Goal: Information Seeking & Learning: Learn about a topic

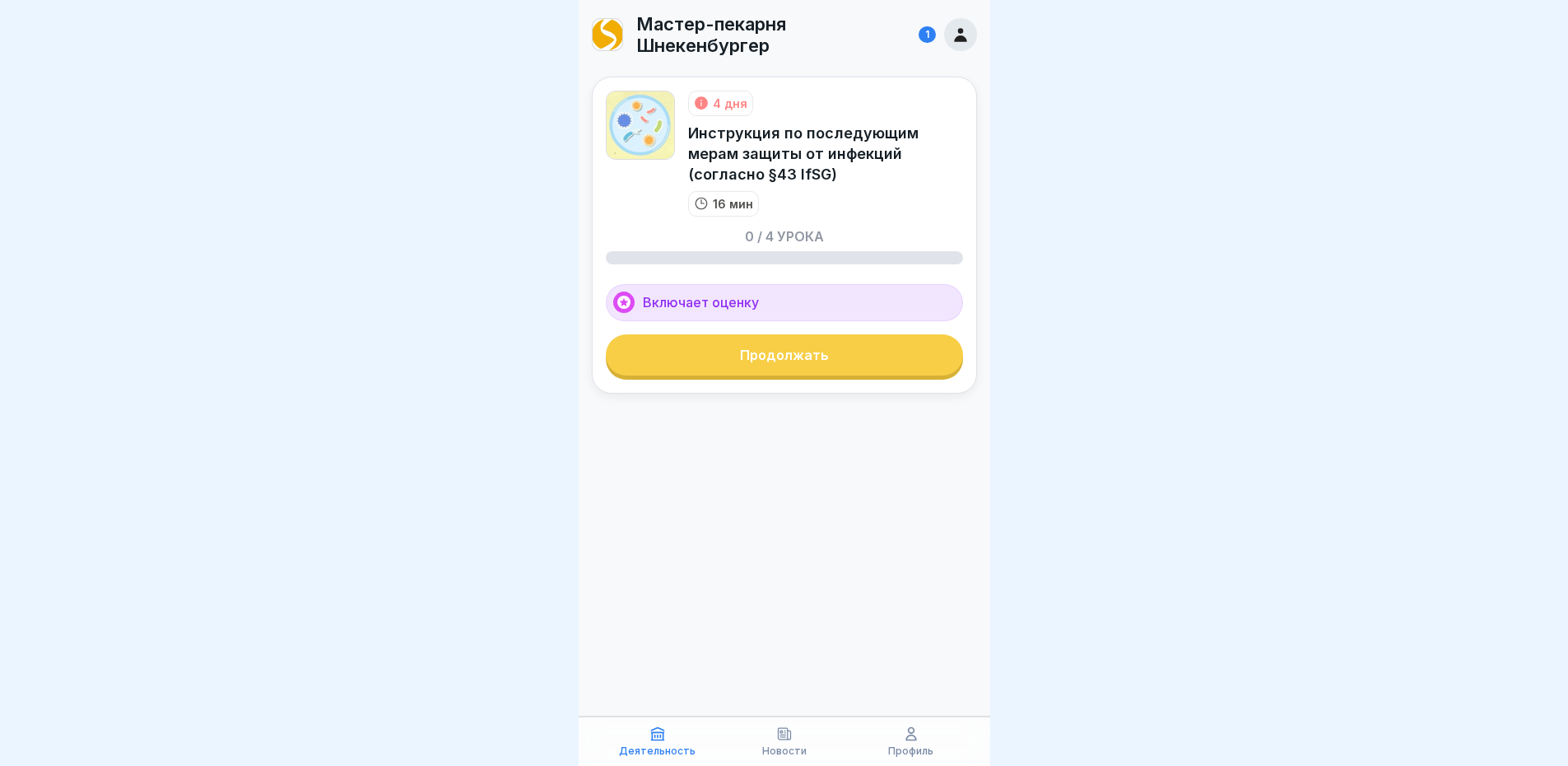
click at [1319, 194] on div at bounding box center [784, 383] width 1568 height 766
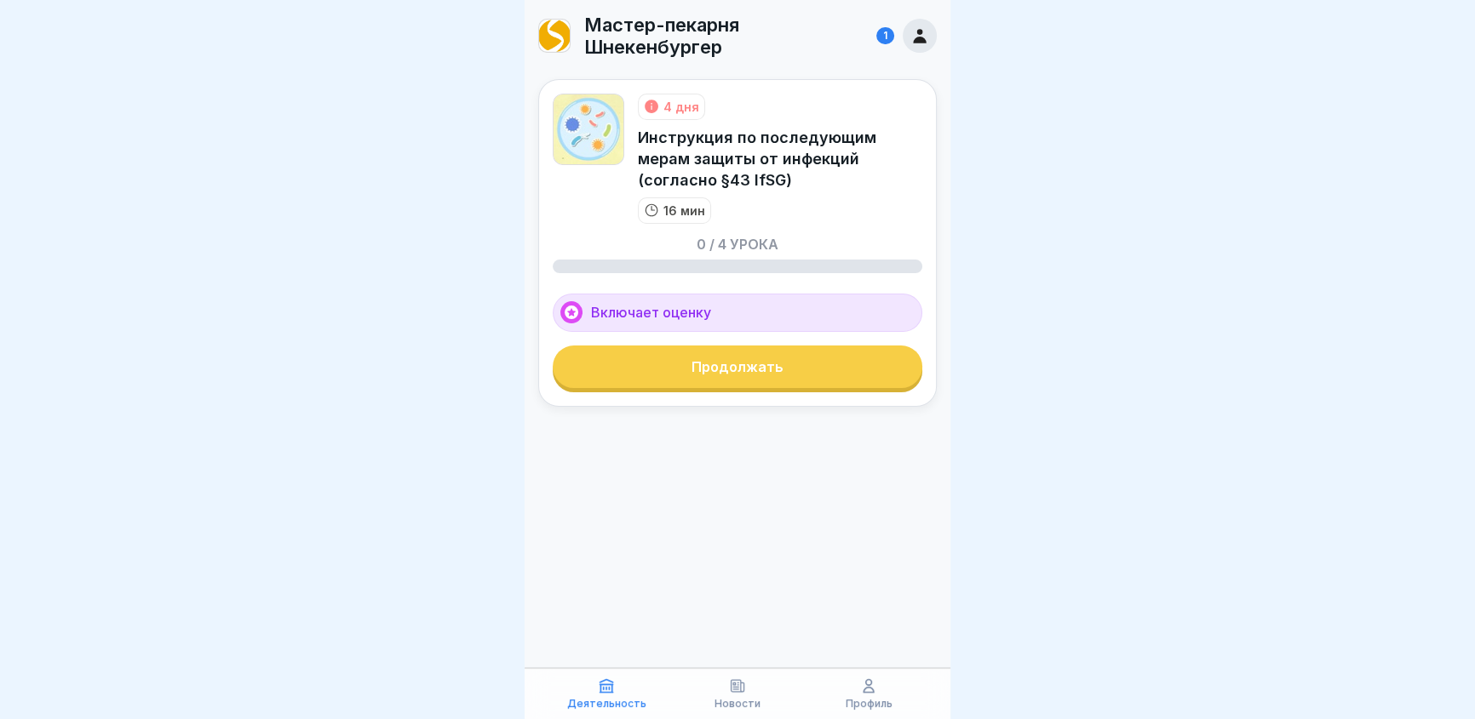
click at [698, 367] on font "Продолжать" at bounding box center [737, 366] width 92 height 17
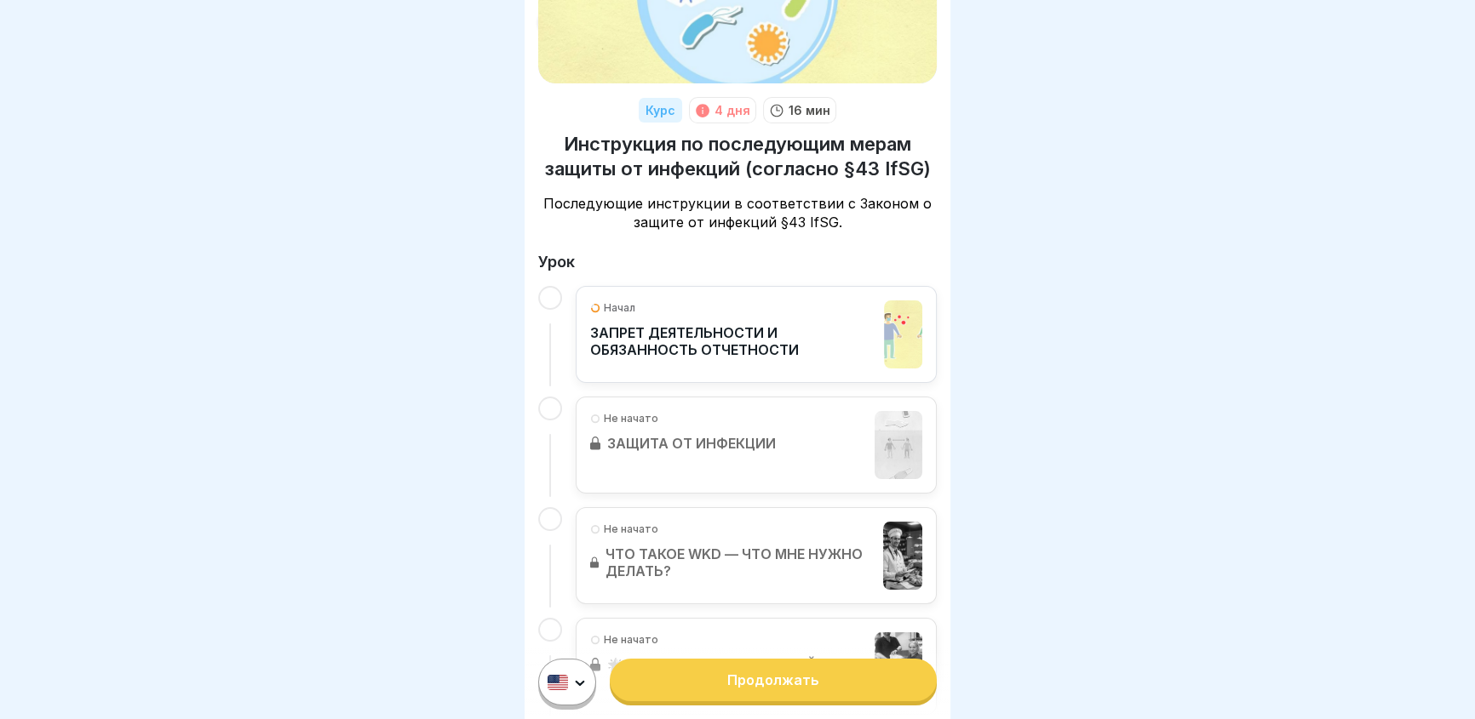
scroll to position [154, 0]
click at [653, 324] on font "ЗАПРЕТ ДЕЯТЕЛЬНОСТИ И ОБЯЗАННОСТЬ ОТЧЕТНОСТИ" at bounding box center [694, 341] width 209 height 34
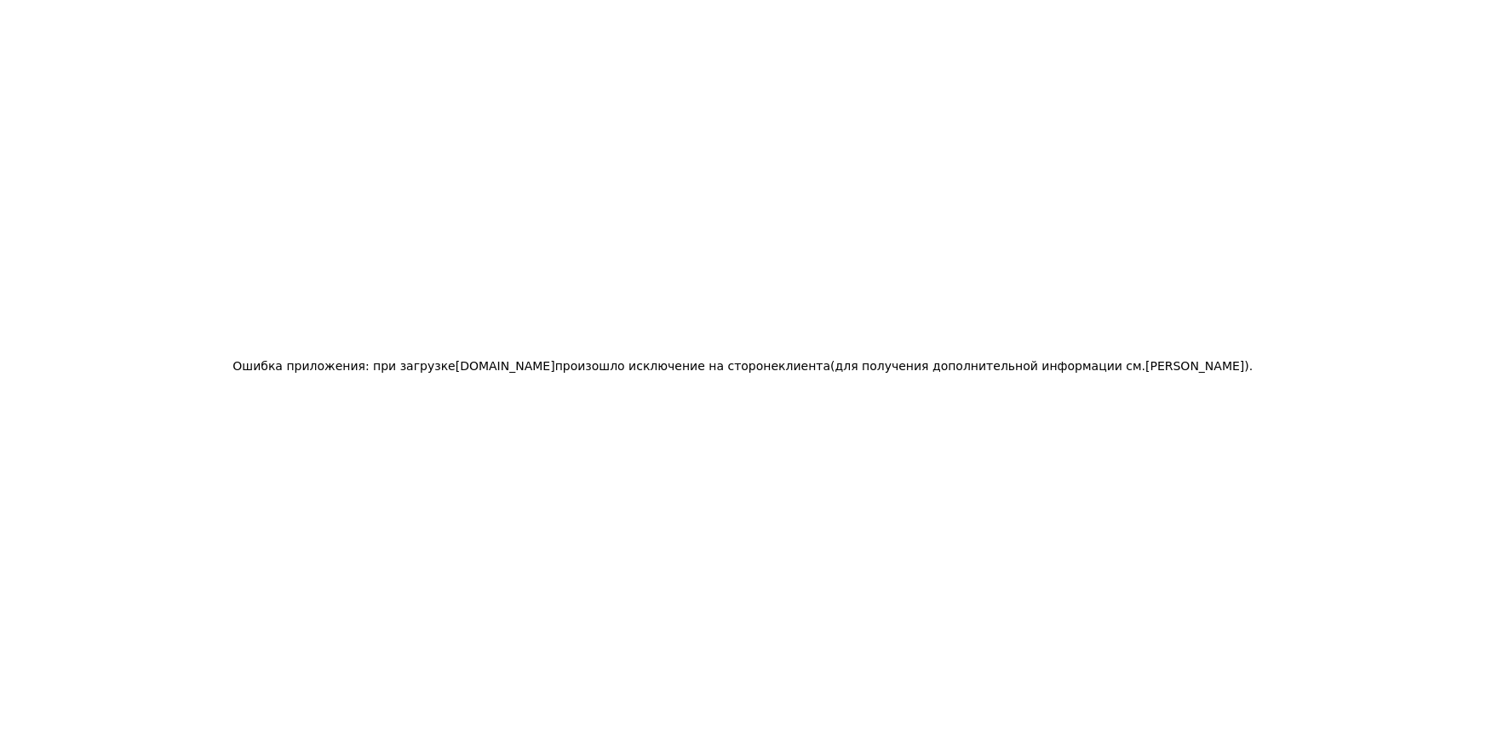
click at [915, 323] on div "Ошибка приложения: при загрузке [DOMAIN_NAME] произошло исключение на стороне к…" at bounding box center [743, 365] width 1486 height 731
click at [1197, 191] on div "Ошибка приложения: при загрузке [DOMAIN_NAME] произошло исключение на стороне к…" at bounding box center [743, 365] width 1486 height 731
click at [721, 92] on div "Ошибка приложения: при загрузке [DOMAIN_NAME] произошло исключение на стороне к…" at bounding box center [743, 365] width 1486 height 731
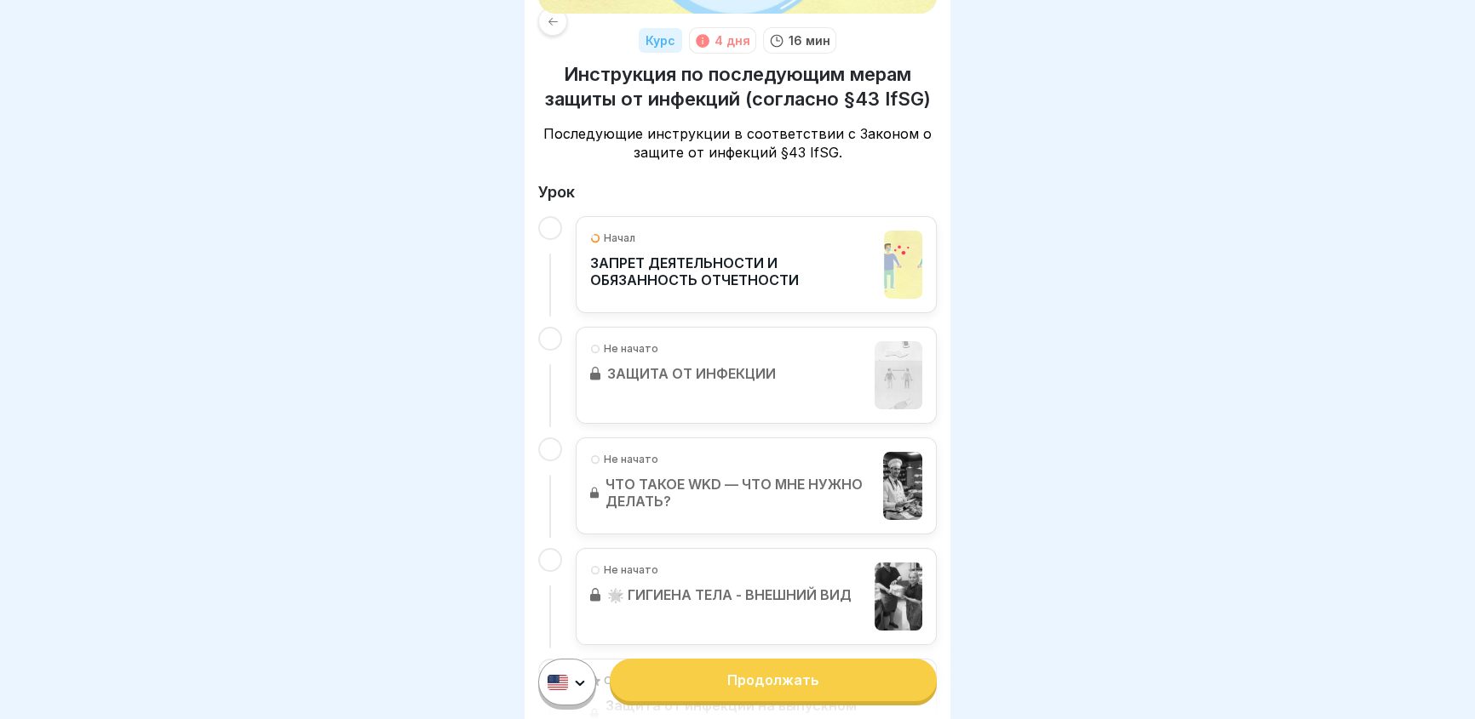
scroll to position [232, 0]
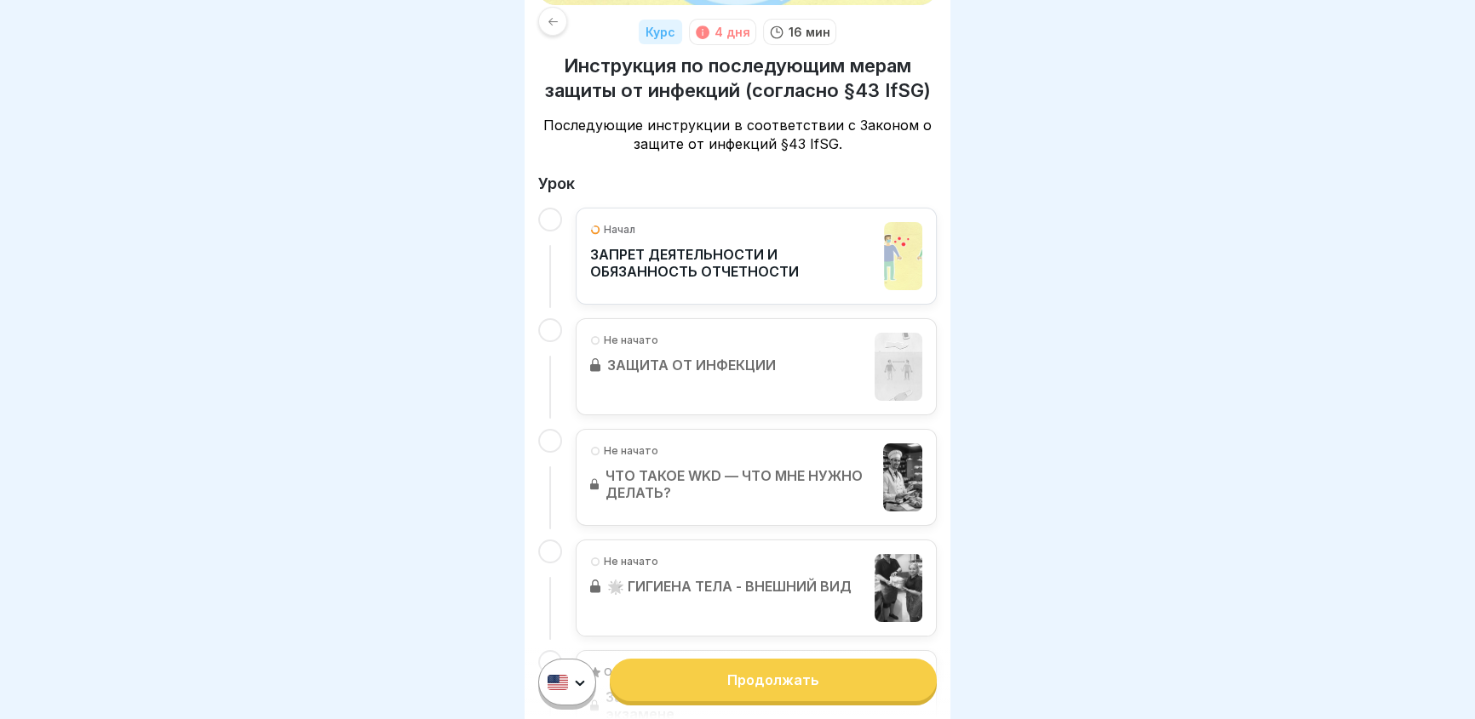
click at [797, 249] on p "ЗАПРЕТ ДЕЯТЕЛЬНОСТИ И ОБЯЗАННОСТЬ ОТЧЕТНОСТИ" at bounding box center [732, 263] width 285 height 34
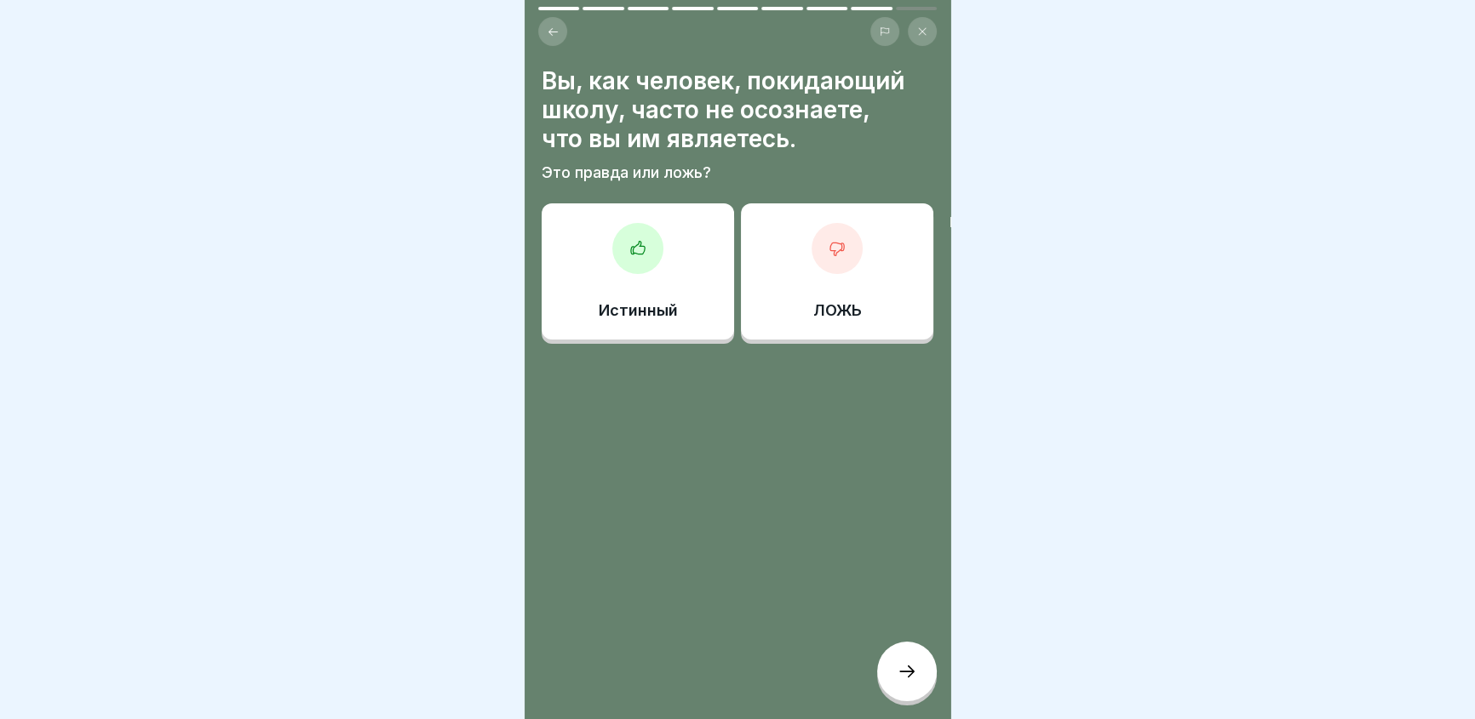
click at [547, 30] on icon at bounding box center [553, 32] width 13 height 13
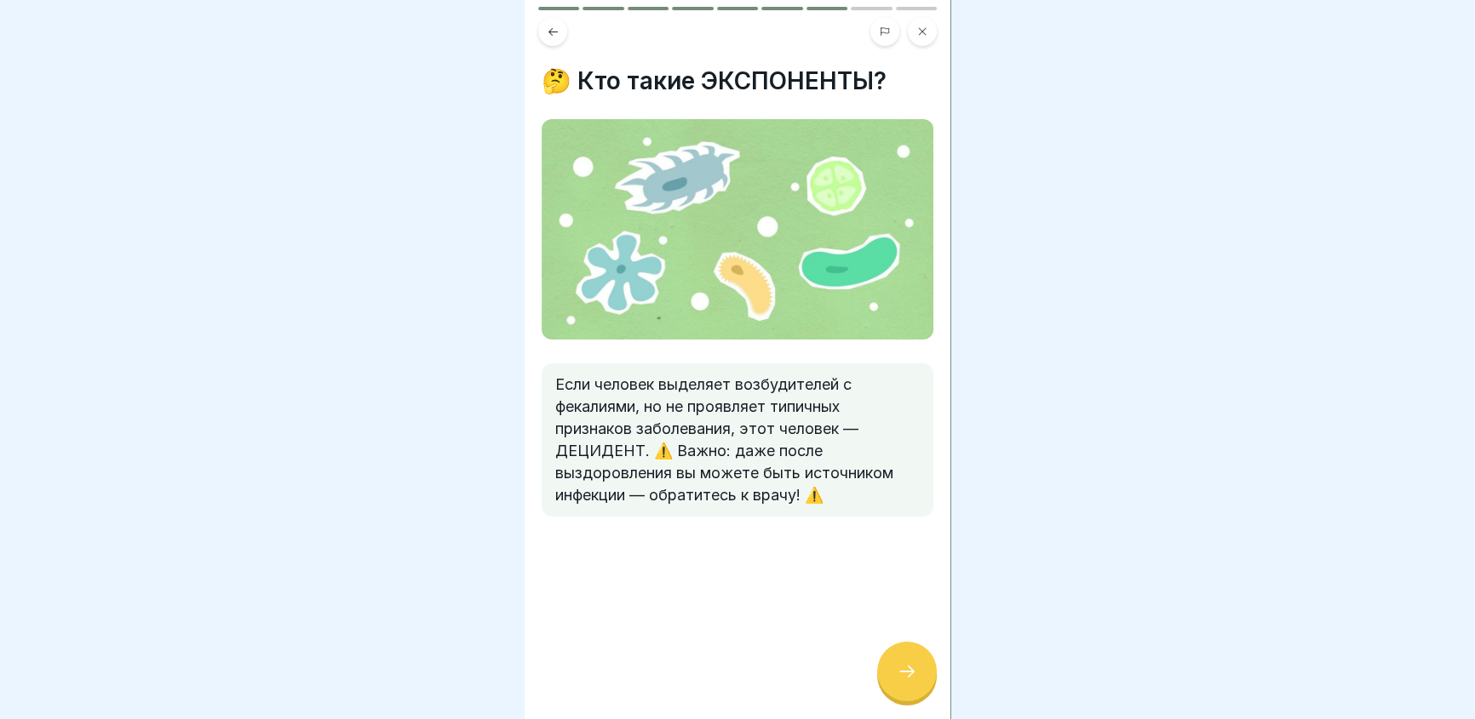
click at [543, 30] on button at bounding box center [552, 31] width 29 height 29
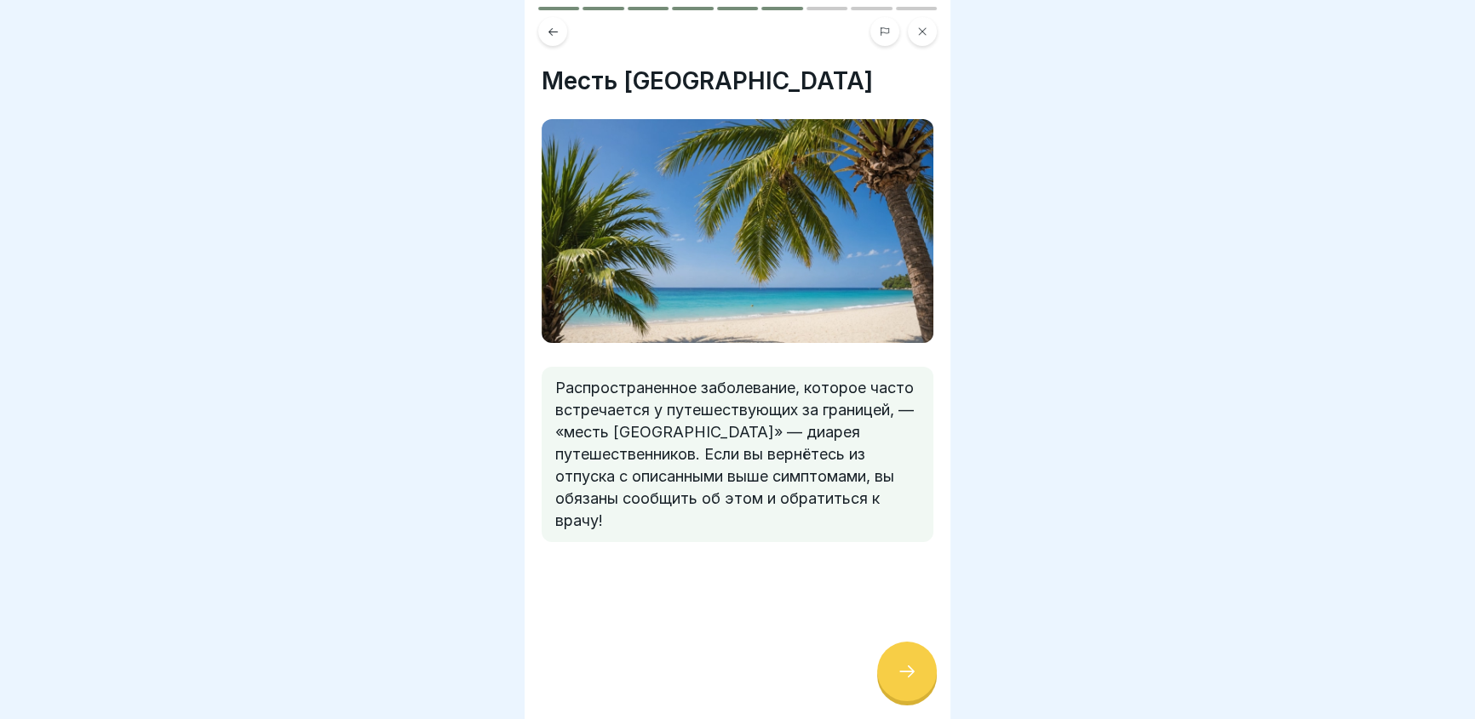
click at [544, 30] on button at bounding box center [552, 31] width 29 height 29
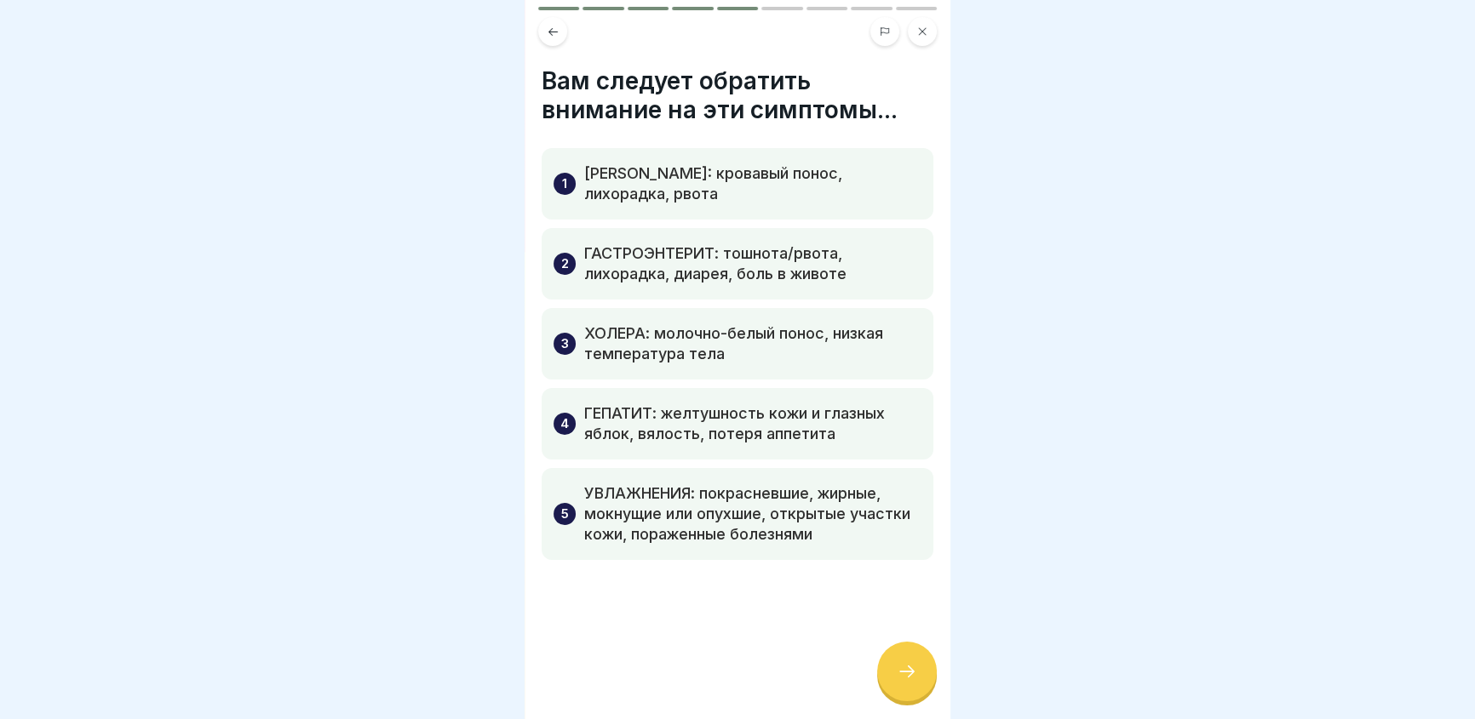
click at [932, 23] on button at bounding box center [922, 31] width 29 height 29
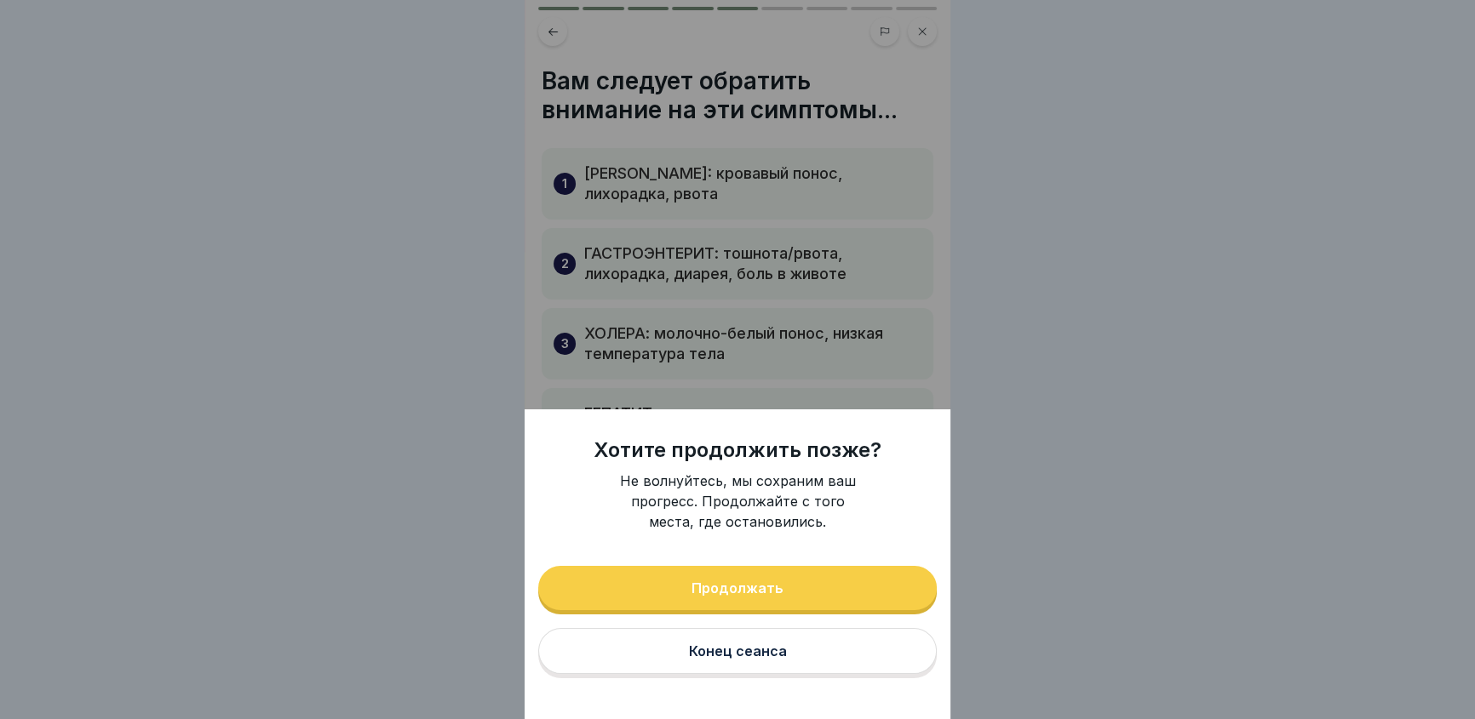
click at [772, 650] on button "Конец сеанса" at bounding box center [737, 651] width 398 height 46
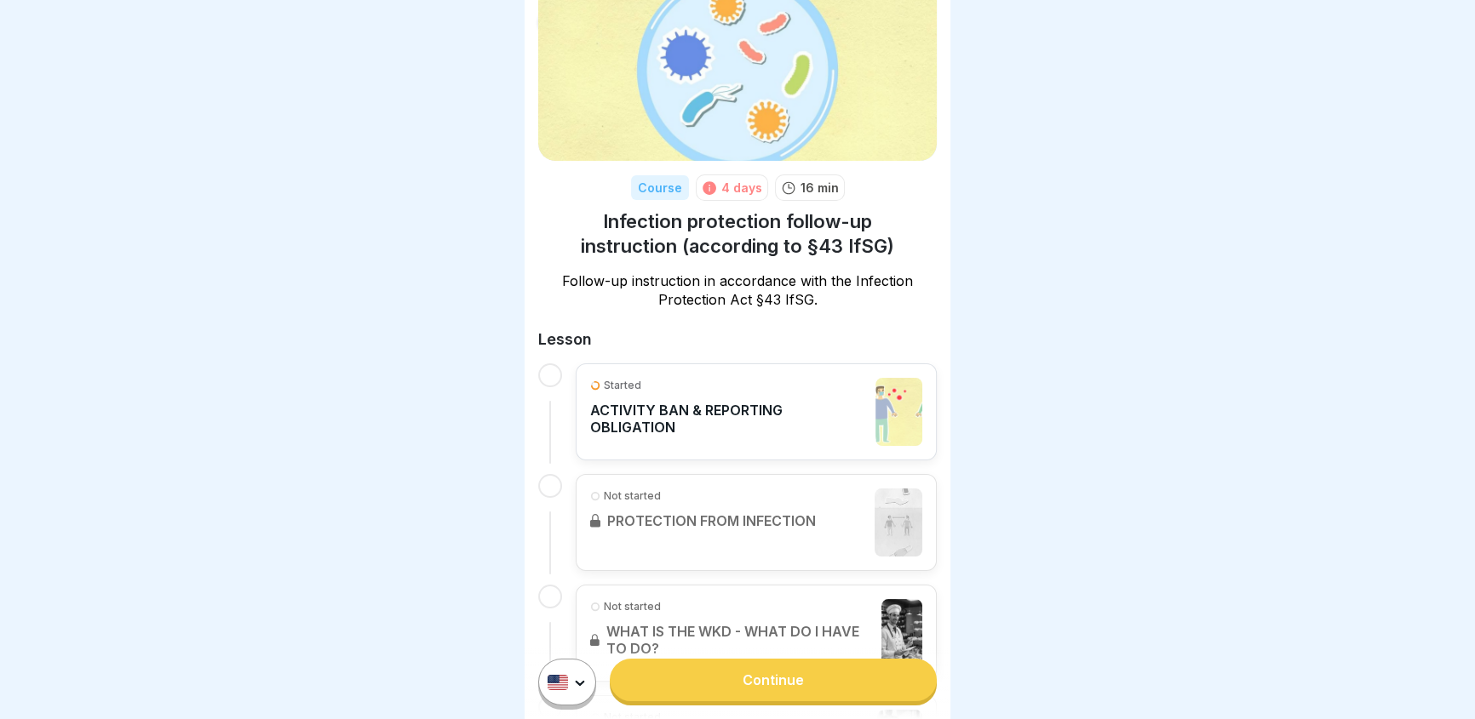
scroll to position [77, 0]
click at [716, 396] on div "Started ACTIVITY BAN & REPORTING OBLIGATION" at bounding box center [728, 411] width 277 height 68
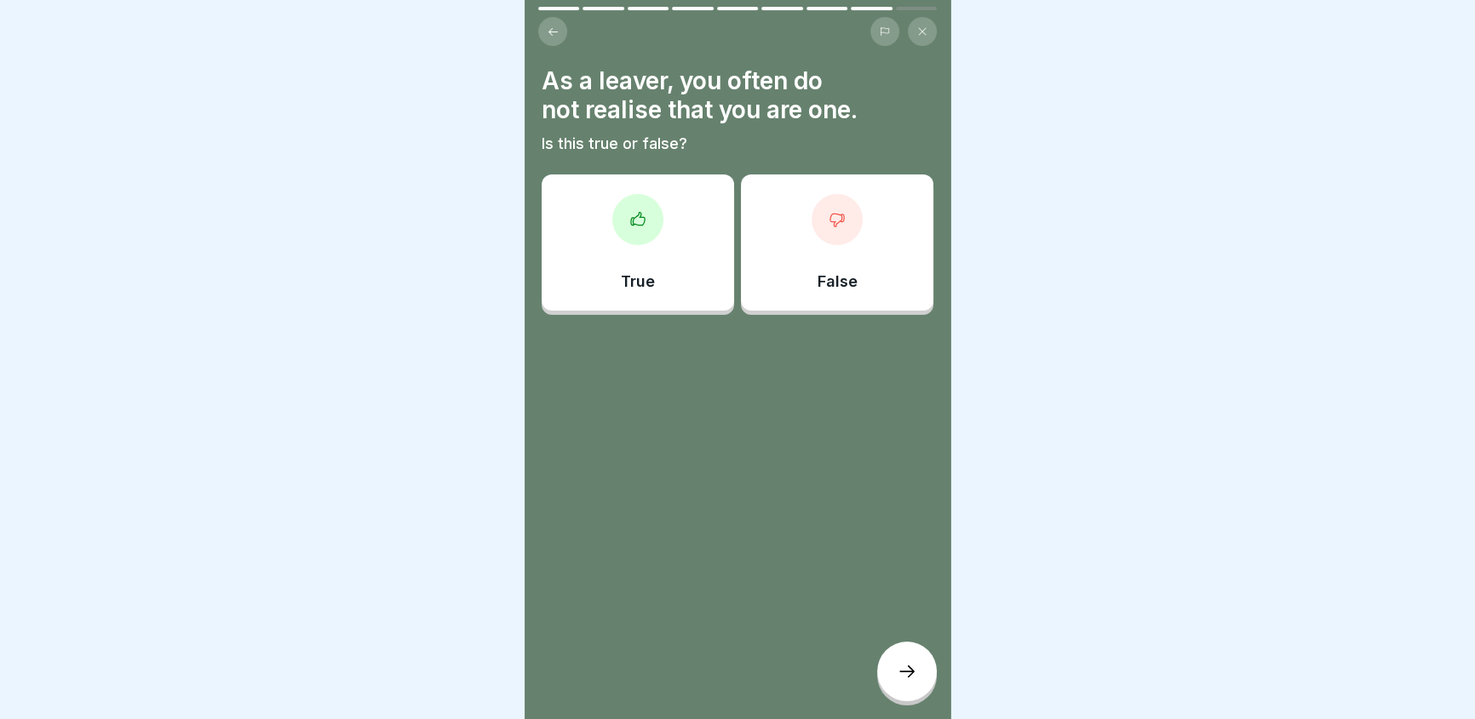
click at [560, 9] on div at bounding box center [558, 8] width 41 height 3
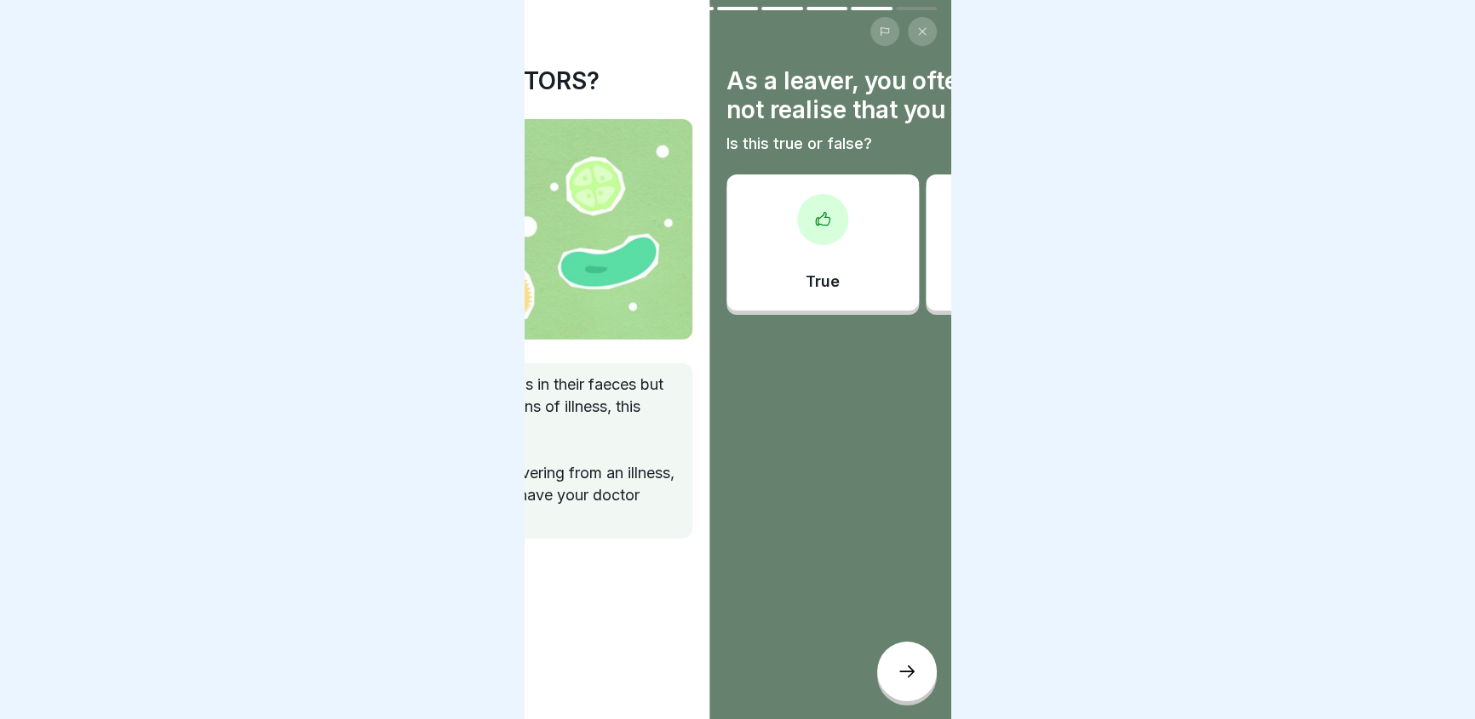
click at [979, 106] on body "Infection protection follow-up instruction (according to §43 IfSG) 9 Steps Engl…" at bounding box center [737, 359] width 1475 height 719
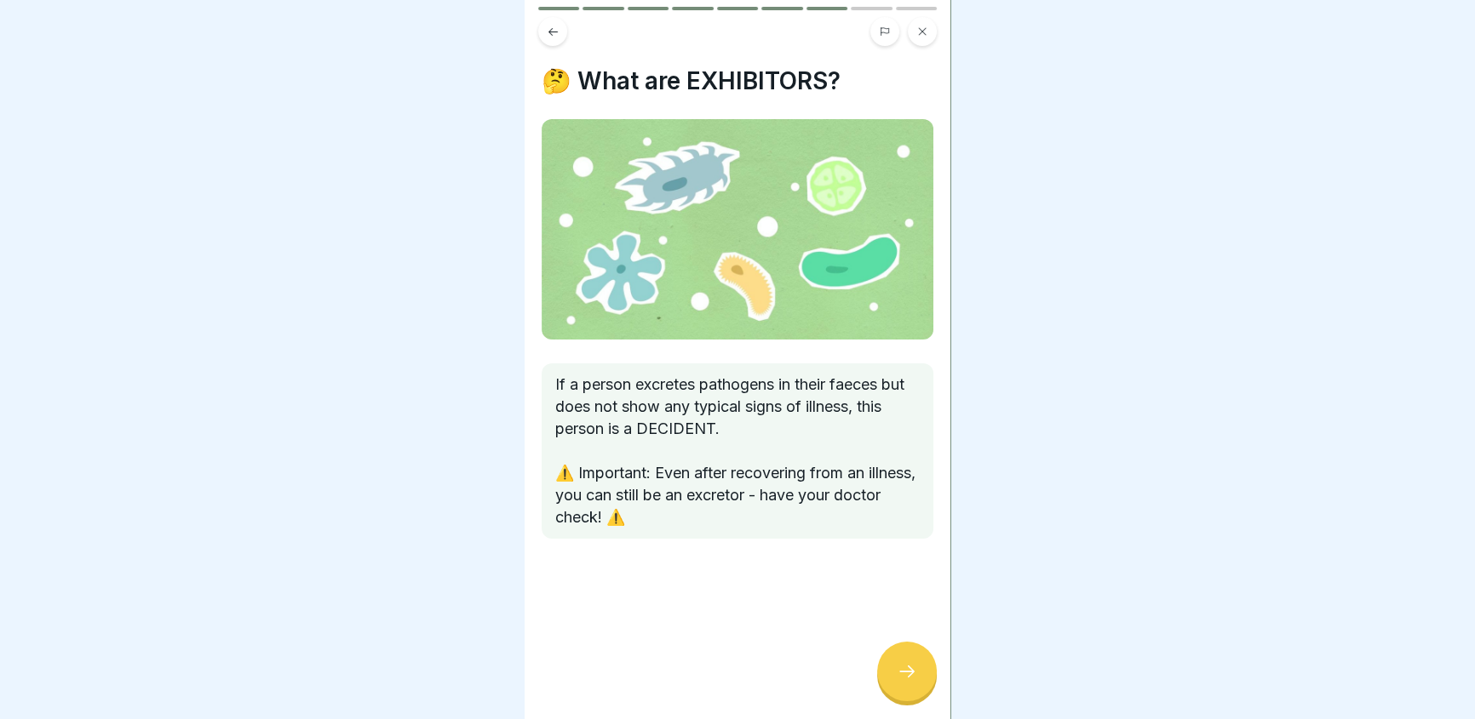
click at [859, 158] on img at bounding box center [738, 229] width 392 height 221
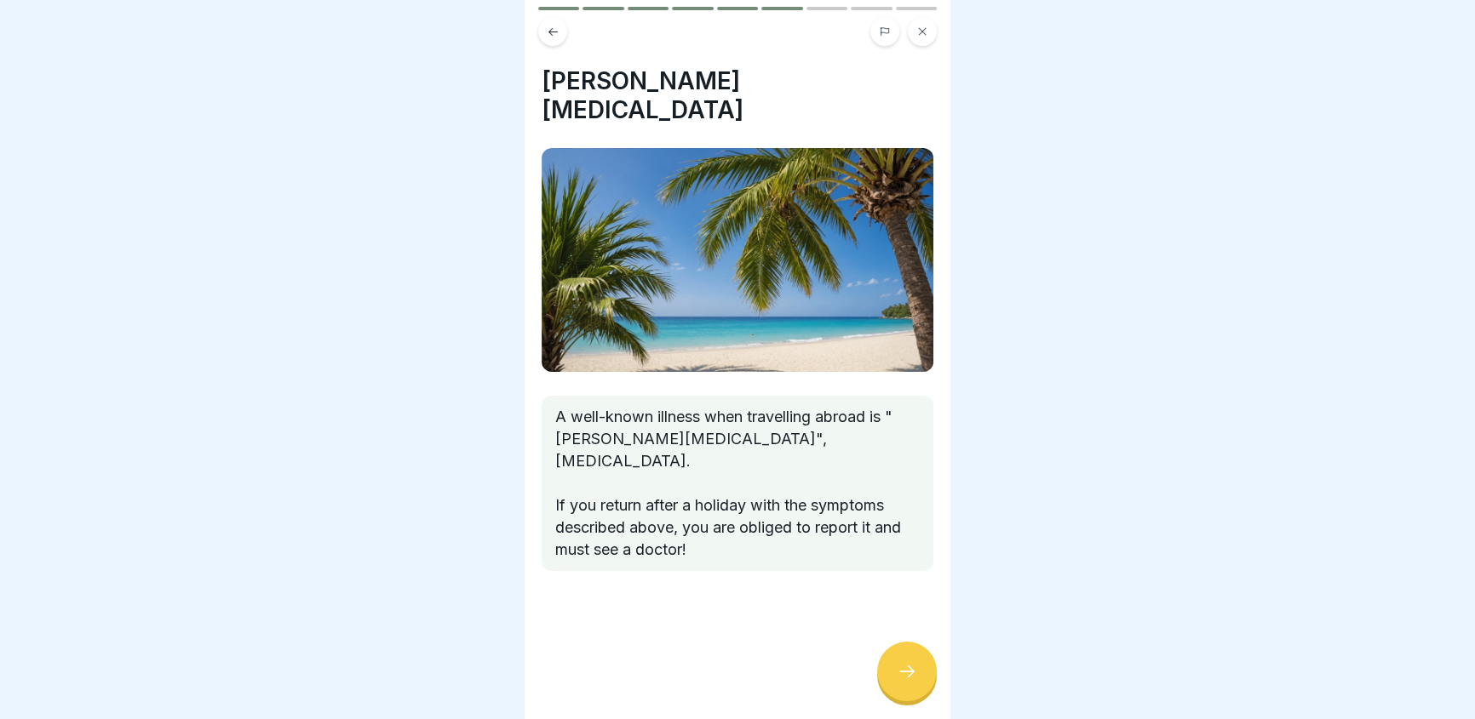
click at [1012, 206] on body "Infection protection follow-up instruction (according to §43 IfSG) 9 Steps Engl…" at bounding box center [737, 359] width 1475 height 719
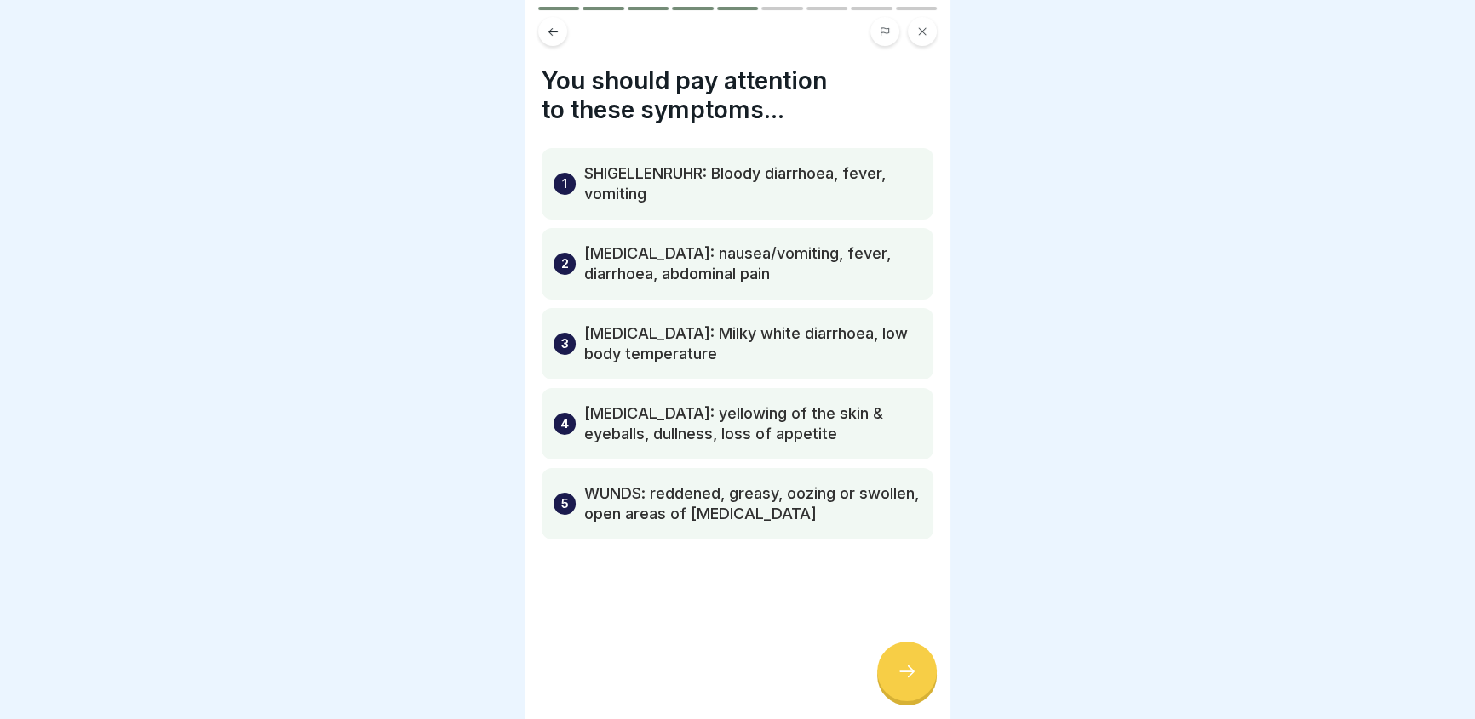
click at [823, 224] on div "1 SHIGELLENRUHR: Bloody diarrhoea, fever, vomiting 2 GASTROENTERITIS: nausea/vo…" at bounding box center [738, 344] width 392 height 392
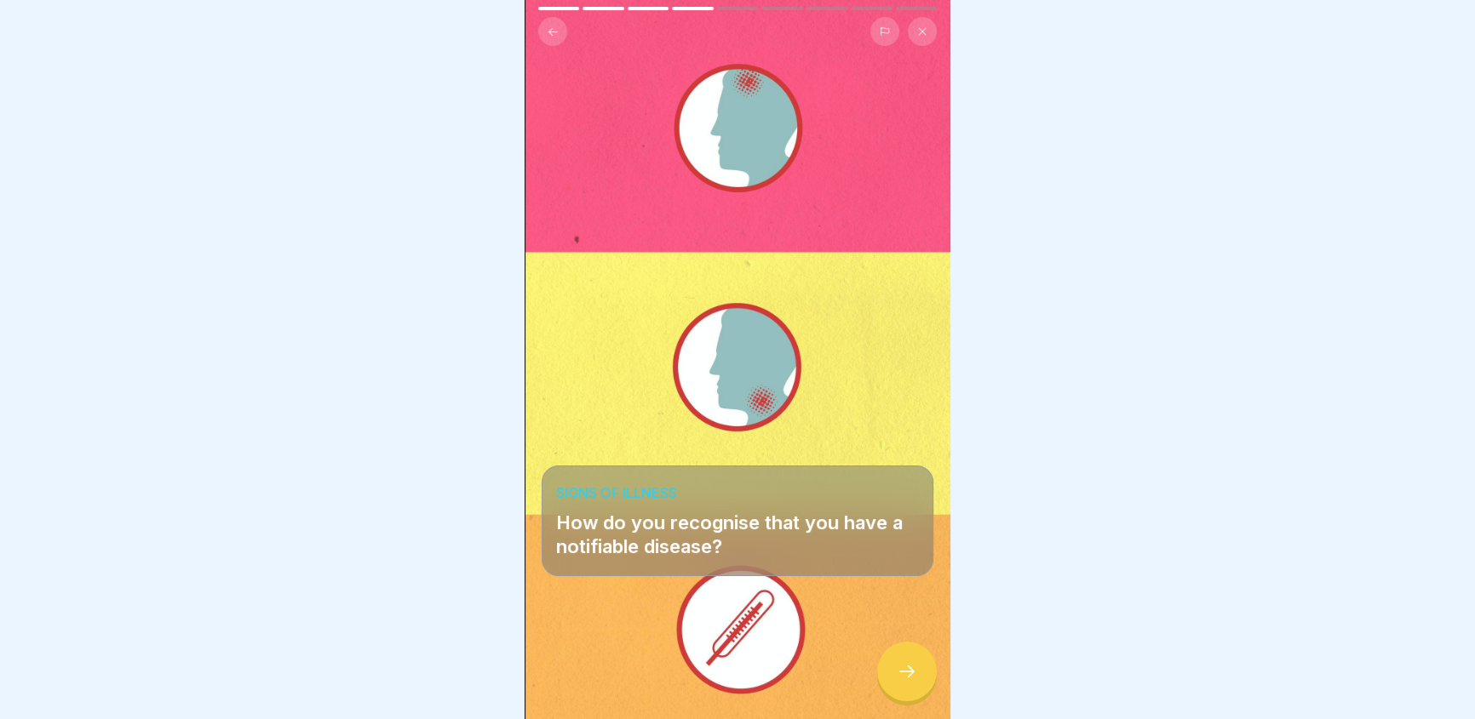
click at [1113, 231] on body "Infection protection follow-up instruction (according to §43 IfSG) 9 Steps Engl…" at bounding box center [737, 359] width 1475 height 719
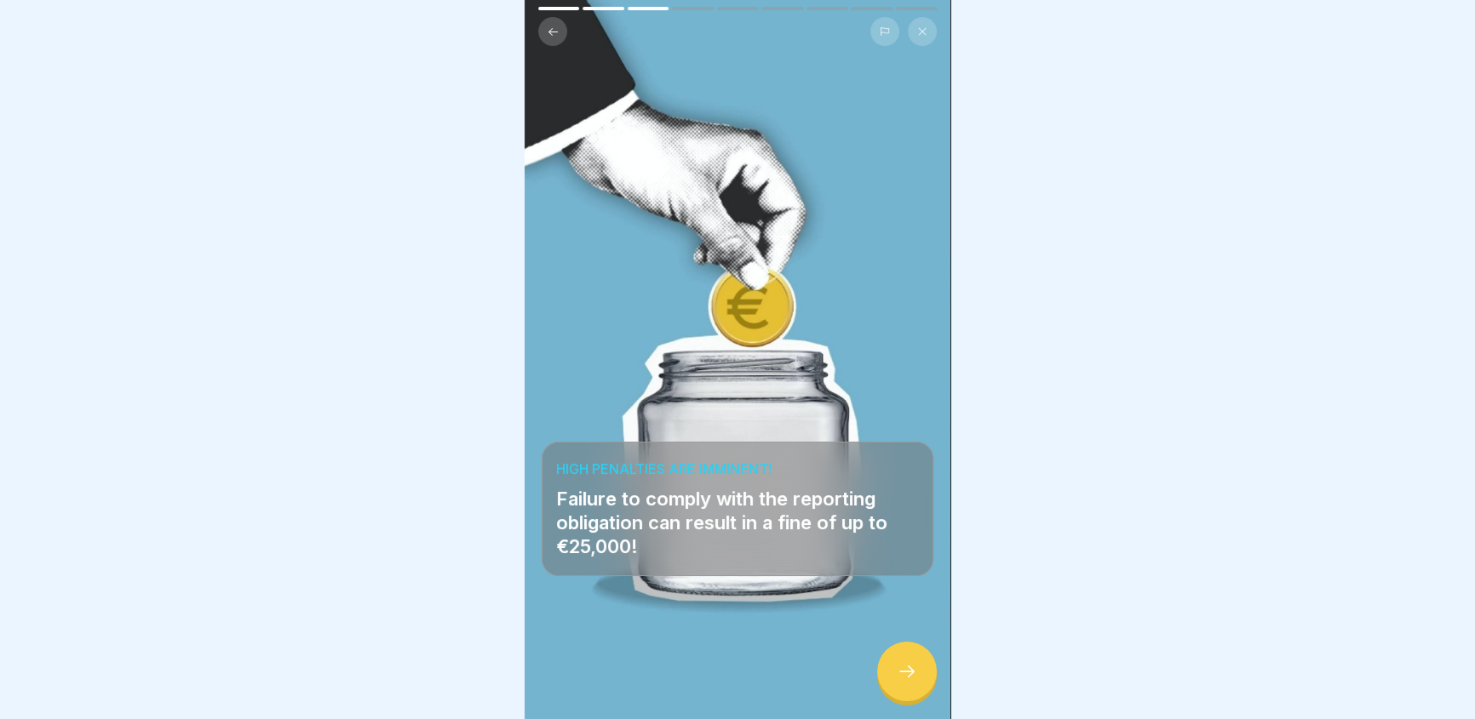
click at [1140, 239] on body "Infection protection follow-up instruction (according to §43 IfSG) 9 Steps Engl…" at bounding box center [737, 359] width 1475 height 719
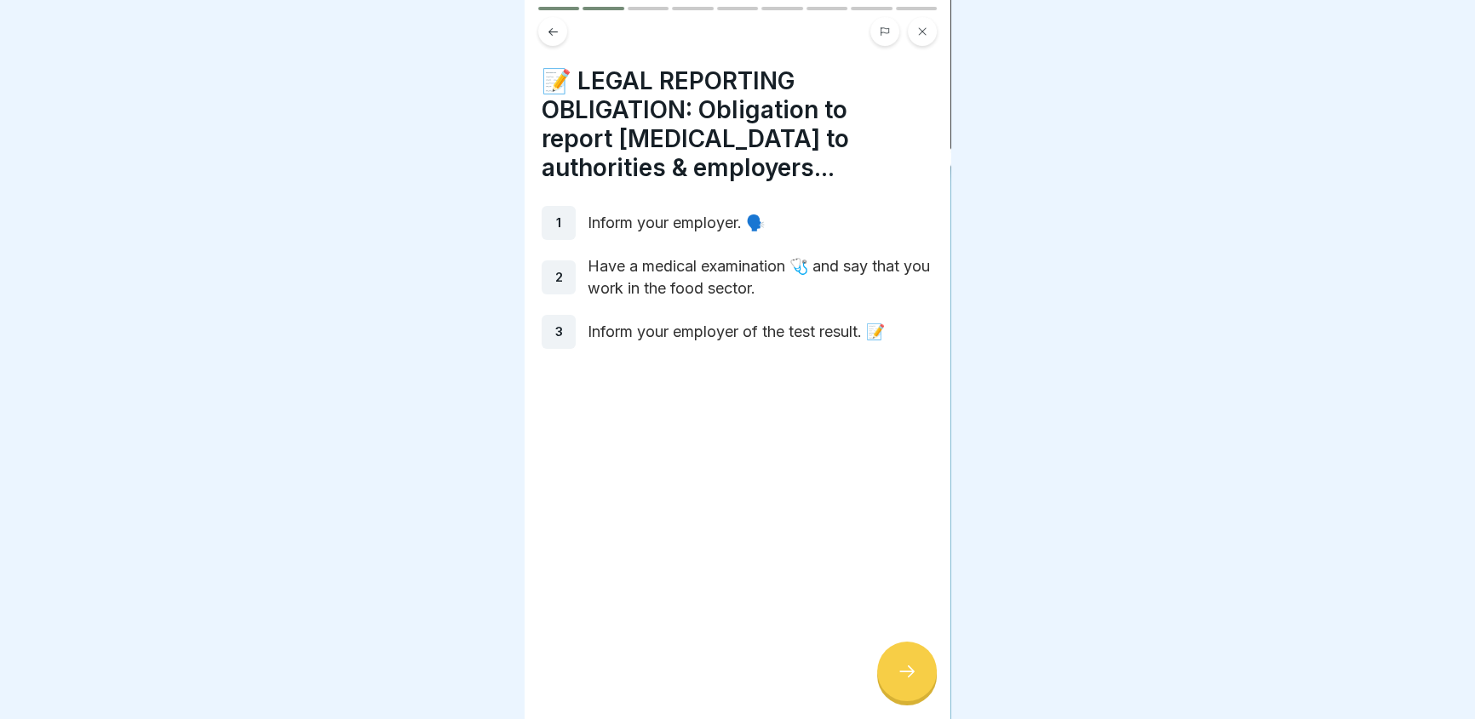
click at [1069, 264] on body "Infection protection follow-up instruction (according to §43 IfSG) 9 Steps Engl…" at bounding box center [737, 359] width 1475 height 719
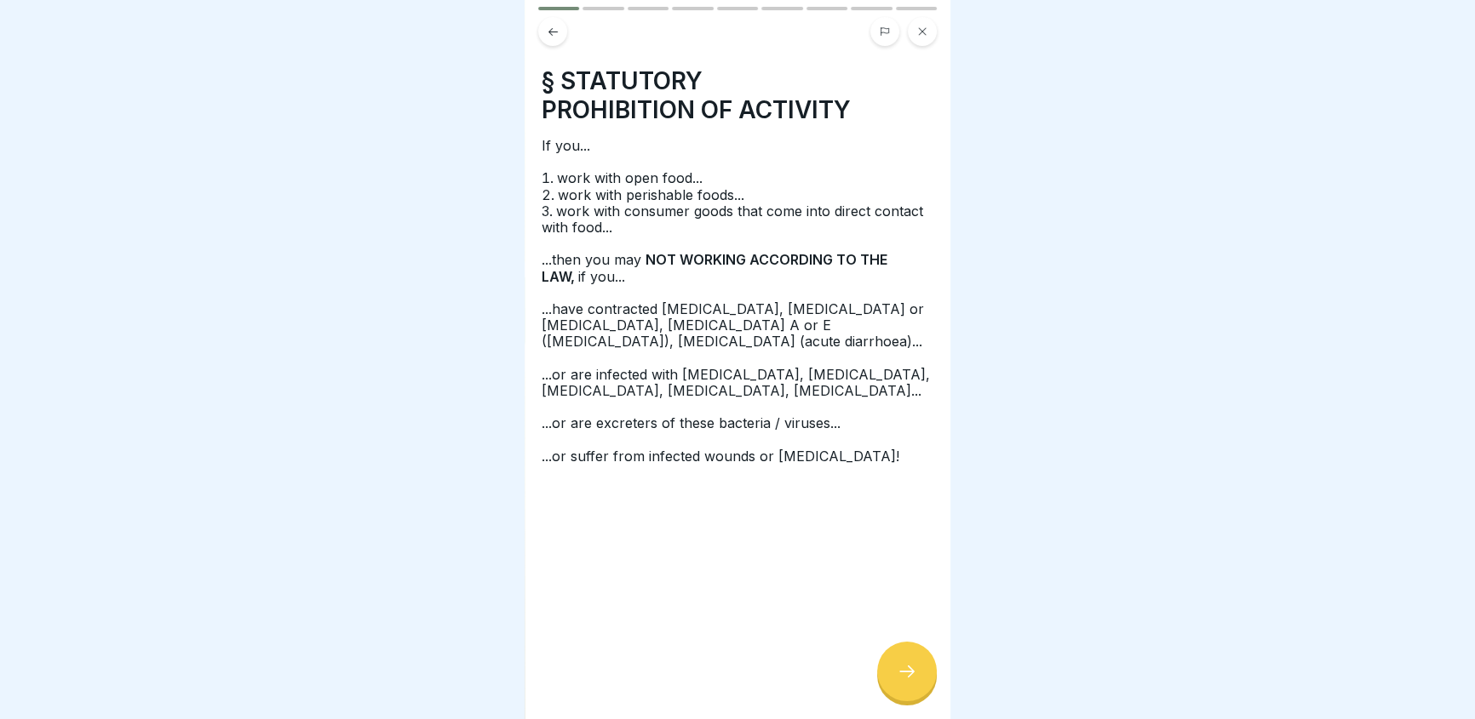
click at [805, 254] on body "Infection protection follow-up instruction (according to §43 IfSG) 9 Steps Engl…" at bounding box center [737, 359] width 1475 height 719
drag, startPoint x: 445, startPoint y: 248, endPoint x: 705, endPoint y: 253, distance: 259.8
click at [674, 260] on body "Infection protection follow-up instruction (according to §43 IfSG) 9 Steps Engl…" at bounding box center [737, 359] width 1475 height 719
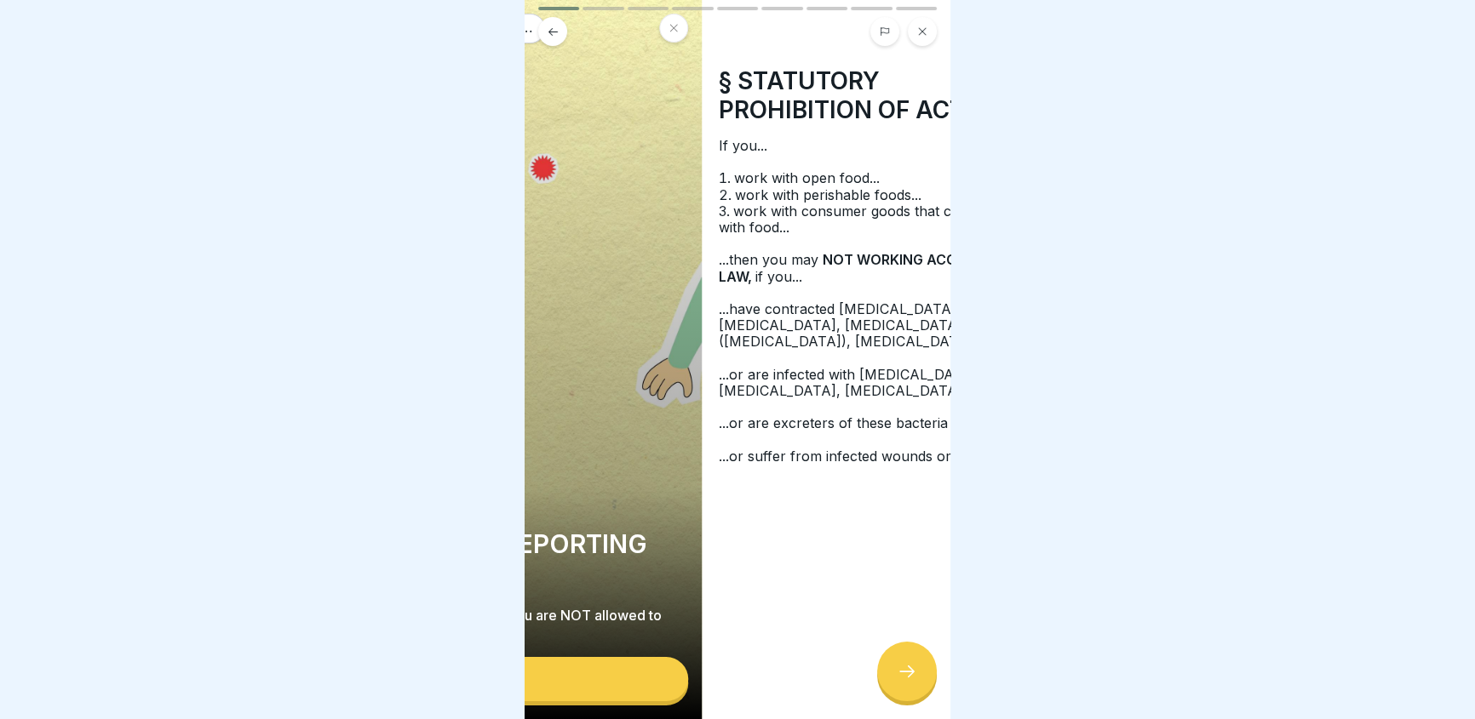
click at [751, 249] on p at bounding box center [915, 244] width 392 height 16
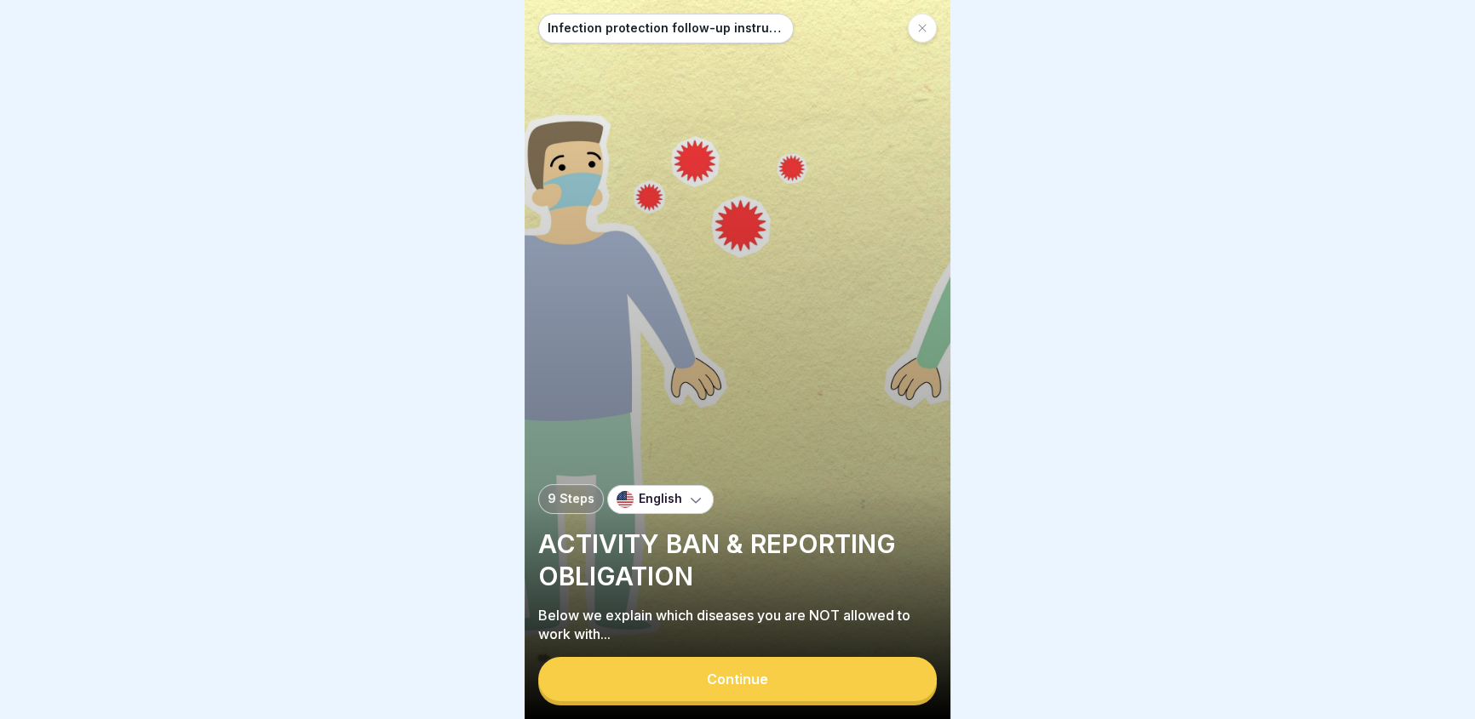
click at [735, 265] on div "Infection protection follow-up instruction (according to §43 IfSG) 9 Steps Engl…" at bounding box center [738, 359] width 426 height 719
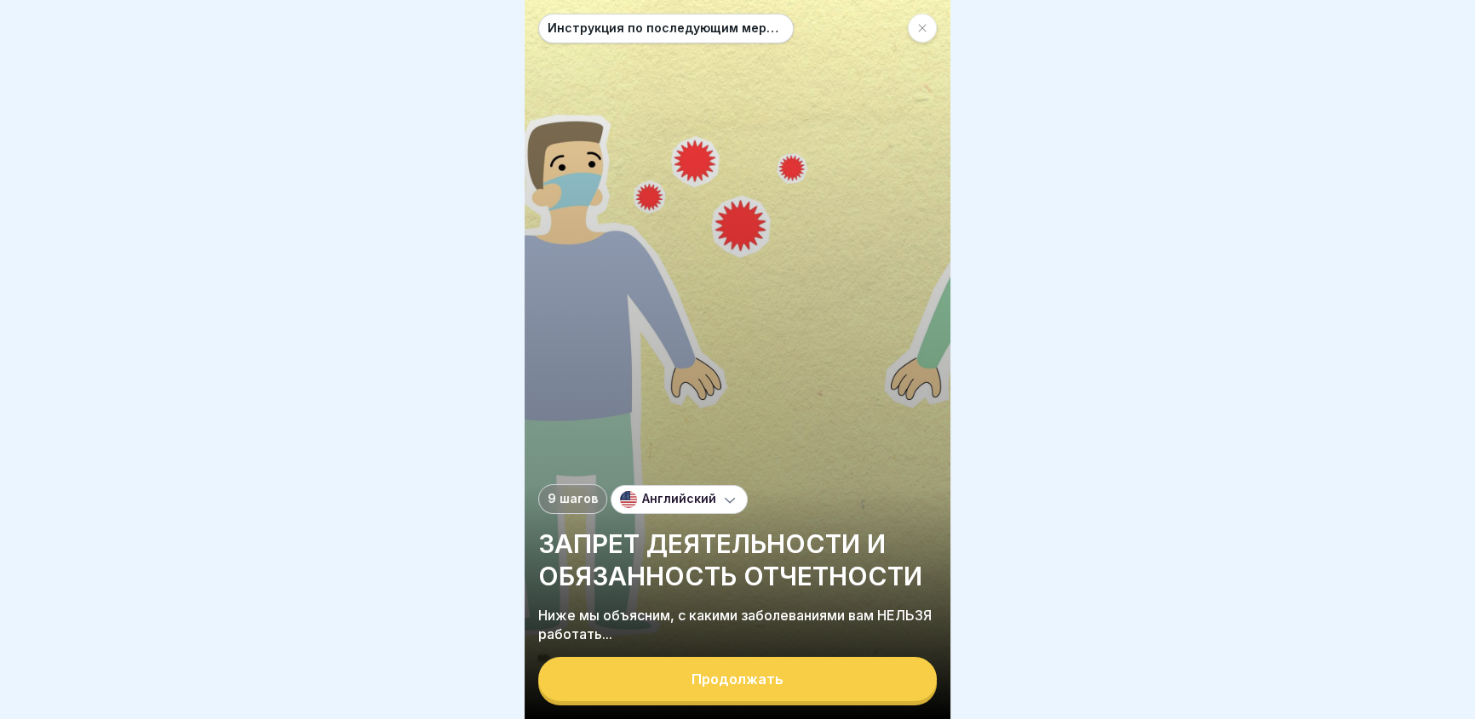
drag, startPoint x: 1112, startPoint y: 479, endPoint x: 1075, endPoint y: 467, distance: 38.5
click at [1112, 479] on div at bounding box center [737, 359] width 1475 height 719
click at [698, 506] on font "Английский" at bounding box center [679, 498] width 74 height 14
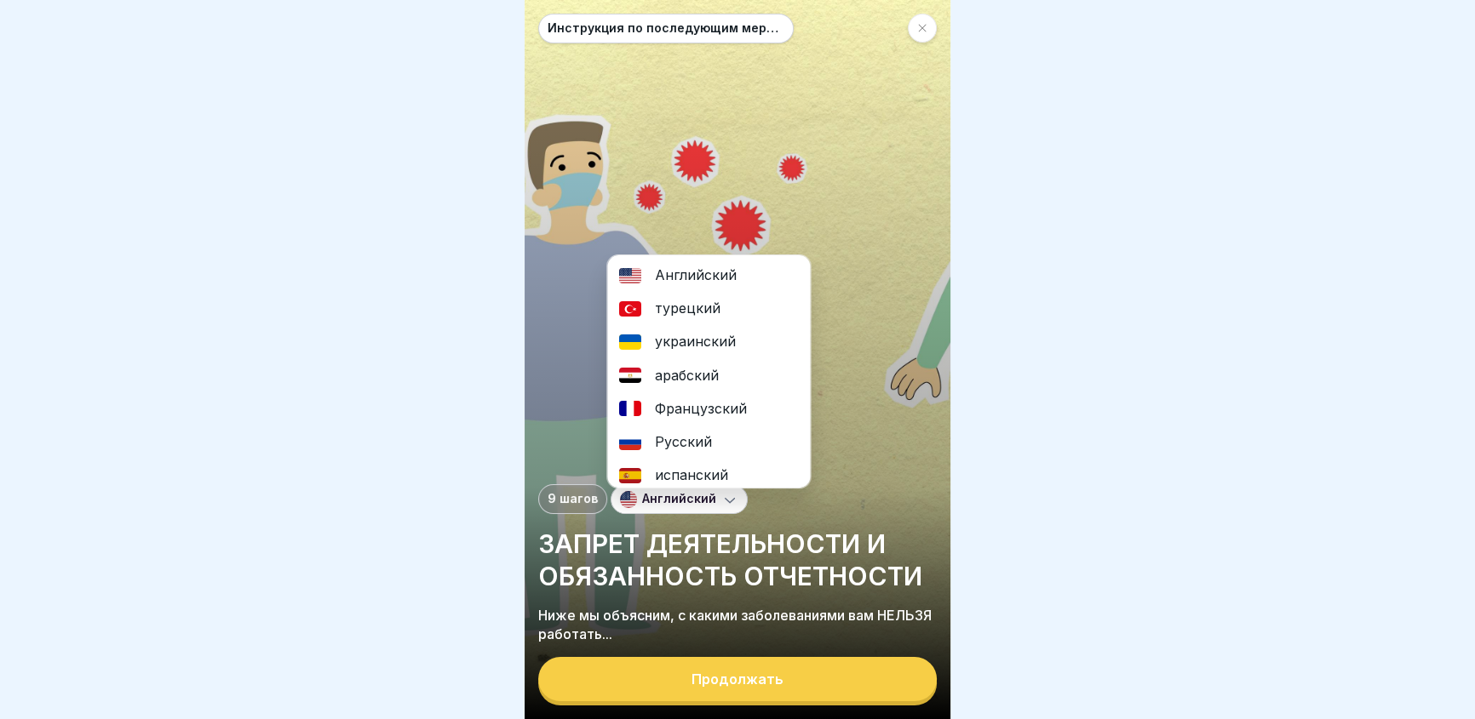
click at [712, 445] on div "Русский" at bounding box center [708, 442] width 203 height 33
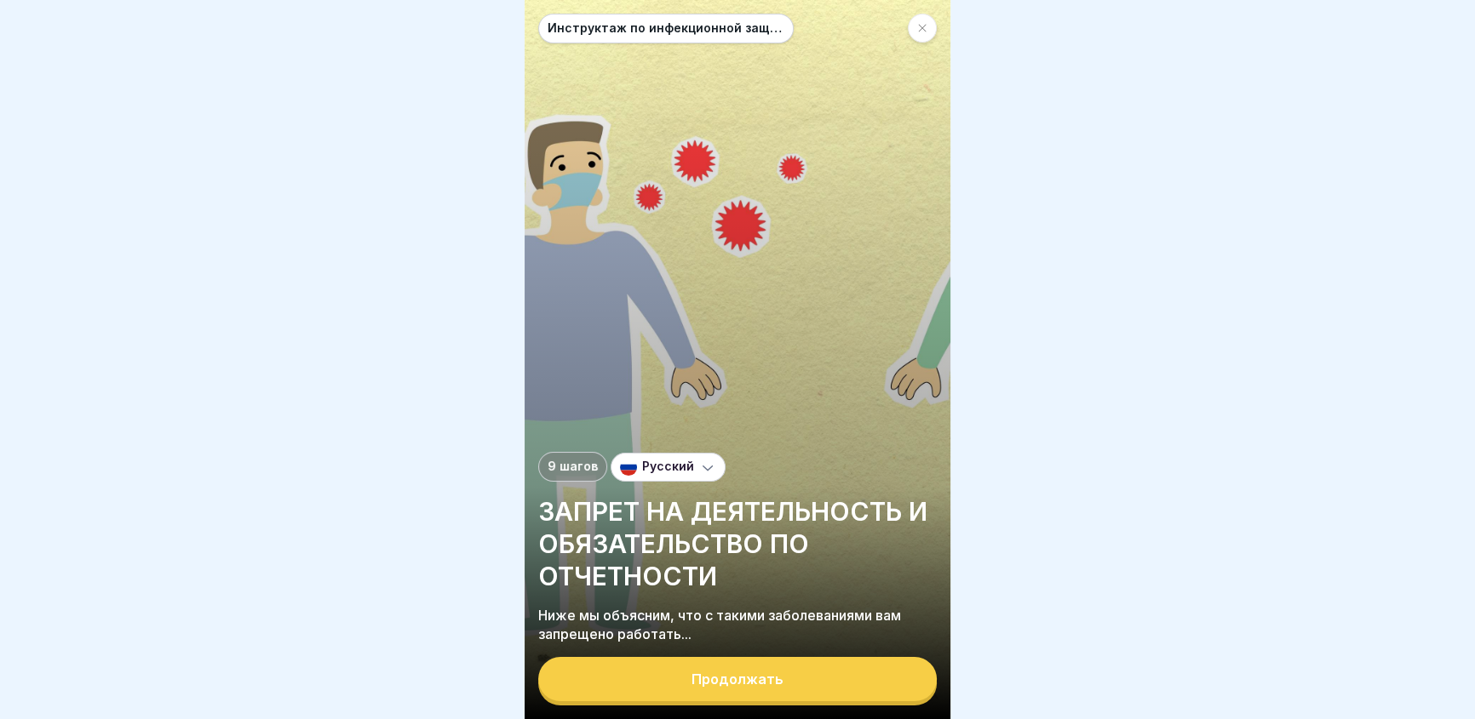
drag, startPoint x: 1126, startPoint y: 365, endPoint x: 960, endPoint y: 546, distance: 245.3
click at [960, 546] on div at bounding box center [737, 359] width 1475 height 719
click at [681, 684] on button "Продолжать" at bounding box center [737, 679] width 398 height 44
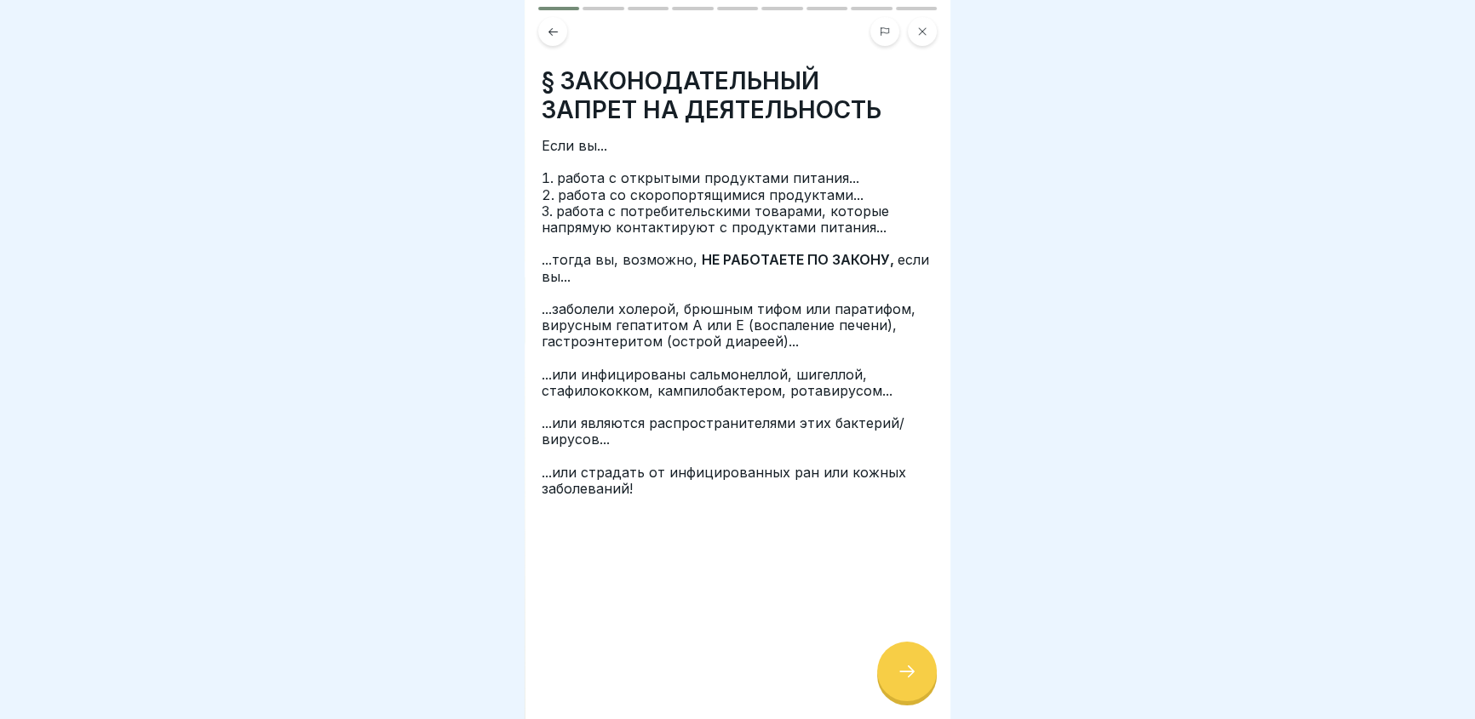
click at [903, 678] on icon at bounding box center [907, 672] width 20 height 20
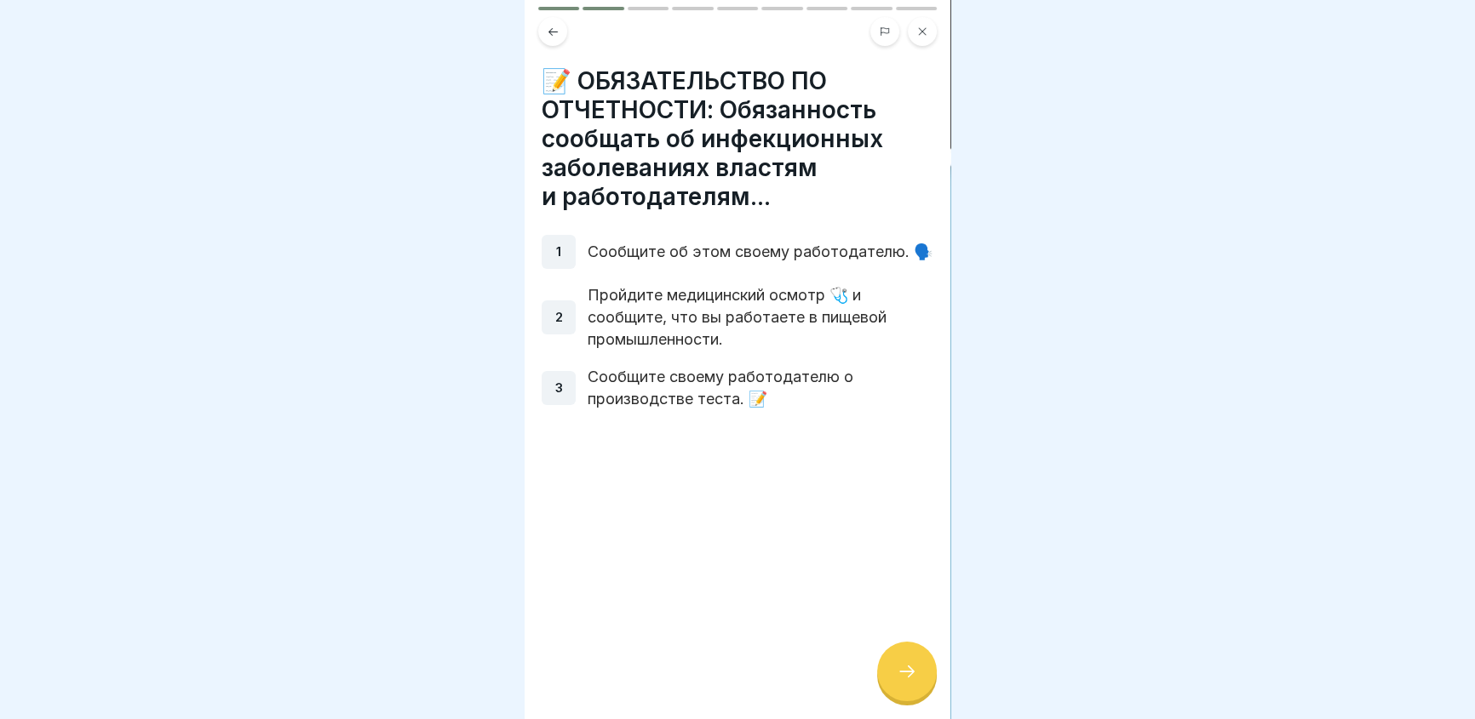
click at [910, 672] on div at bounding box center [907, 672] width 60 height 60
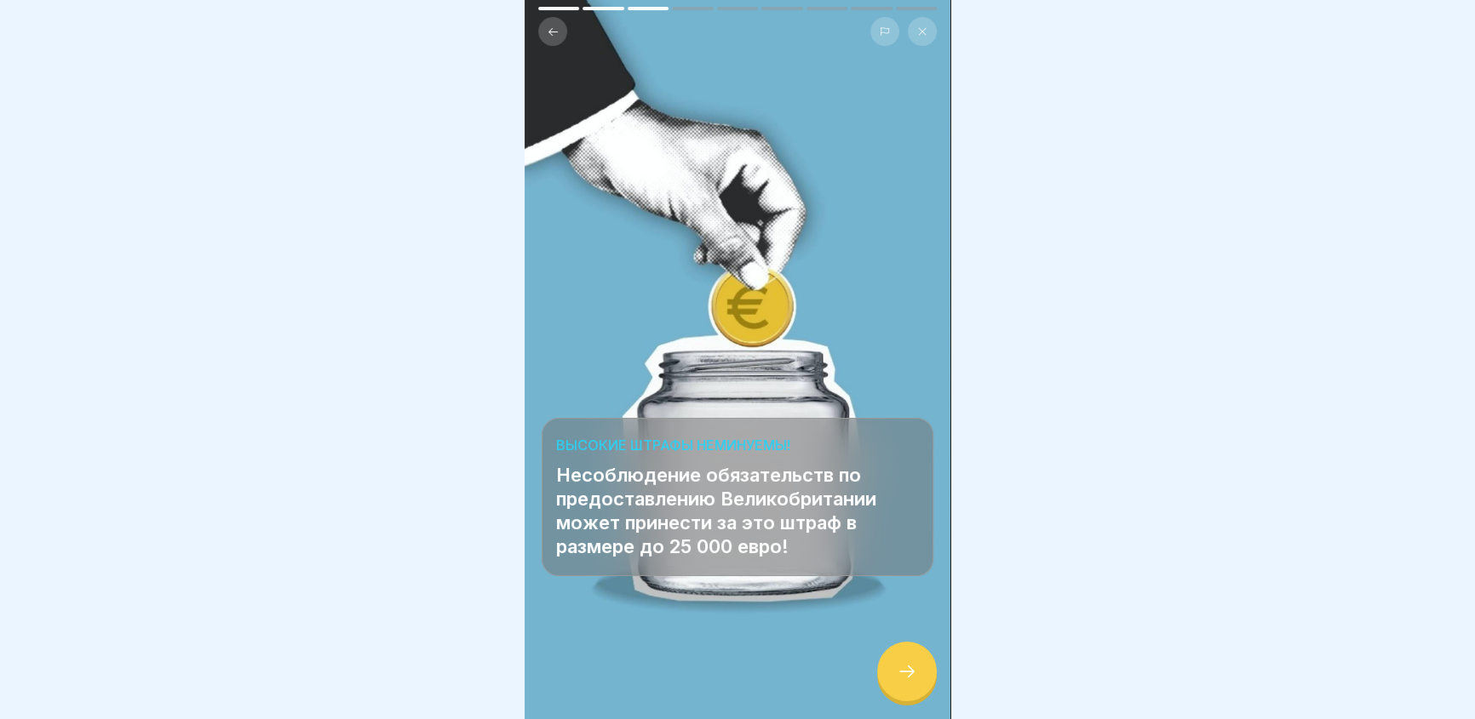
click at [911, 681] on icon at bounding box center [907, 672] width 20 height 20
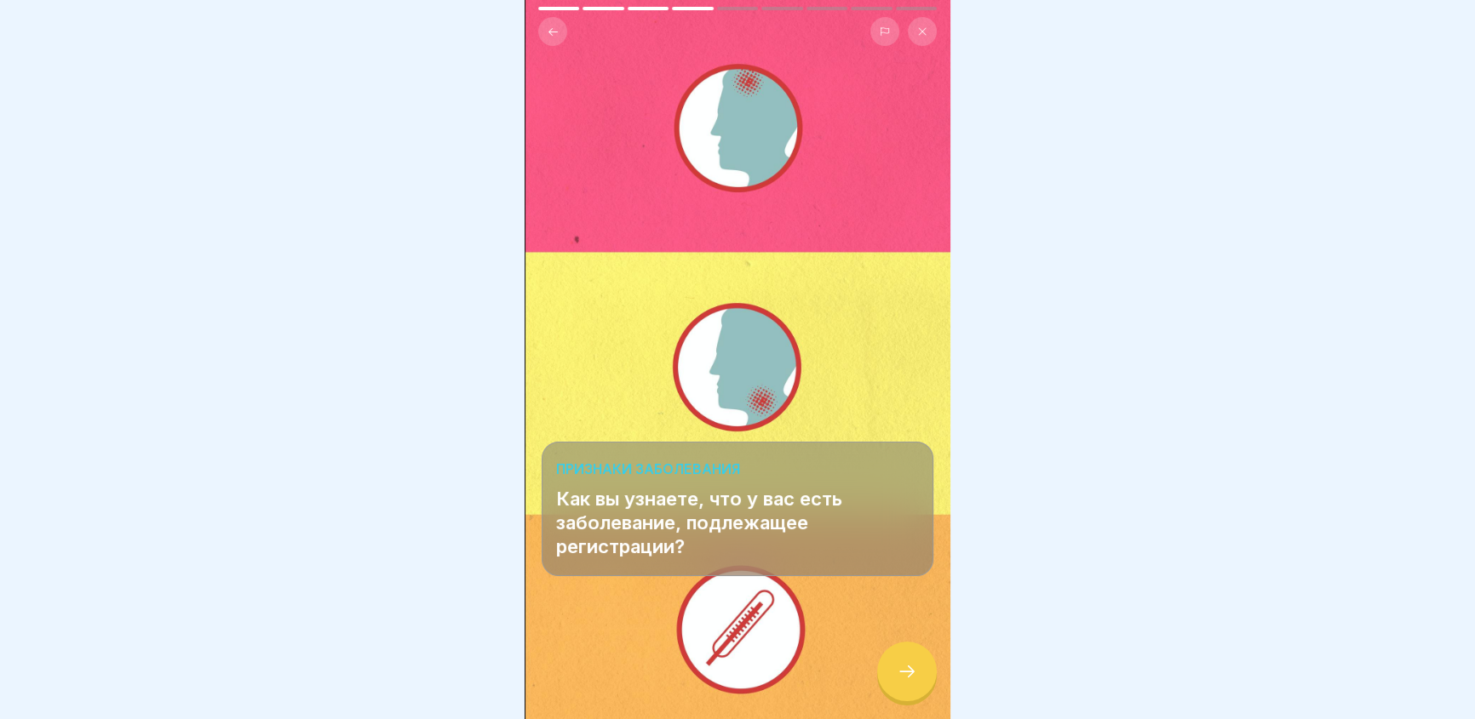
click at [903, 681] on icon at bounding box center [907, 672] width 20 height 20
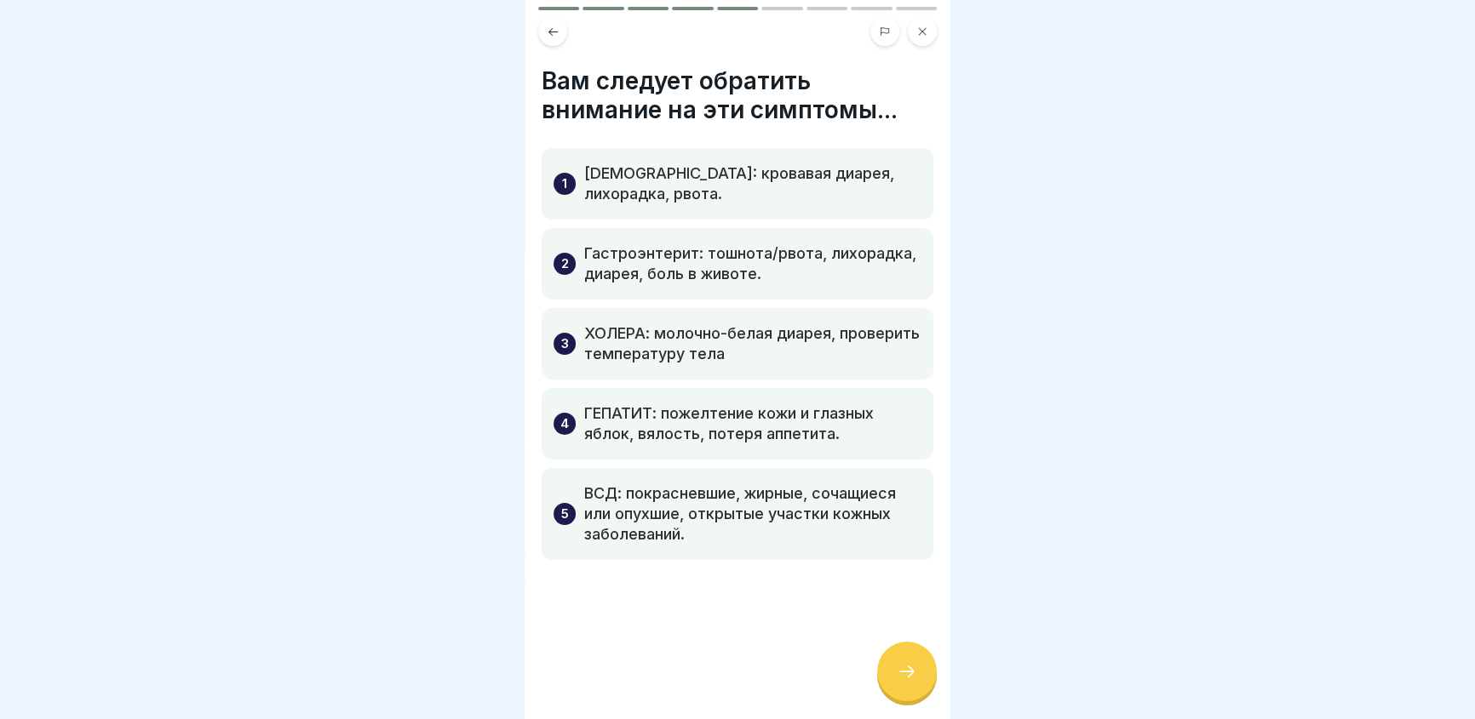
click at [903, 681] on icon at bounding box center [907, 672] width 20 height 20
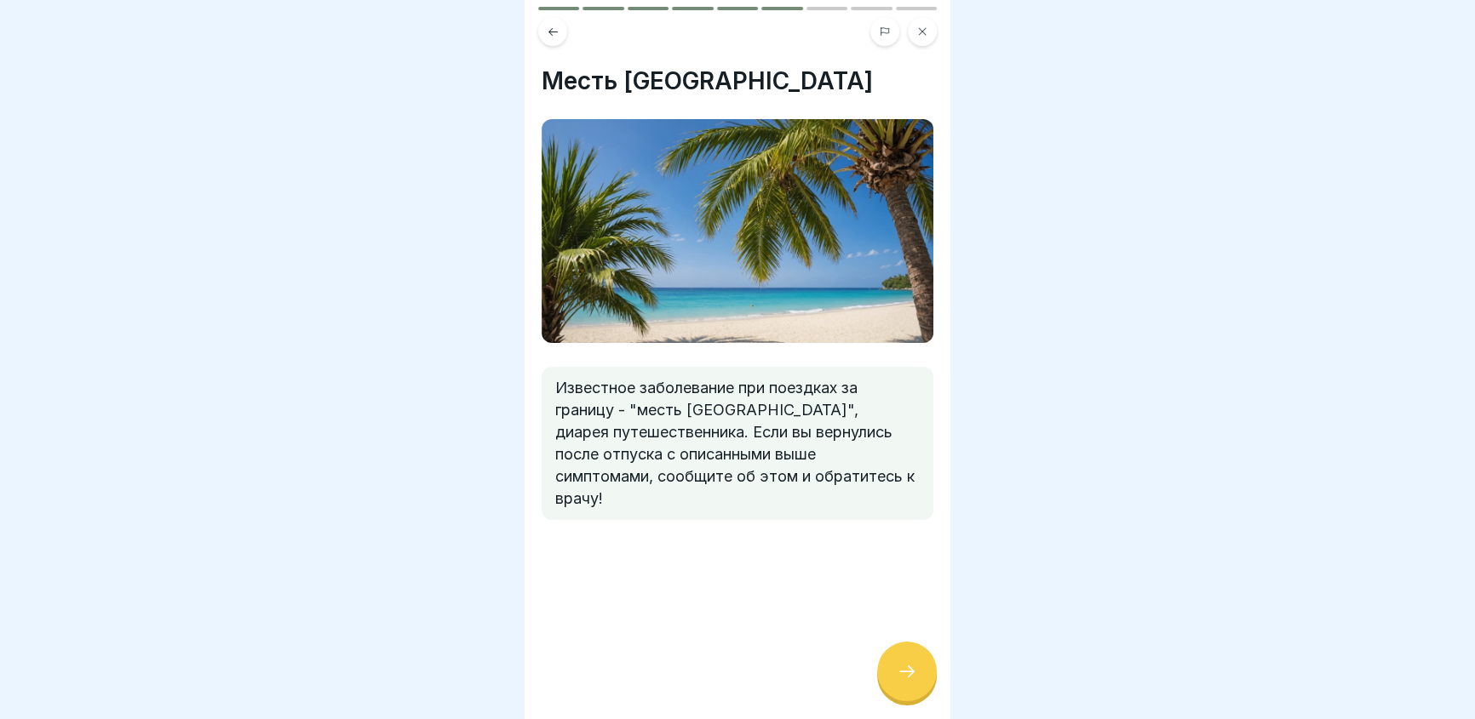
click at [903, 681] on icon at bounding box center [907, 672] width 20 height 20
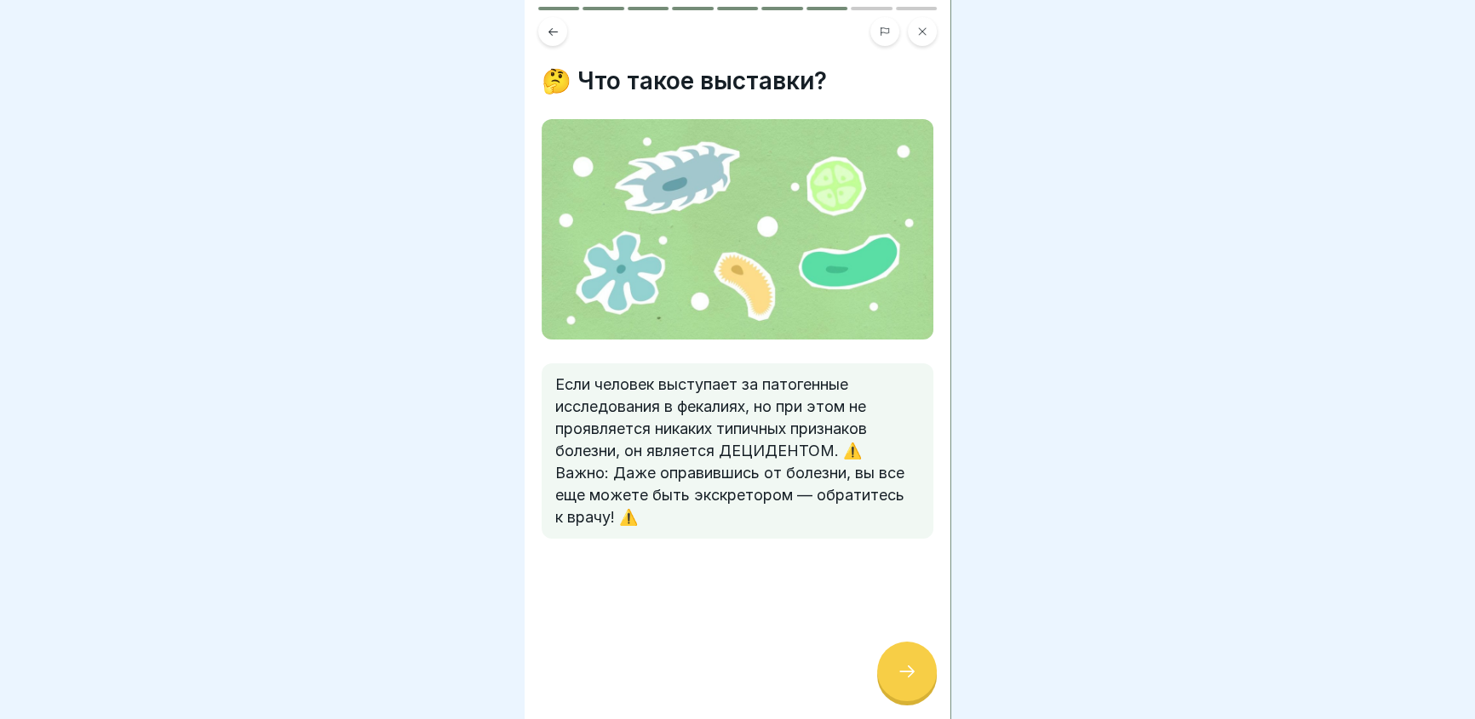
click at [903, 681] on icon at bounding box center [907, 672] width 20 height 20
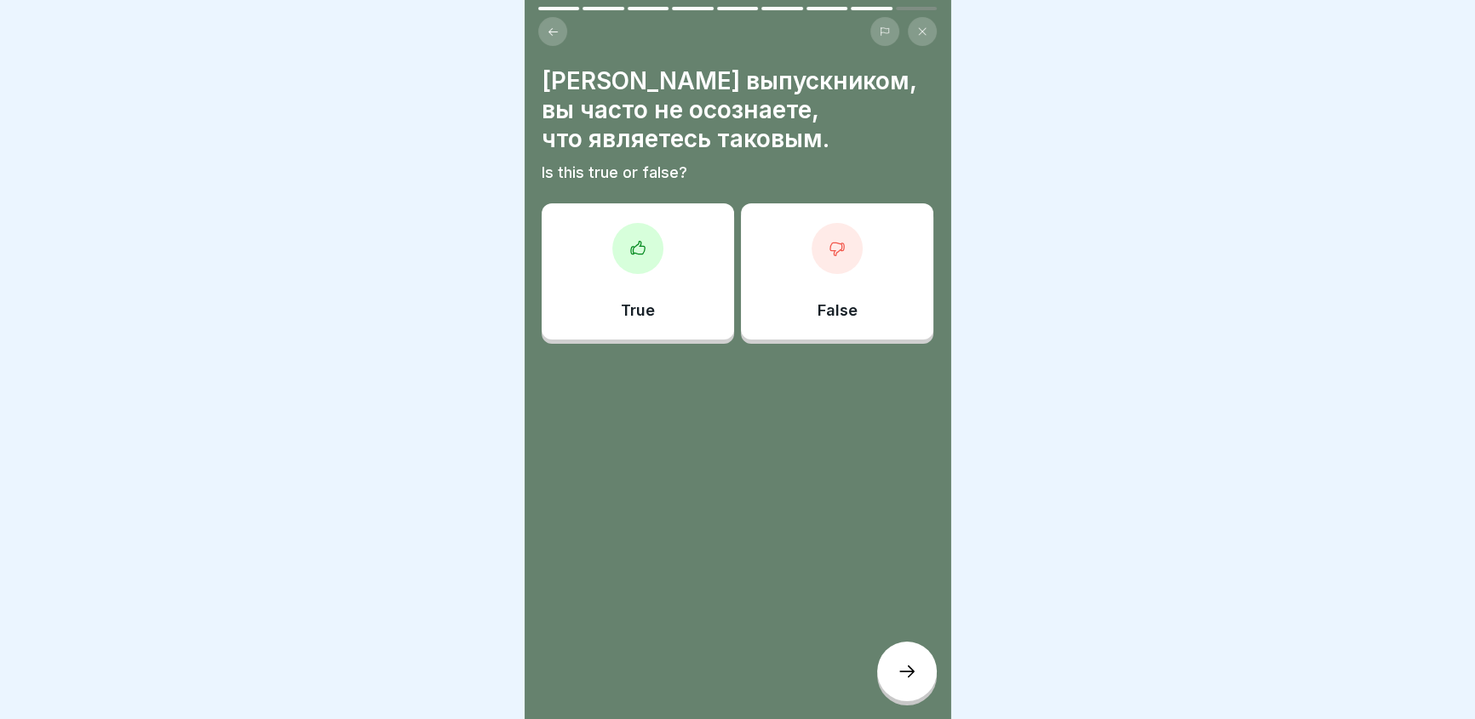
click at [1259, 145] on div at bounding box center [737, 359] width 1475 height 719
click at [783, 153] on h4 "Будучи выпускником, вы часто не осознаете, что являетесь таковым." at bounding box center [738, 109] width 392 height 87
drag, startPoint x: 1086, startPoint y: 131, endPoint x: 1024, endPoint y: 144, distance: 62.6
click at [1024, 144] on div at bounding box center [737, 359] width 1475 height 719
click at [655, 260] on div at bounding box center [637, 248] width 51 height 51
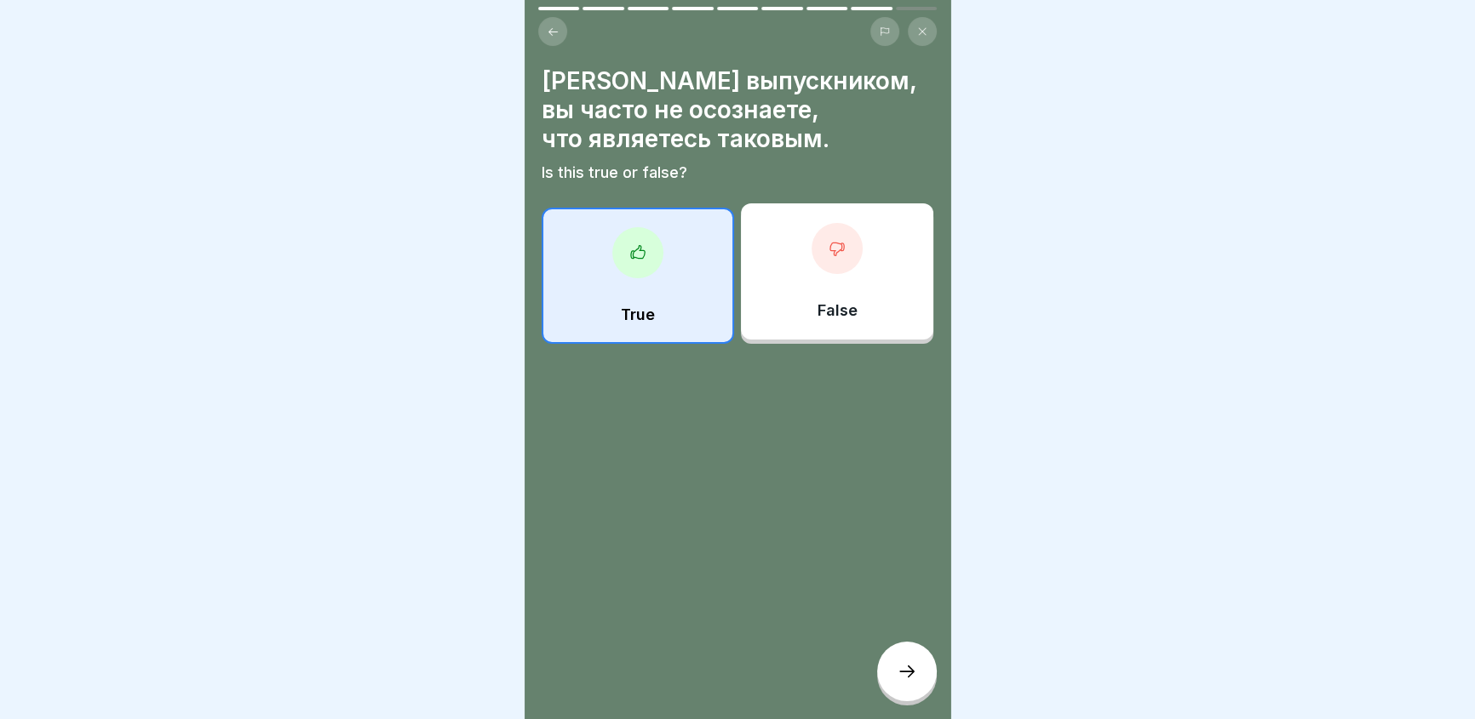
click at [920, 681] on div at bounding box center [907, 672] width 60 height 60
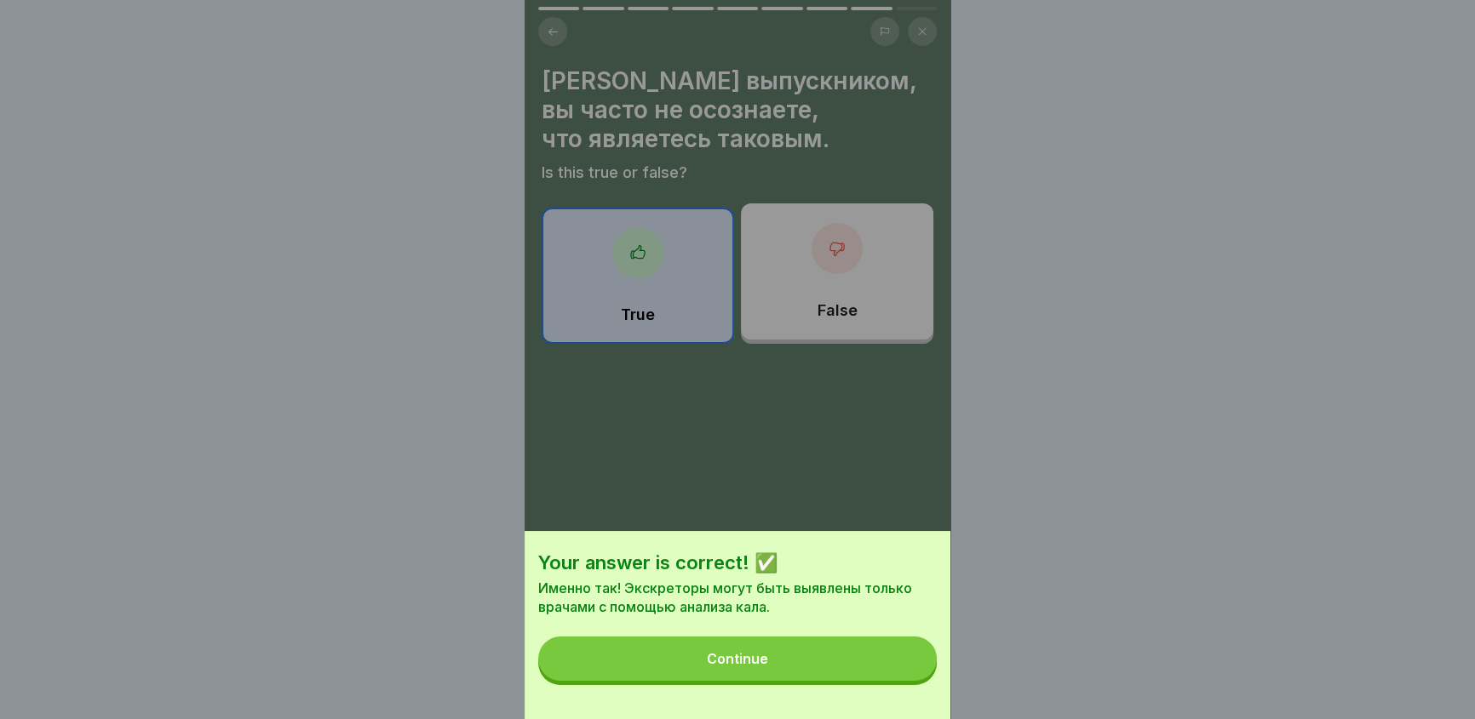
click at [734, 664] on div "Continue" at bounding box center [737, 658] width 61 height 15
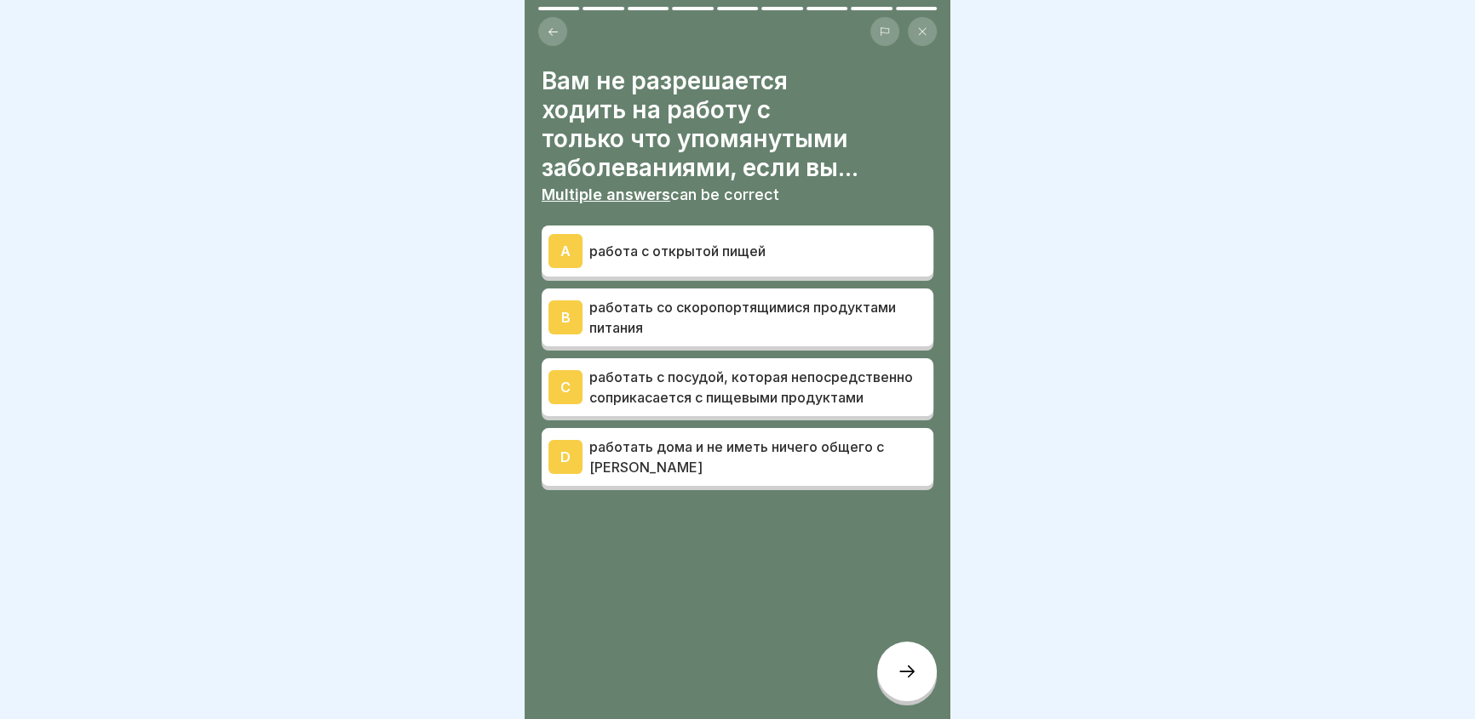
click at [608, 250] on p "работа с открытой пищей" at bounding box center [757, 251] width 337 height 20
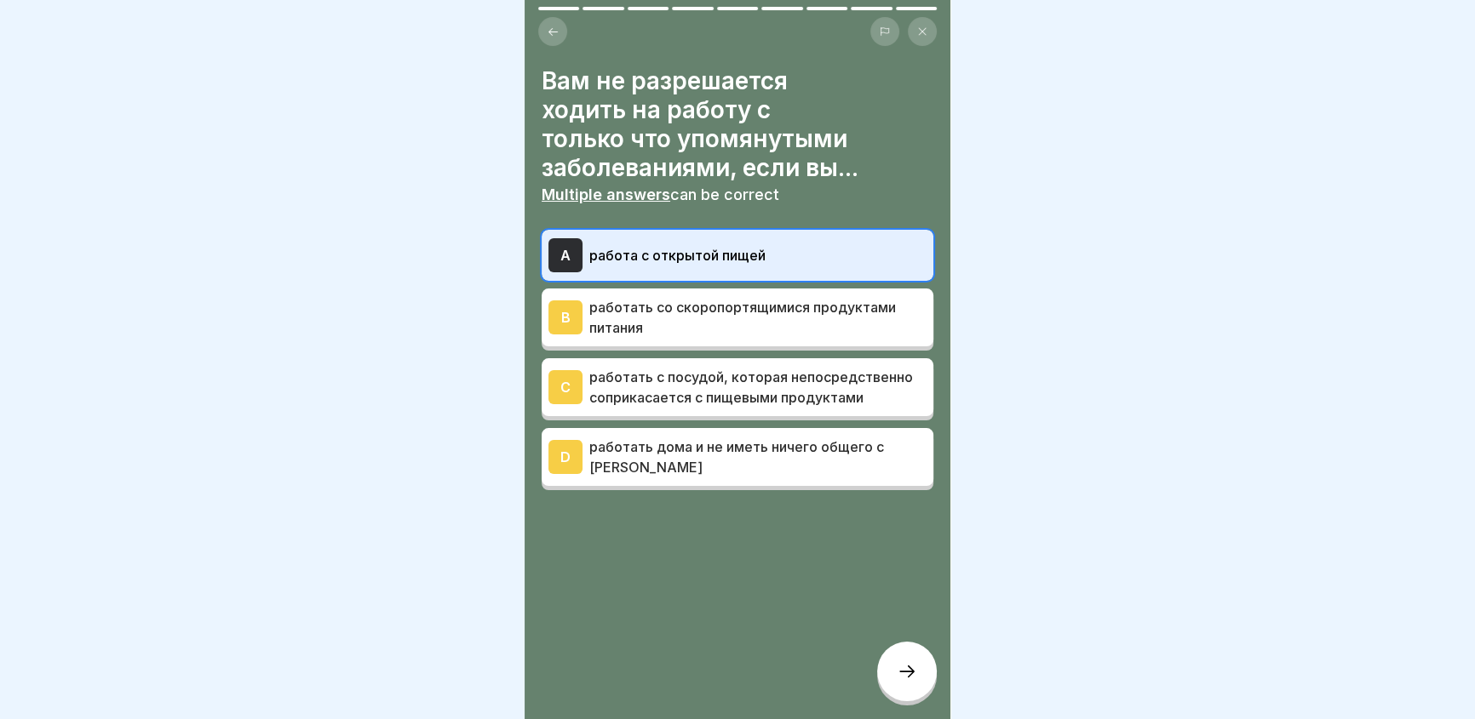
click at [565, 310] on div "B" at bounding box center [565, 318] width 34 height 34
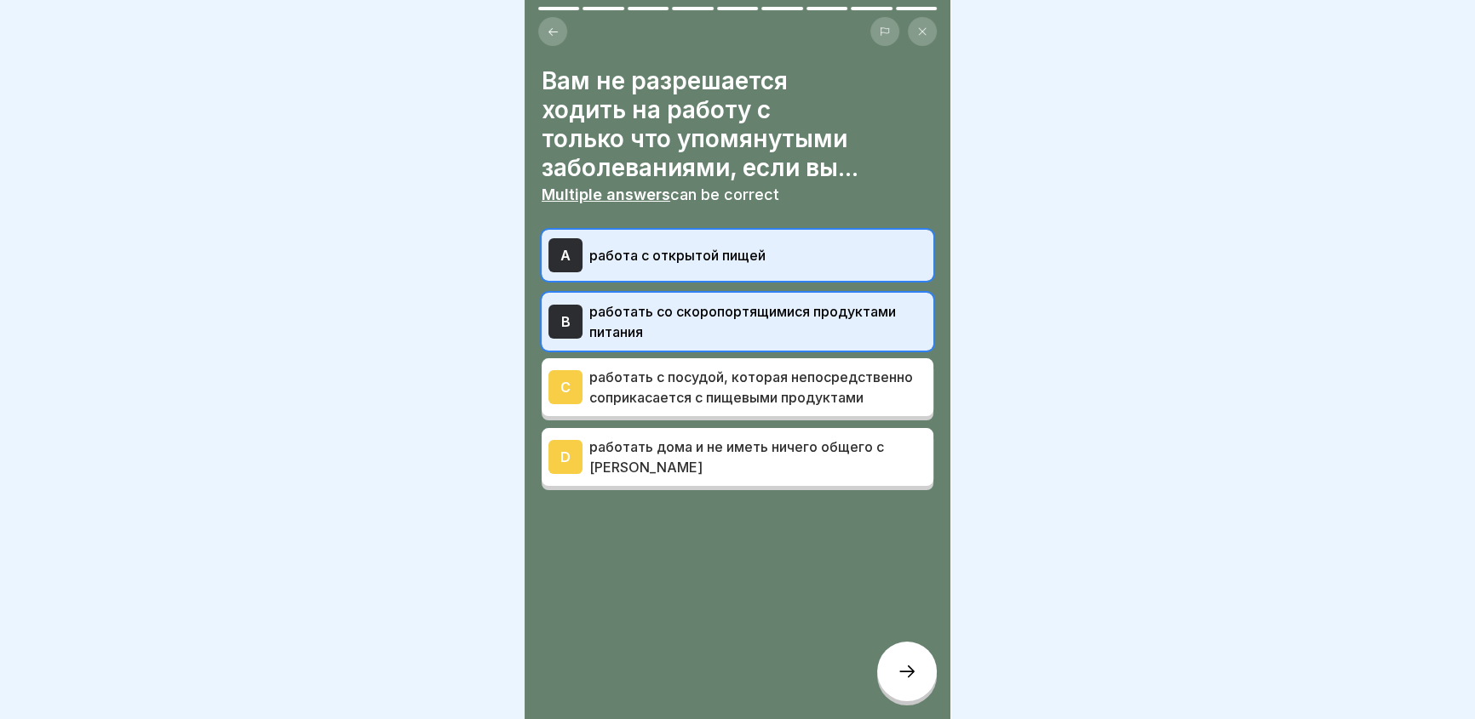
click at [567, 384] on div "C" at bounding box center [565, 387] width 34 height 34
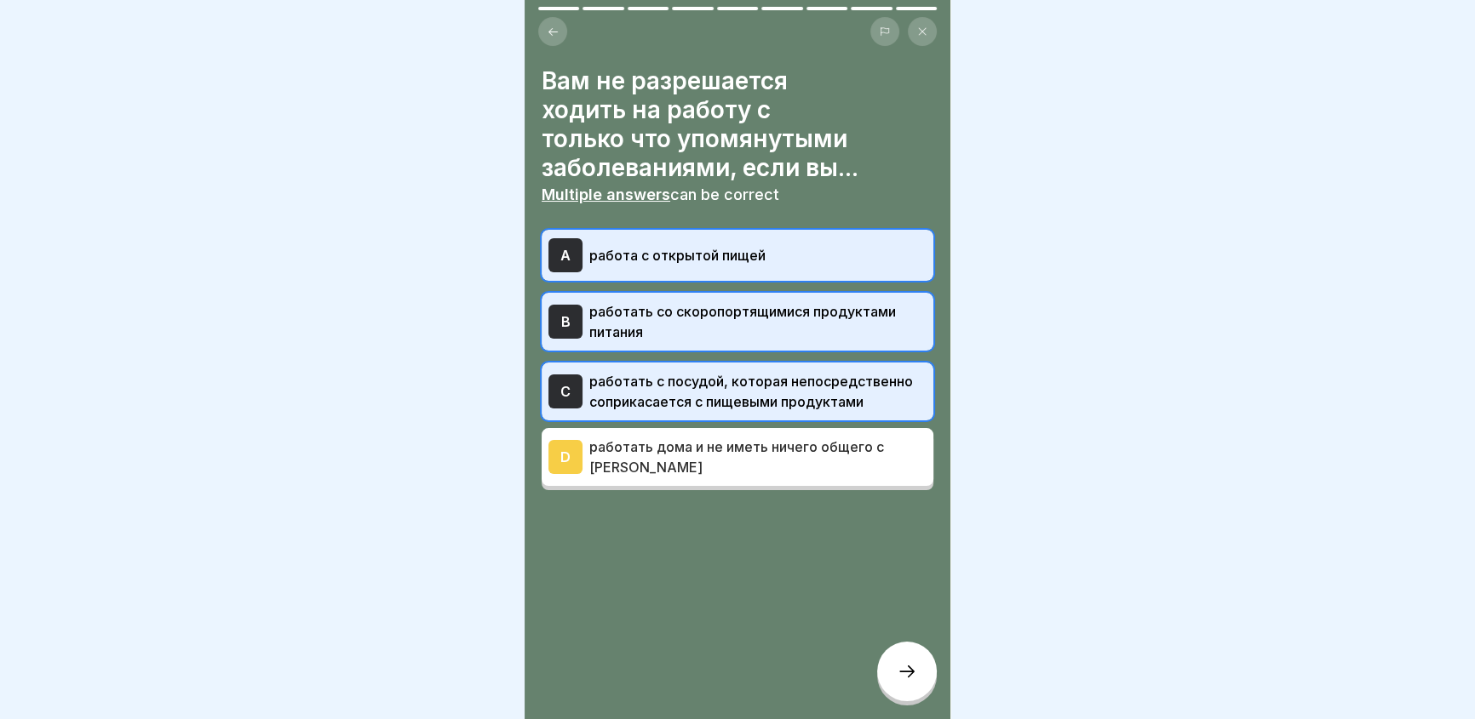
click at [904, 673] on div at bounding box center [907, 672] width 60 height 60
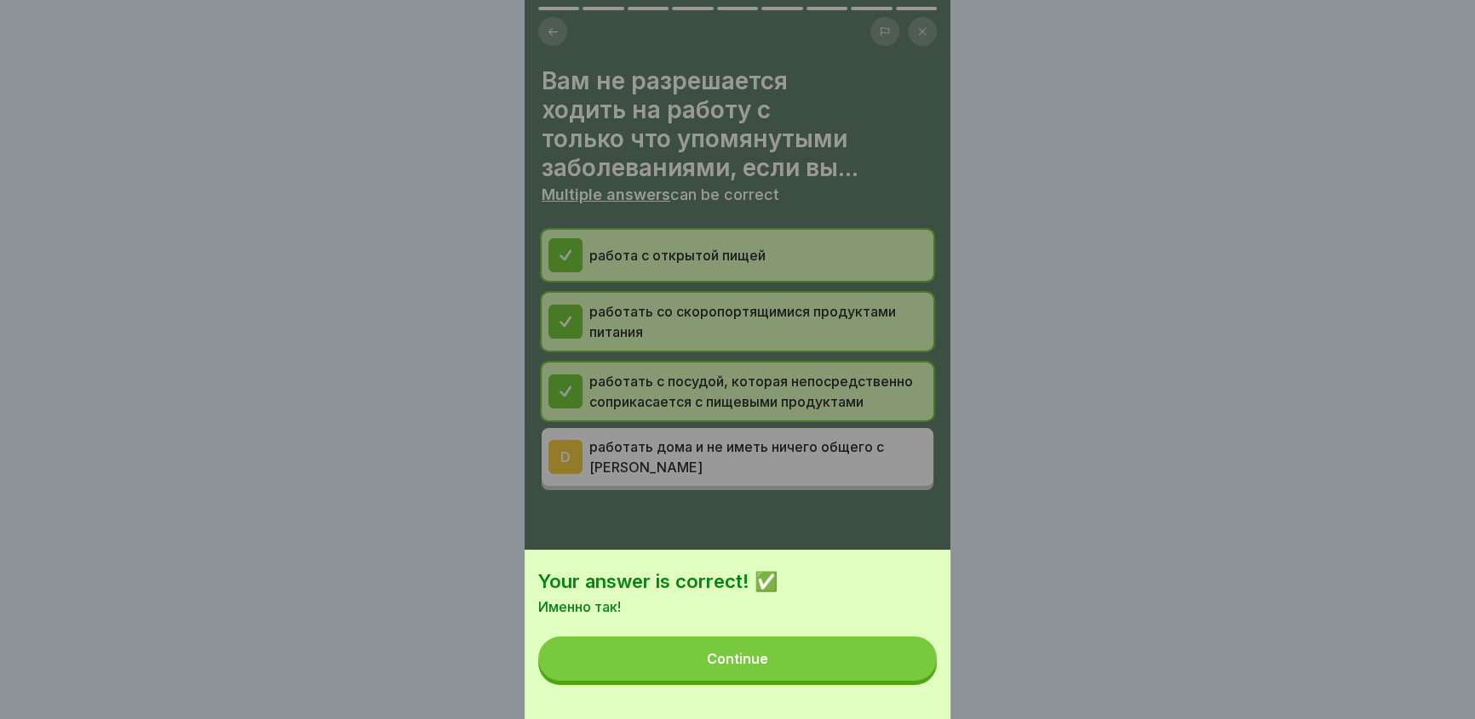
click at [805, 665] on button "Continue" at bounding box center [737, 659] width 398 height 44
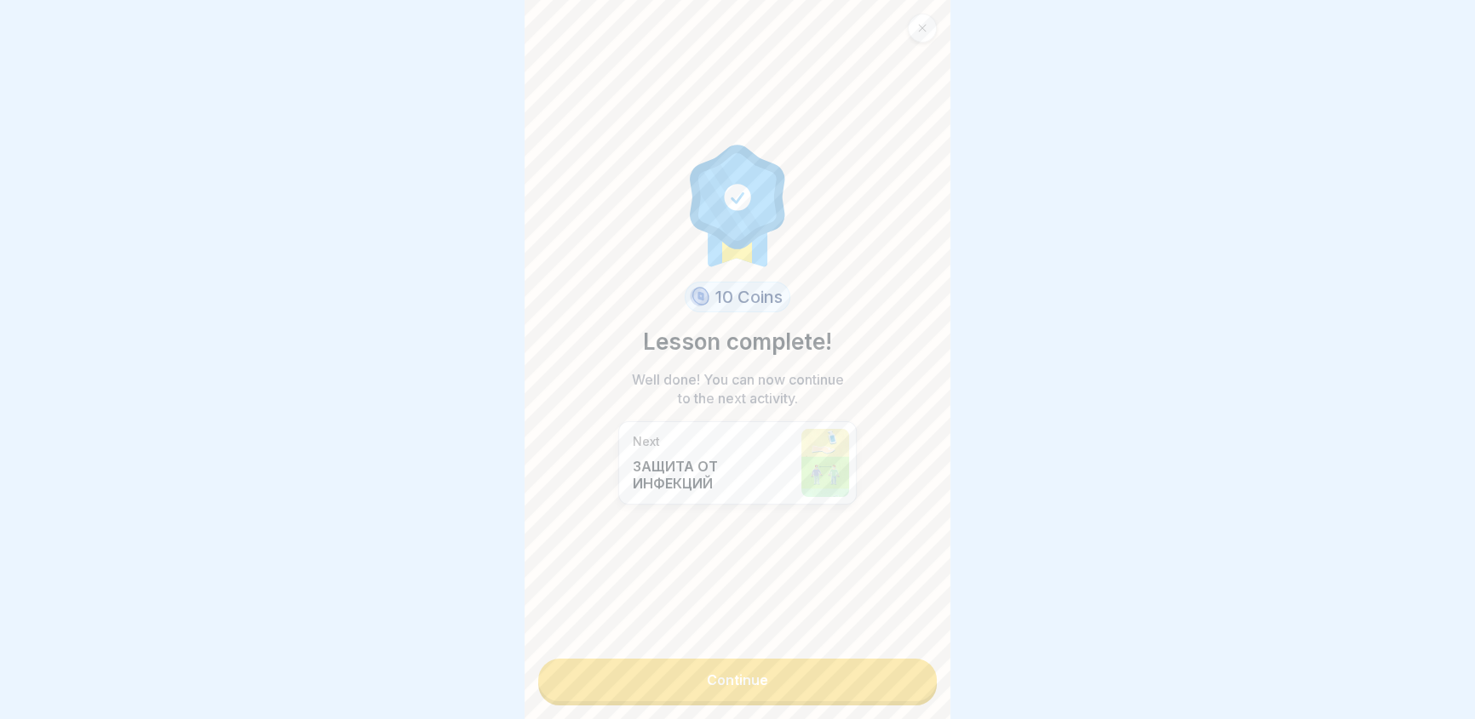
click at [760, 686] on link "Continue" at bounding box center [737, 680] width 398 height 43
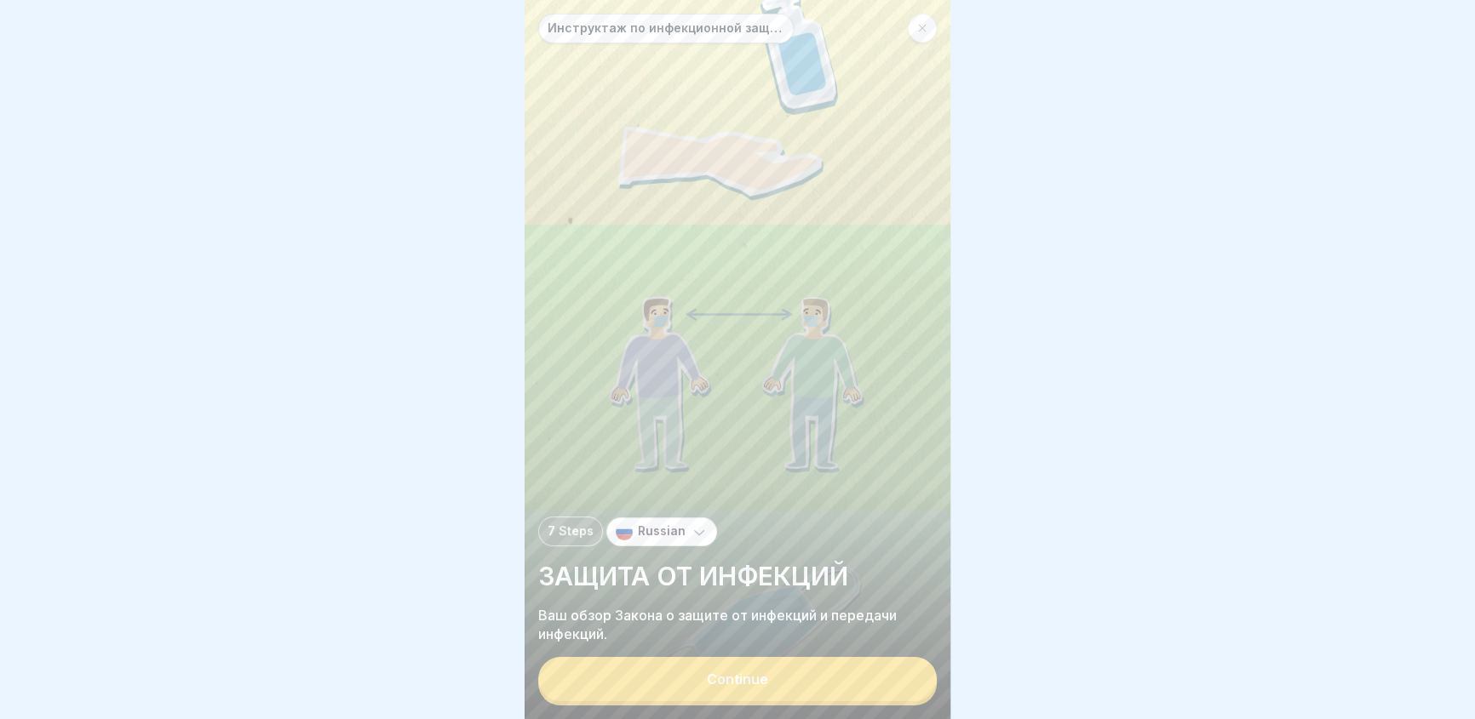
click at [760, 686] on div "Continue" at bounding box center [737, 679] width 61 height 15
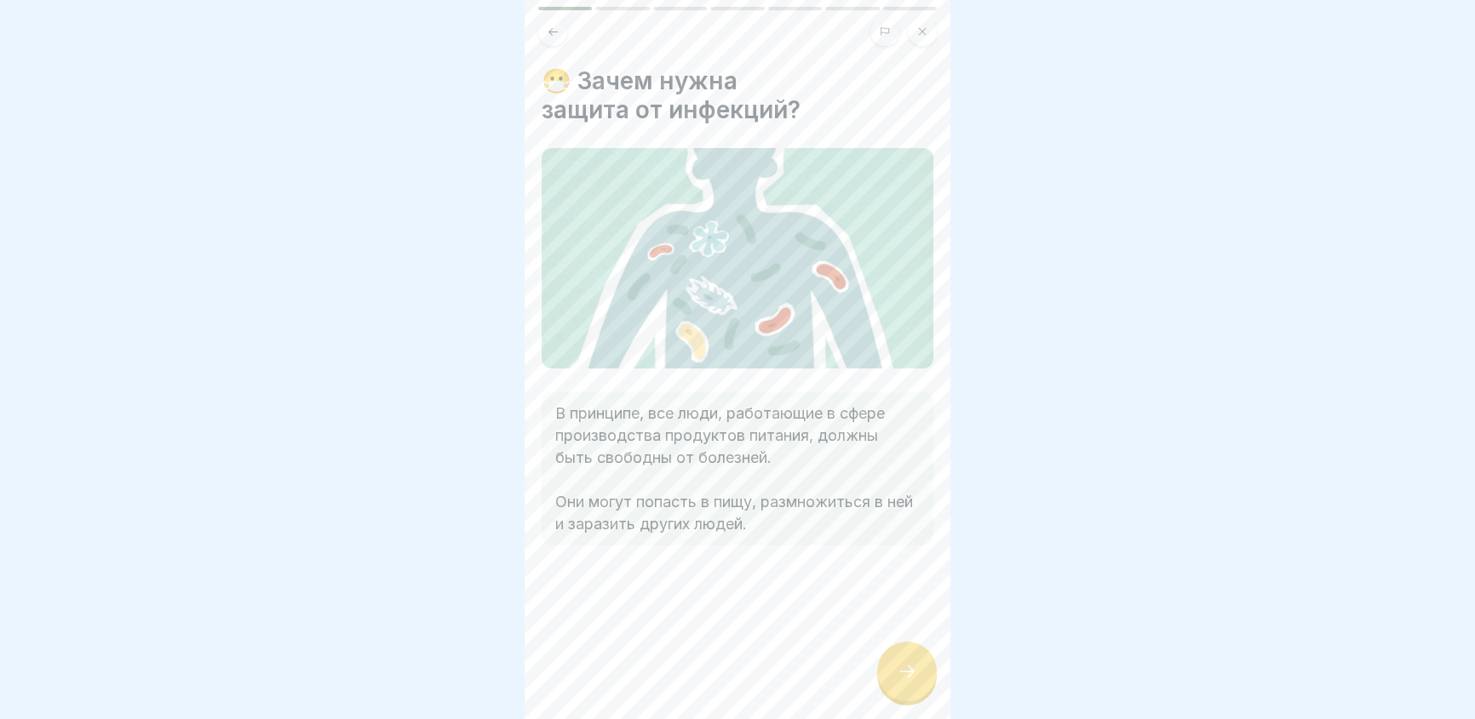
click at [911, 680] on icon at bounding box center [907, 672] width 20 height 20
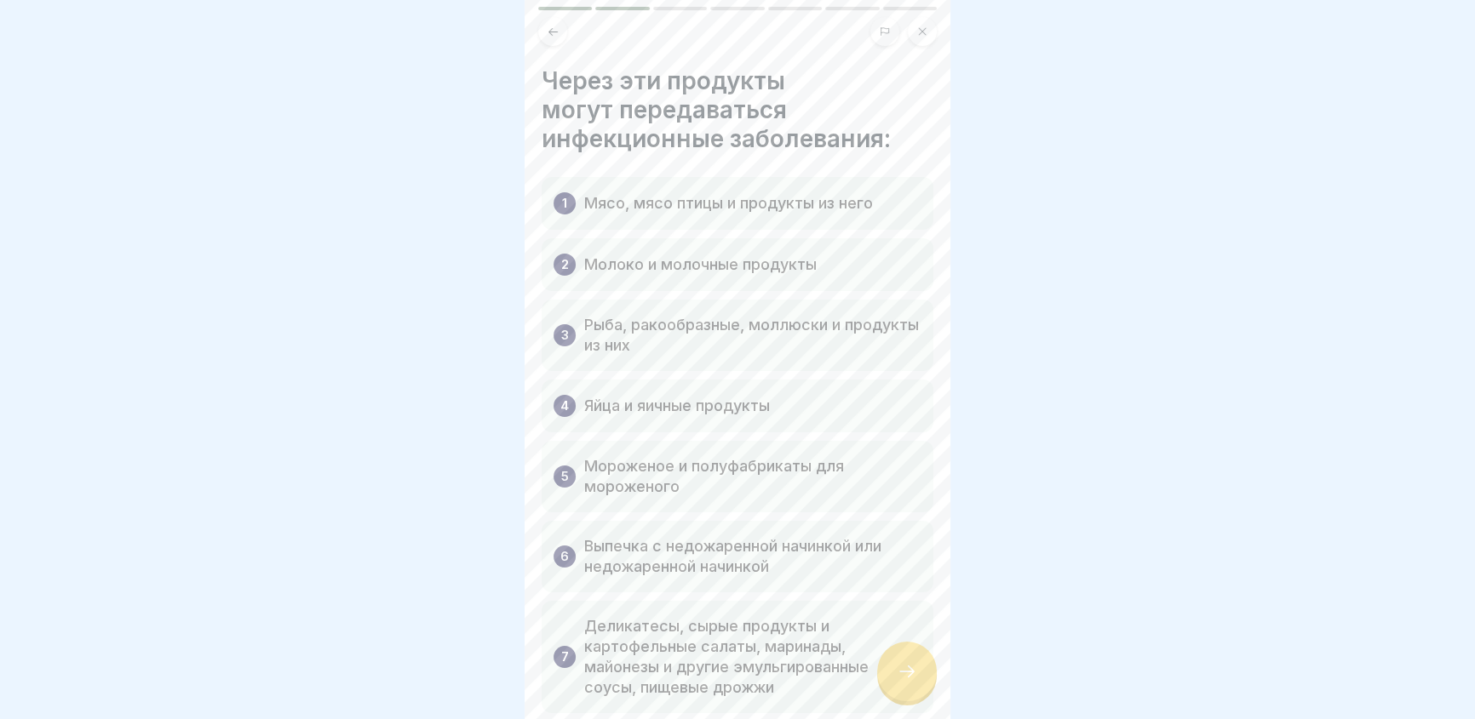
click at [903, 674] on div at bounding box center [907, 672] width 60 height 60
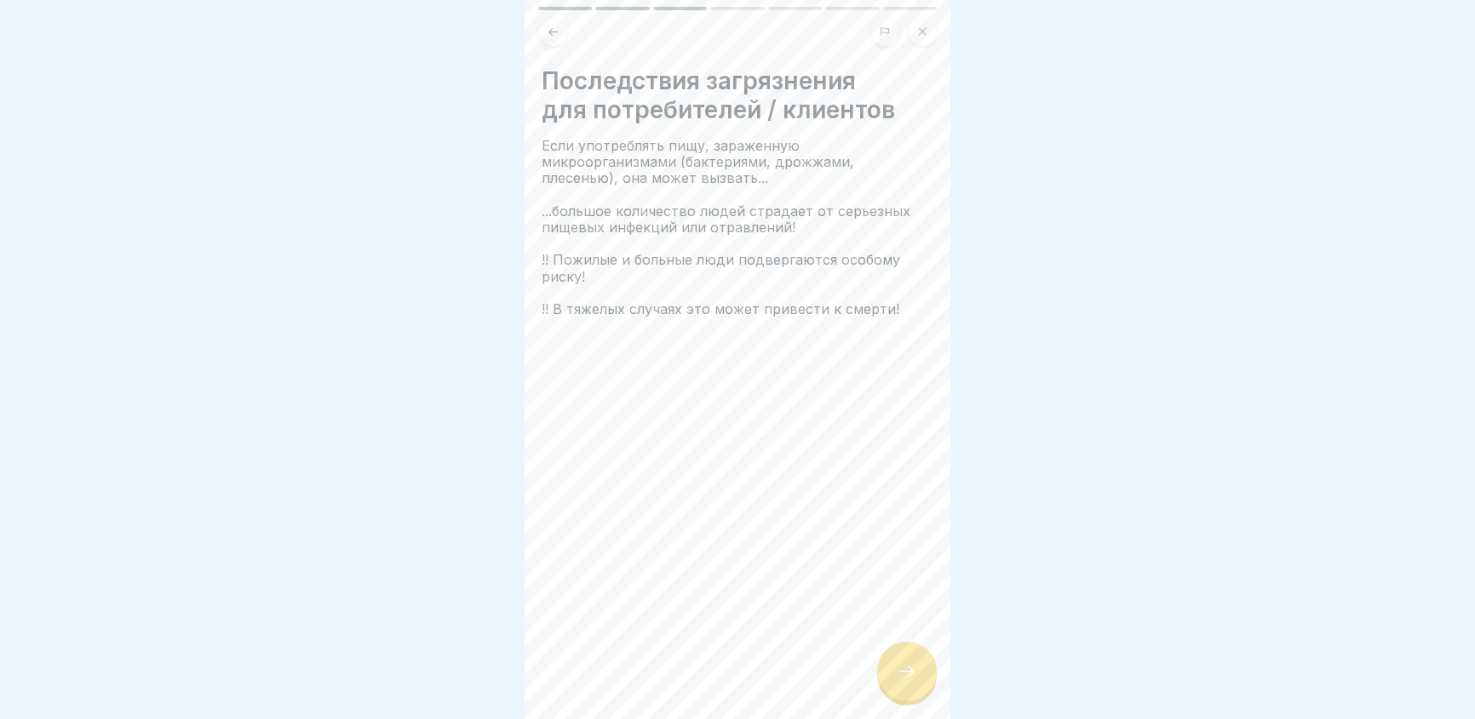
click at [903, 674] on div at bounding box center [907, 672] width 60 height 60
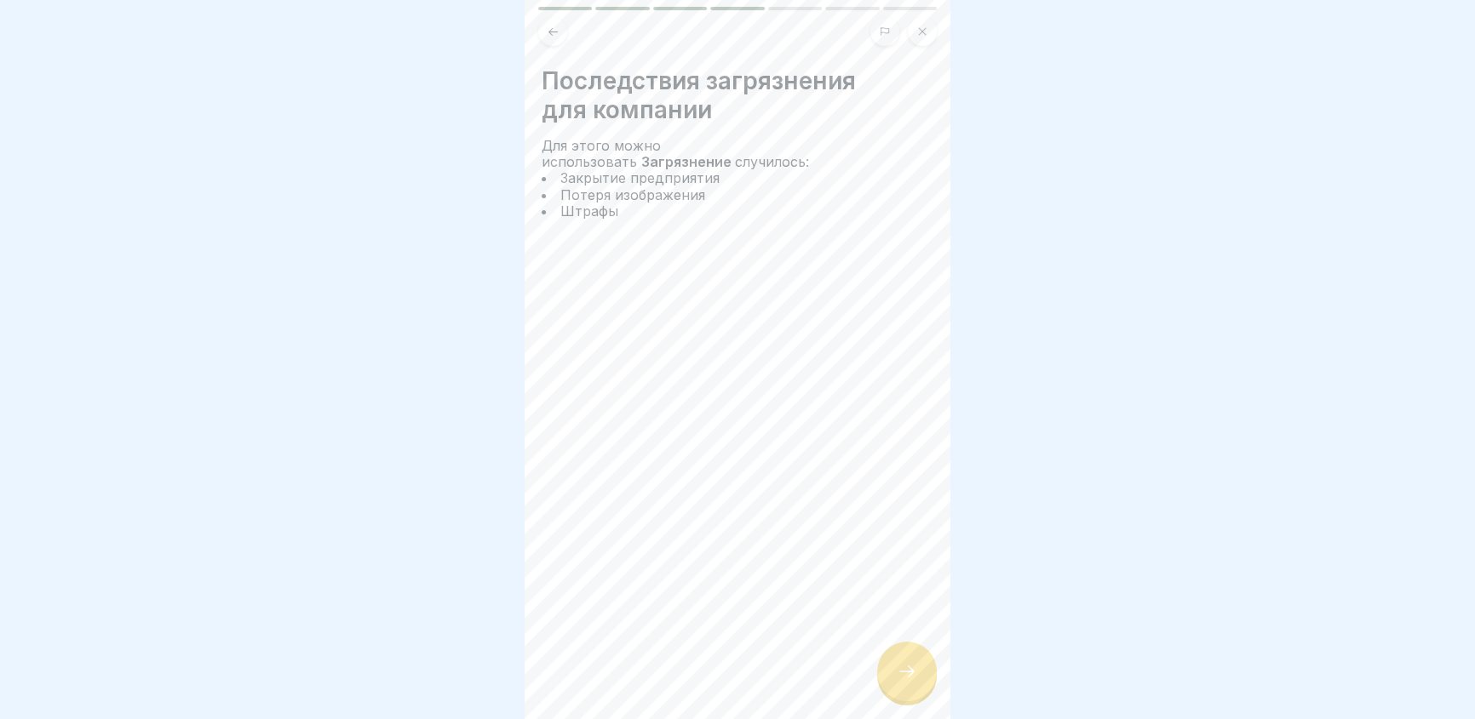
click at [903, 674] on div at bounding box center [907, 672] width 60 height 60
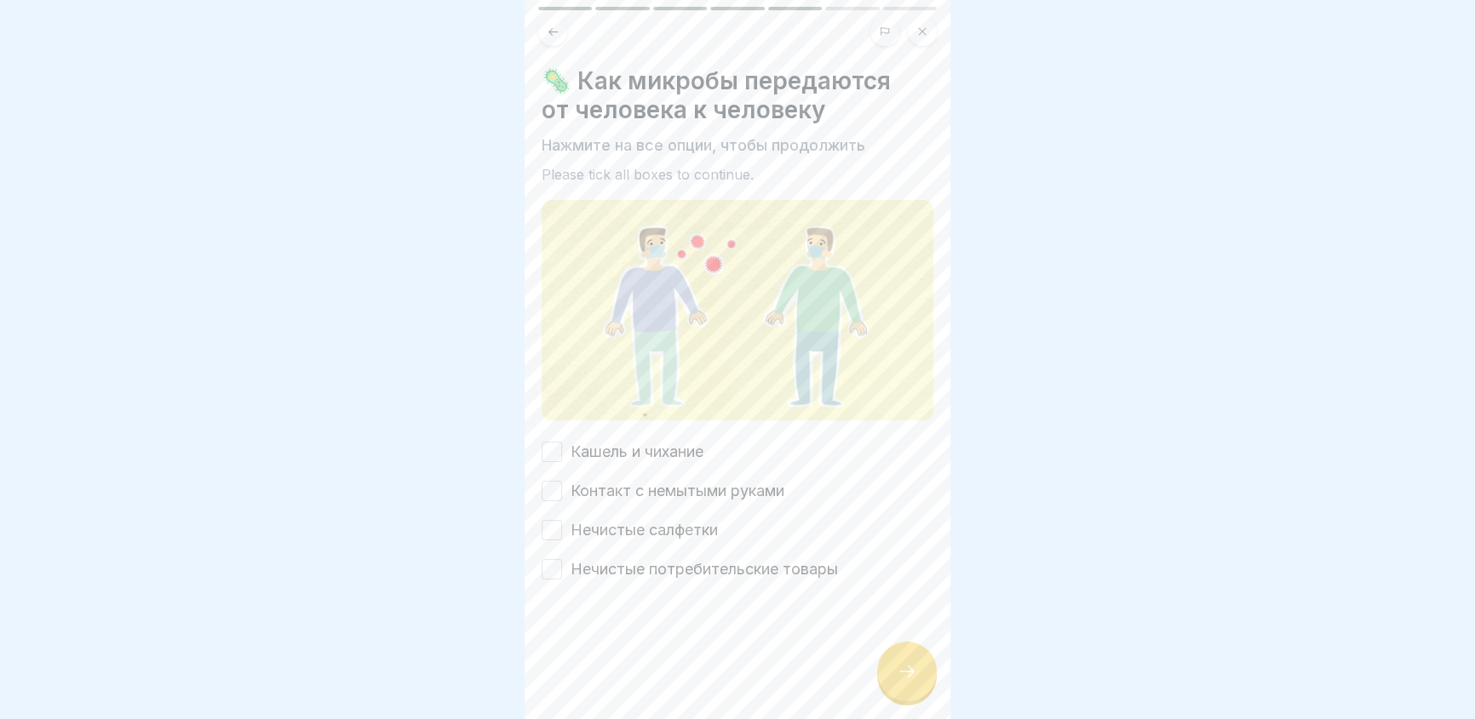
click at [554, 443] on button "Кашель и чихание" at bounding box center [552, 452] width 20 height 20
click at [551, 482] on button "Контакт с немытыми руками" at bounding box center [552, 491] width 20 height 20
click at [546, 520] on button "Нечистые салфетки" at bounding box center [552, 530] width 20 height 20
click at [551, 561] on button "Нечистые потребительские товары" at bounding box center [552, 569] width 20 height 20
click at [902, 675] on icon at bounding box center [907, 672] width 20 height 20
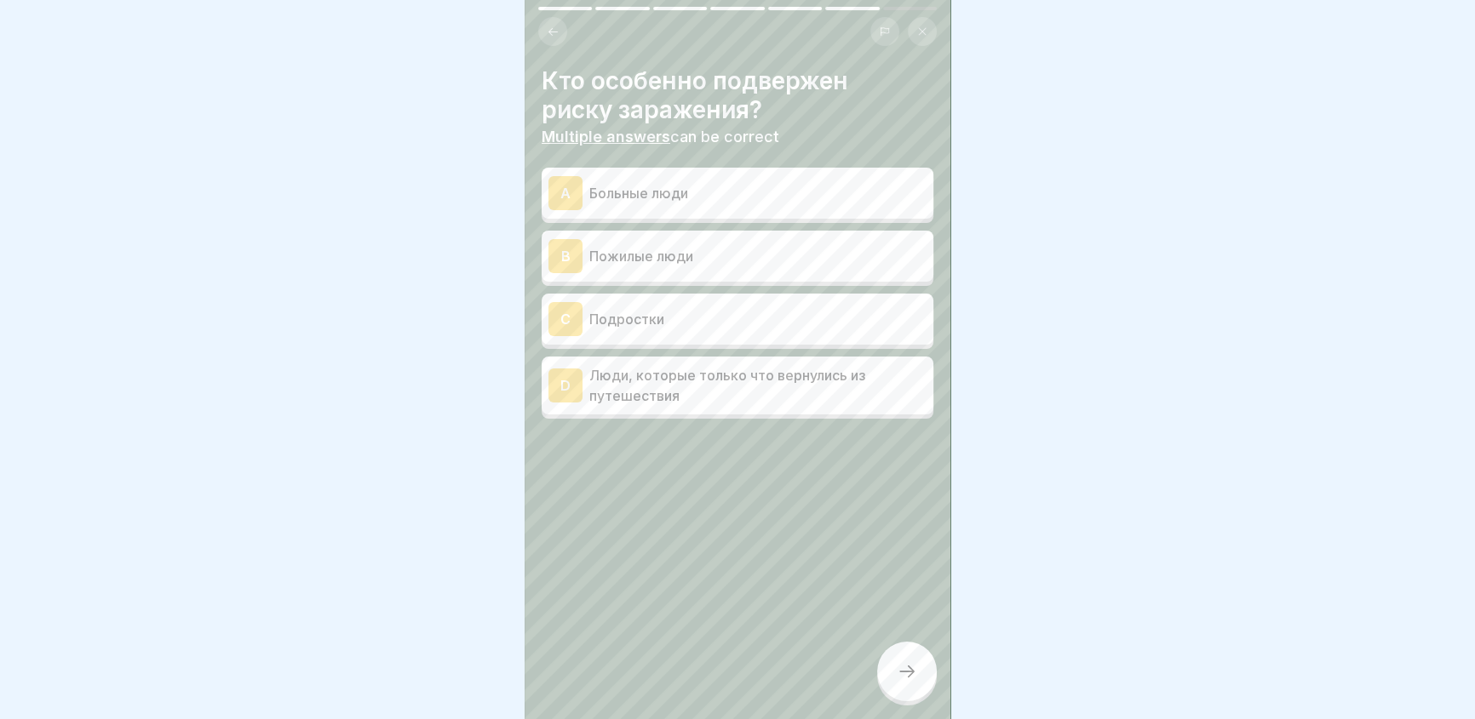
click at [565, 190] on div "A" at bounding box center [565, 193] width 34 height 34
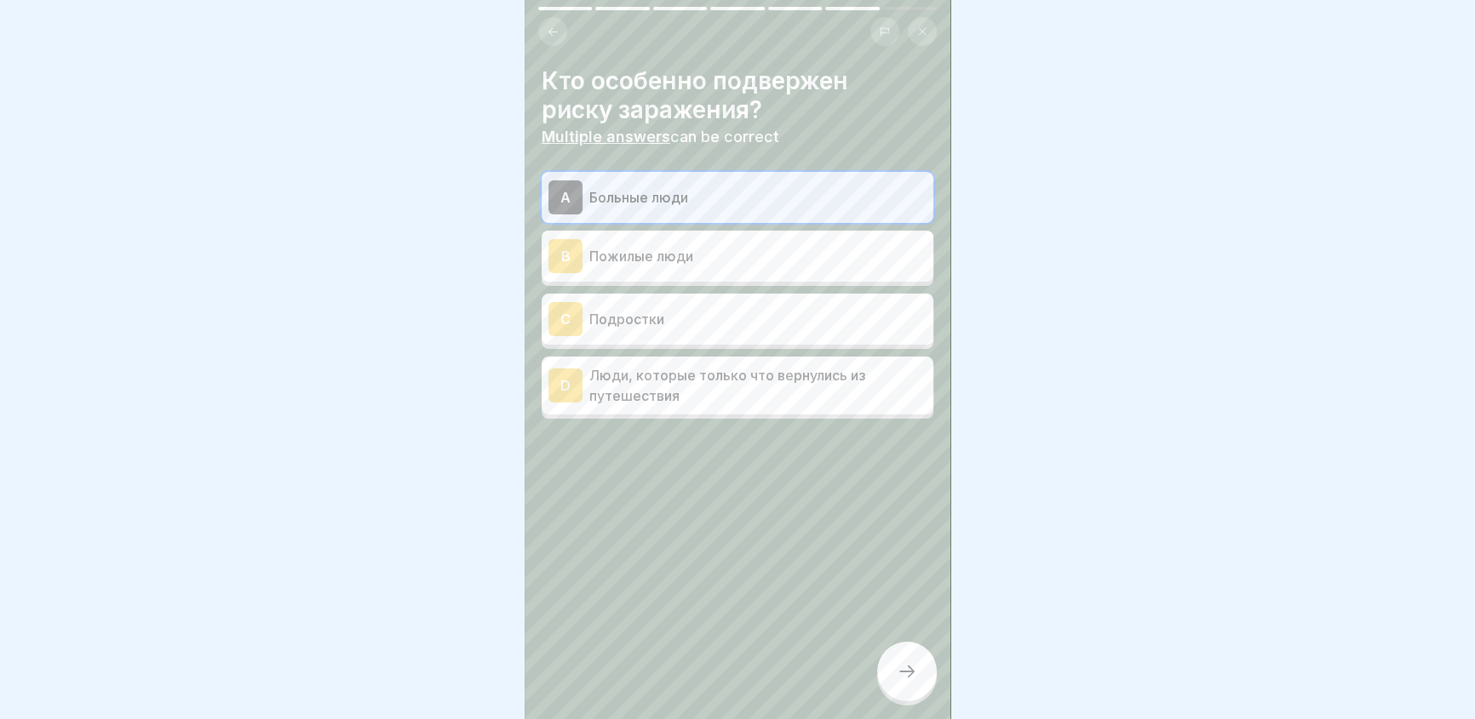
click at [568, 253] on div "B" at bounding box center [565, 256] width 34 height 34
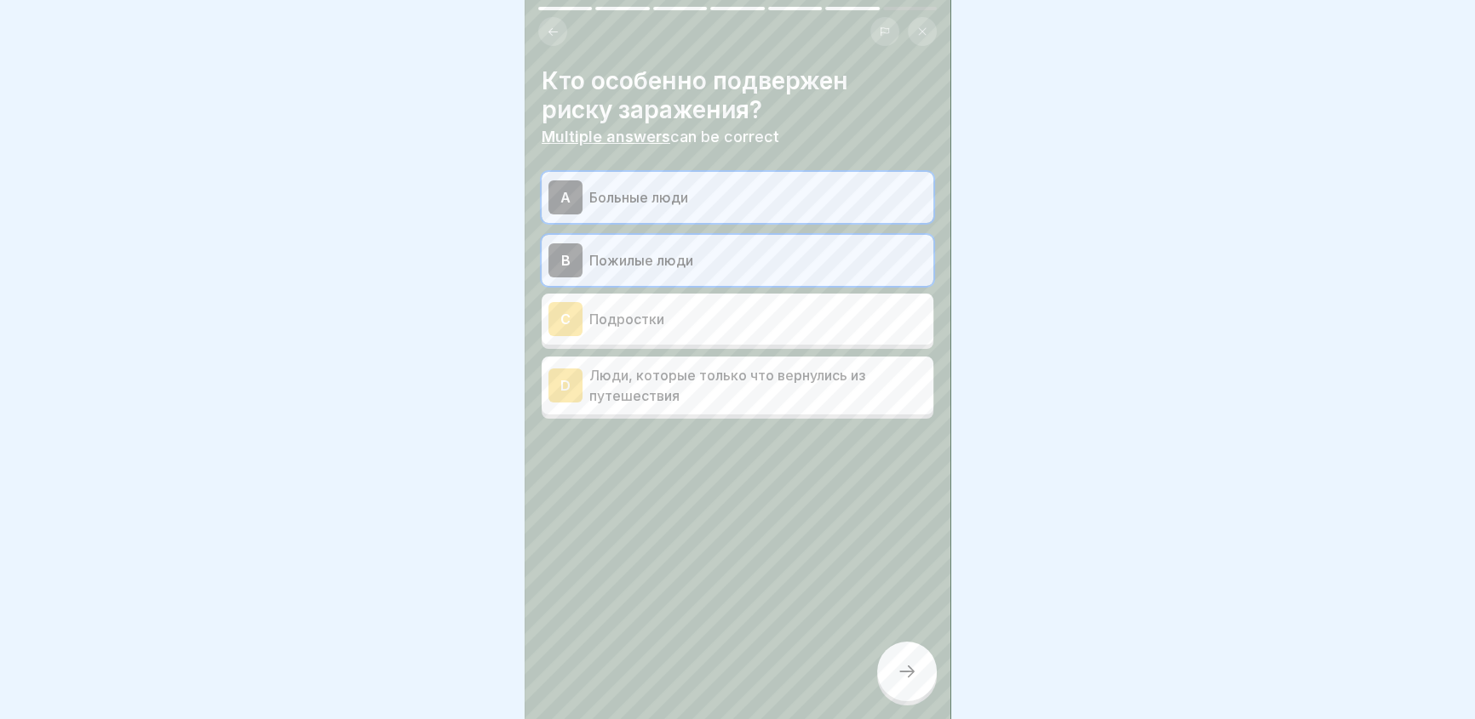
click at [904, 678] on icon at bounding box center [907, 672] width 20 height 20
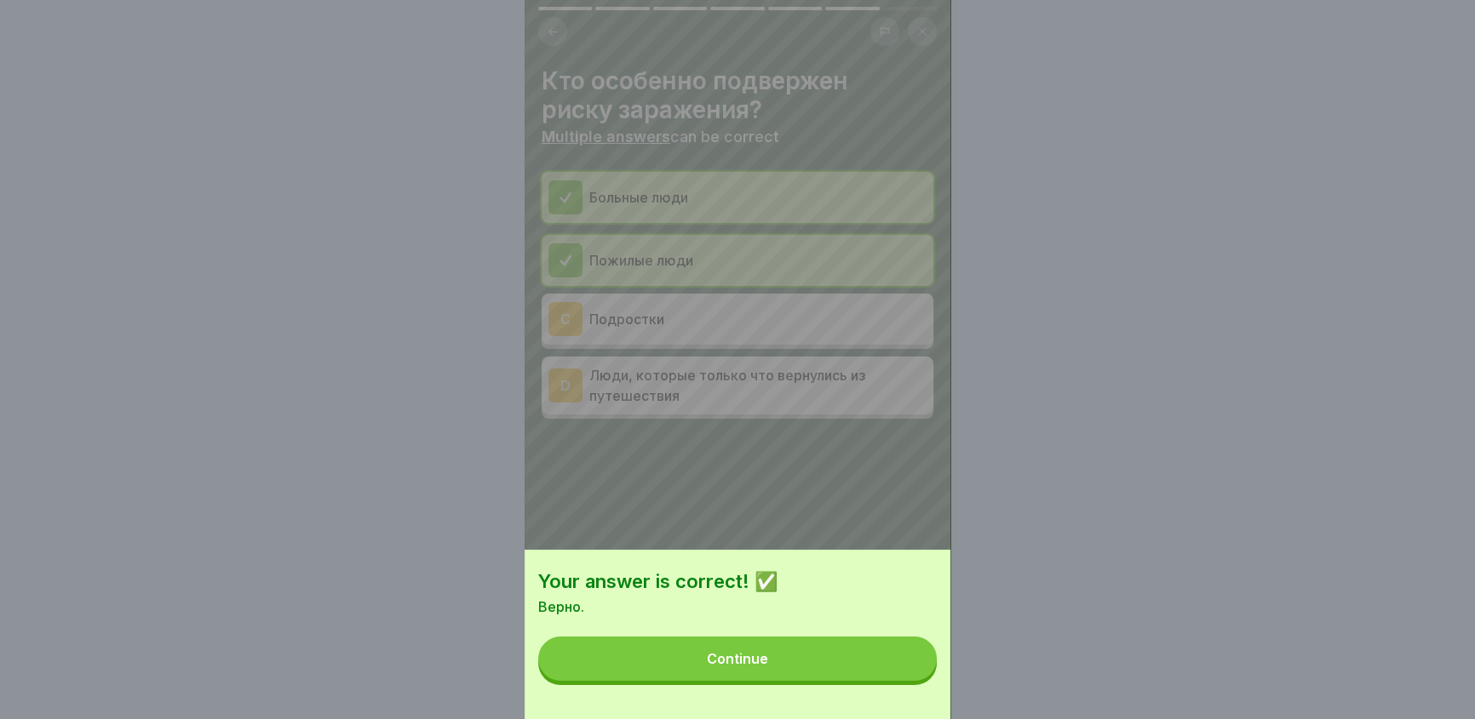
click at [783, 671] on button "Continue" at bounding box center [737, 659] width 398 height 44
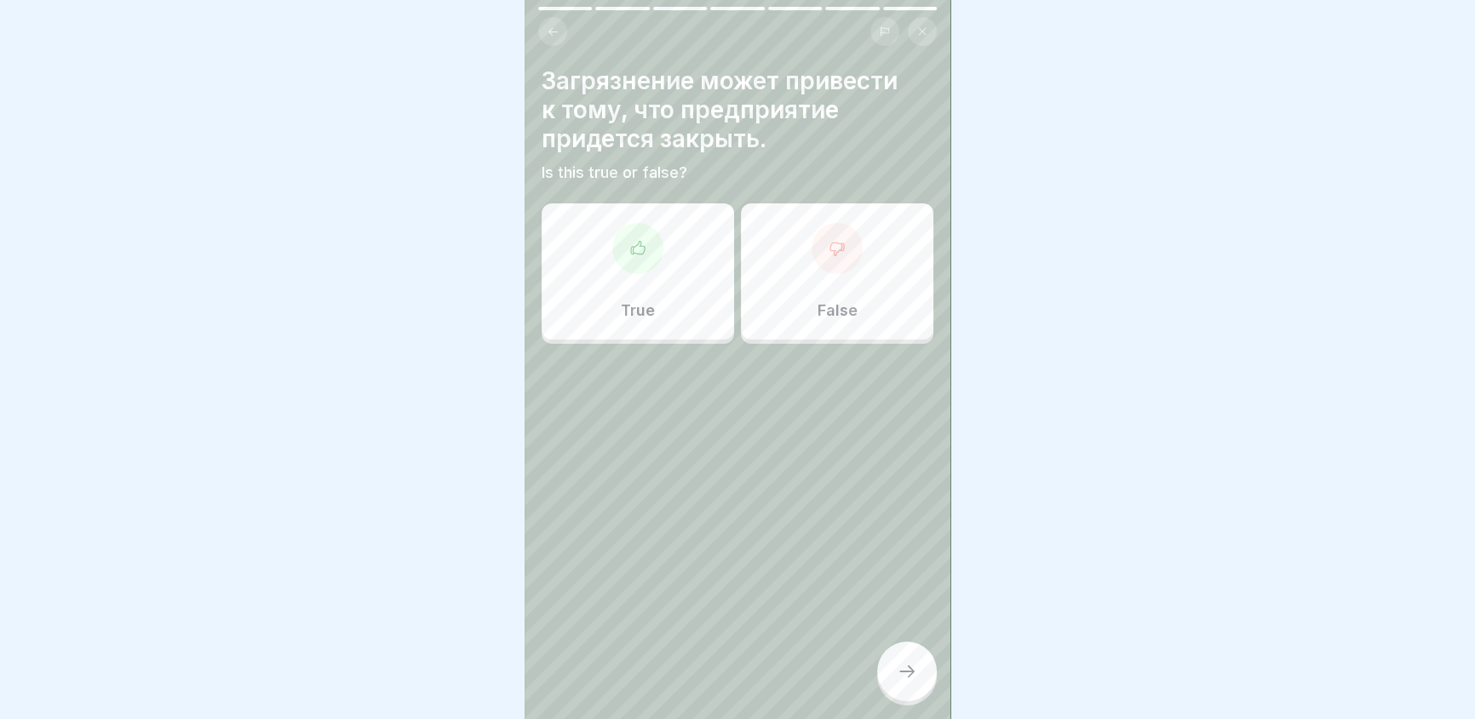
click at [636, 247] on icon at bounding box center [637, 248] width 17 height 17
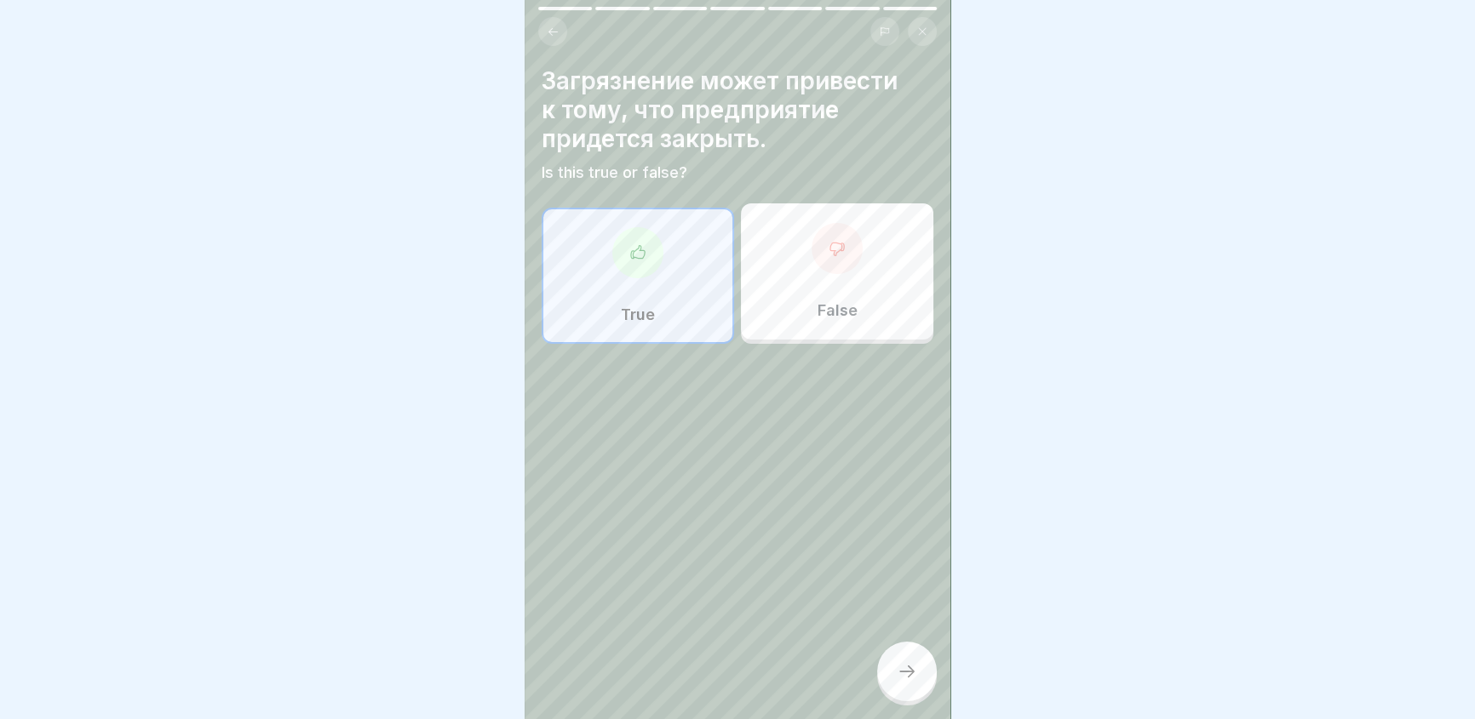
click at [909, 673] on div at bounding box center [907, 672] width 60 height 60
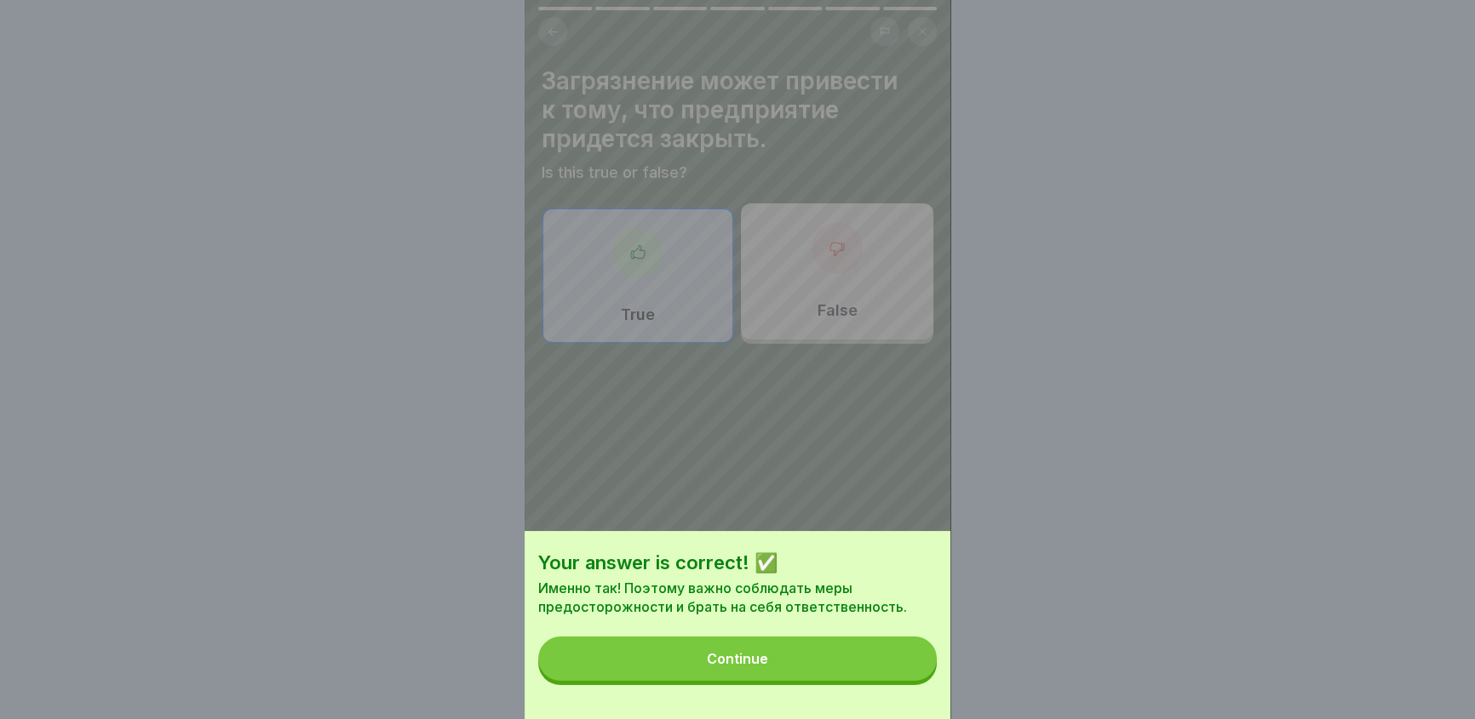
click at [845, 672] on button "Continue" at bounding box center [737, 659] width 398 height 44
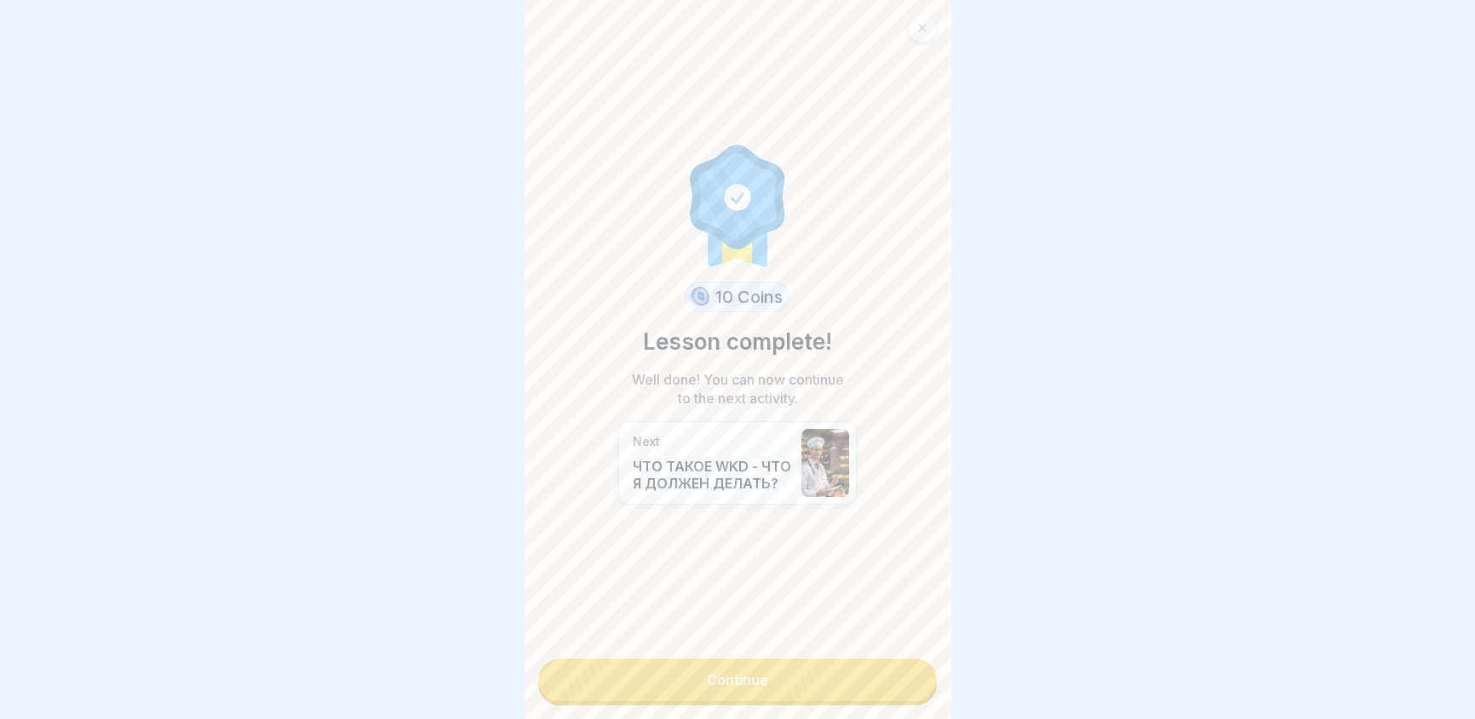
click at [800, 681] on link "Continue" at bounding box center [737, 680] width 398 height 43
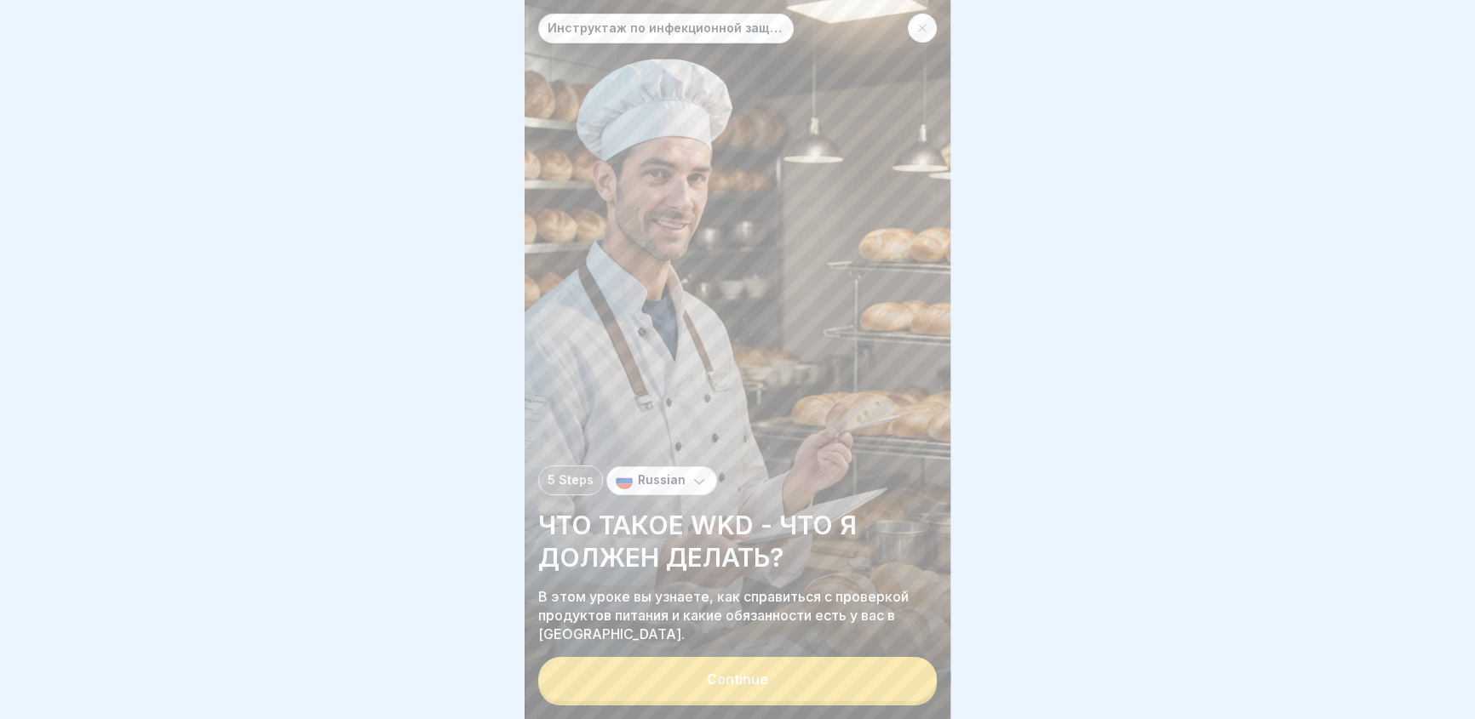
click at [776, 687] on button "Continue" at bounding box center [737, 679] width 398 height 44
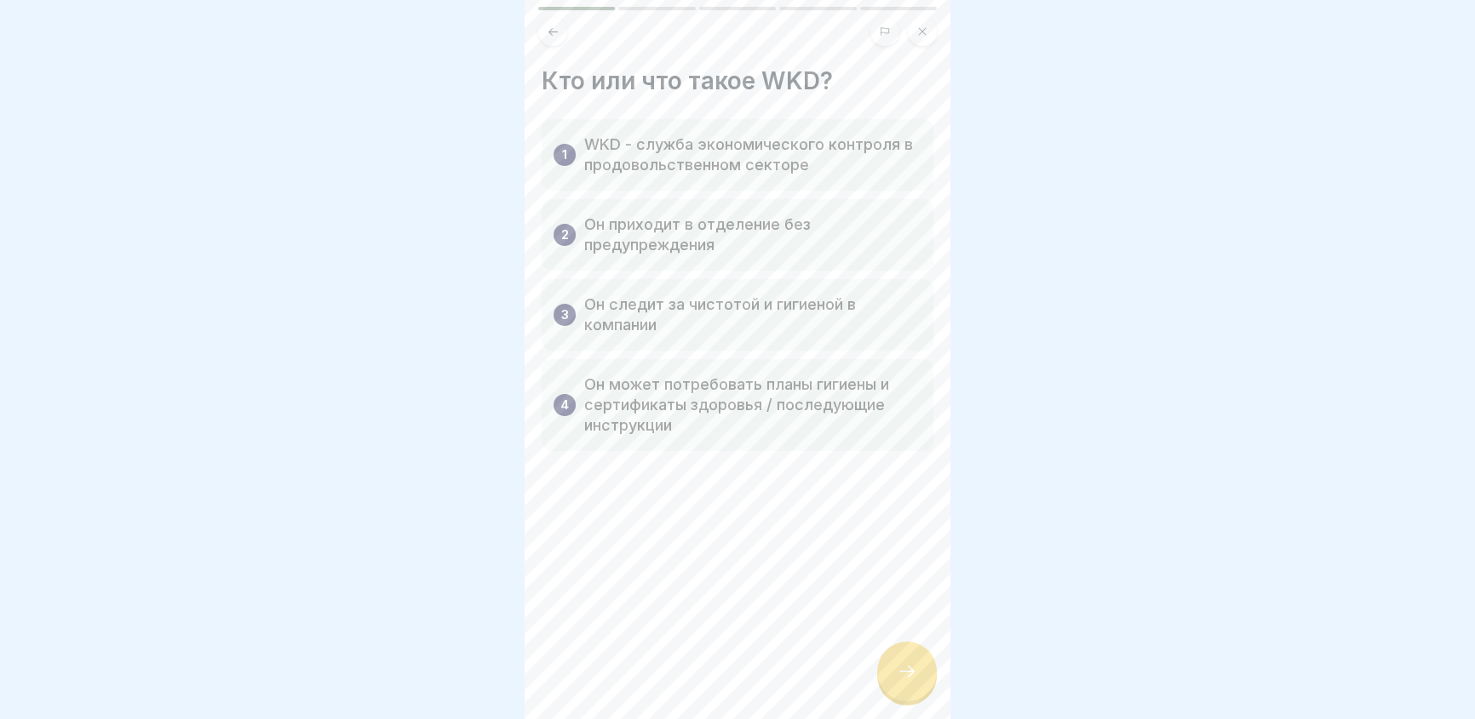
click at [900, 676] on icon at bounding box center [907, 672] width 20 height 20
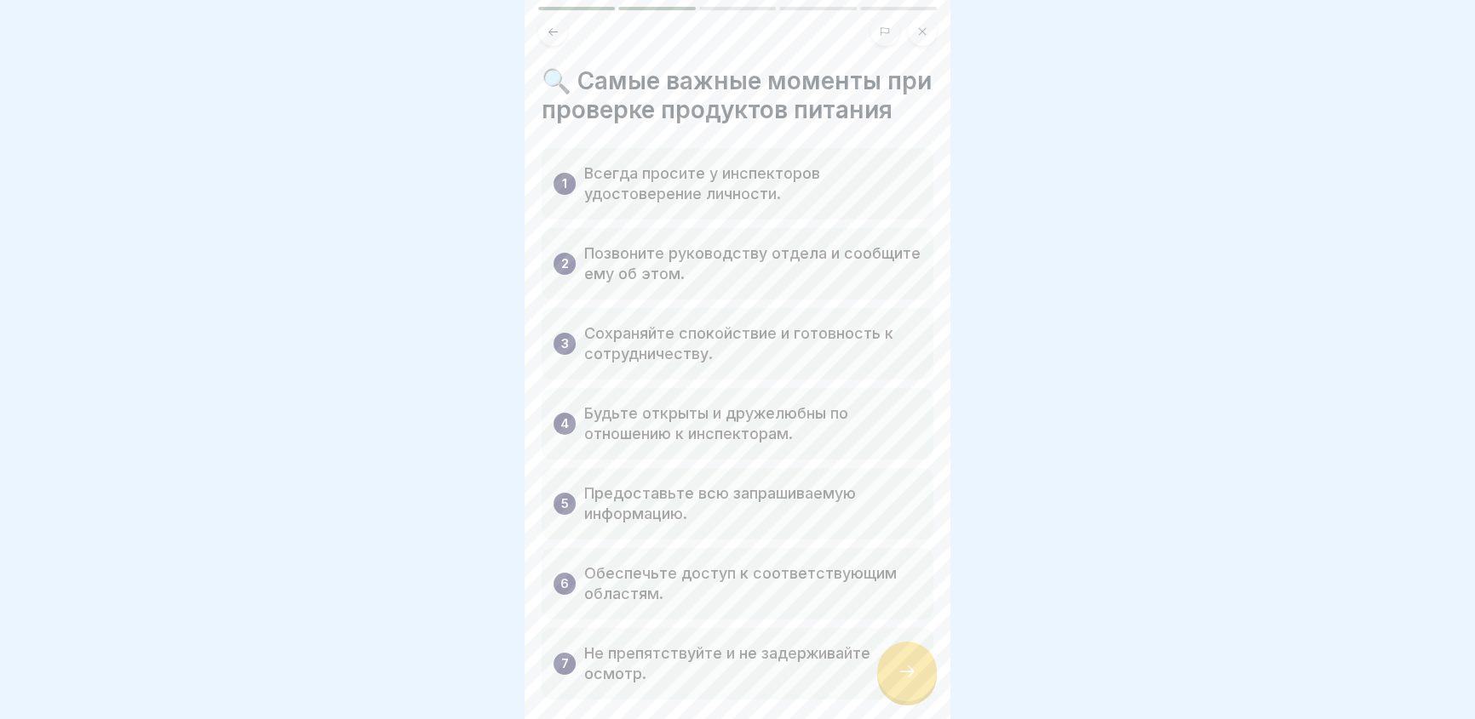
click at [907, 681] on icon at bounding box center [907, 672] width 20 height 20
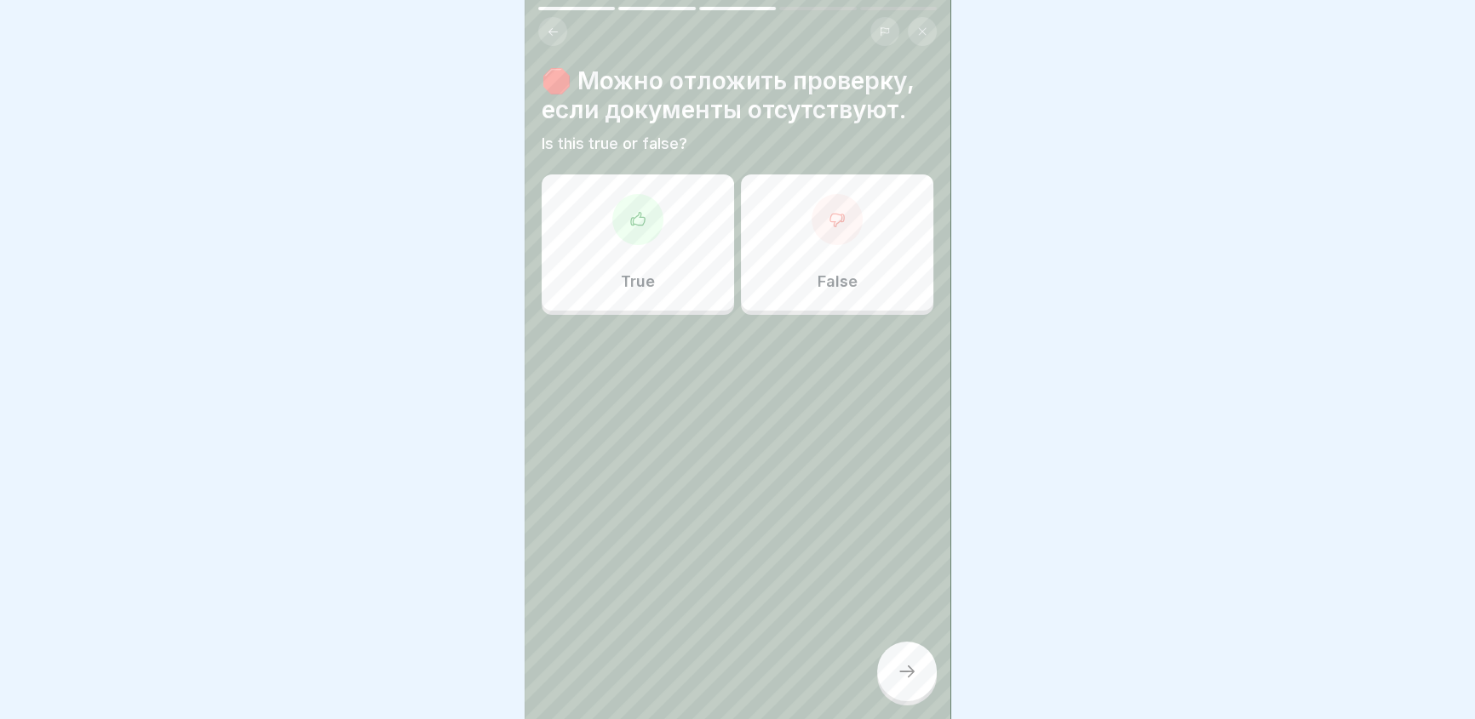
click at [828, 215] on icon at bounding box center [836, 219] width 17 height 17
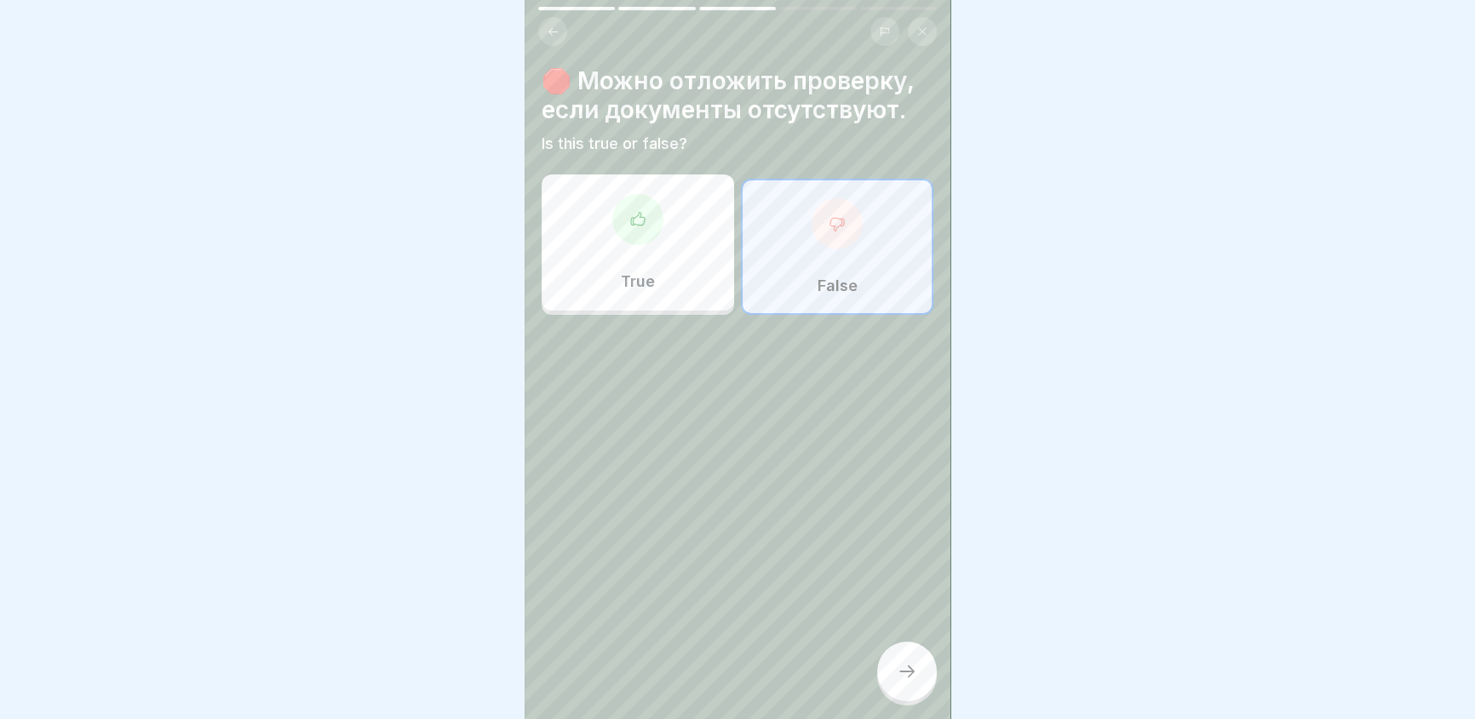
click at [899, 679] on icon at bounding box center [907, 672] width 20 height 20
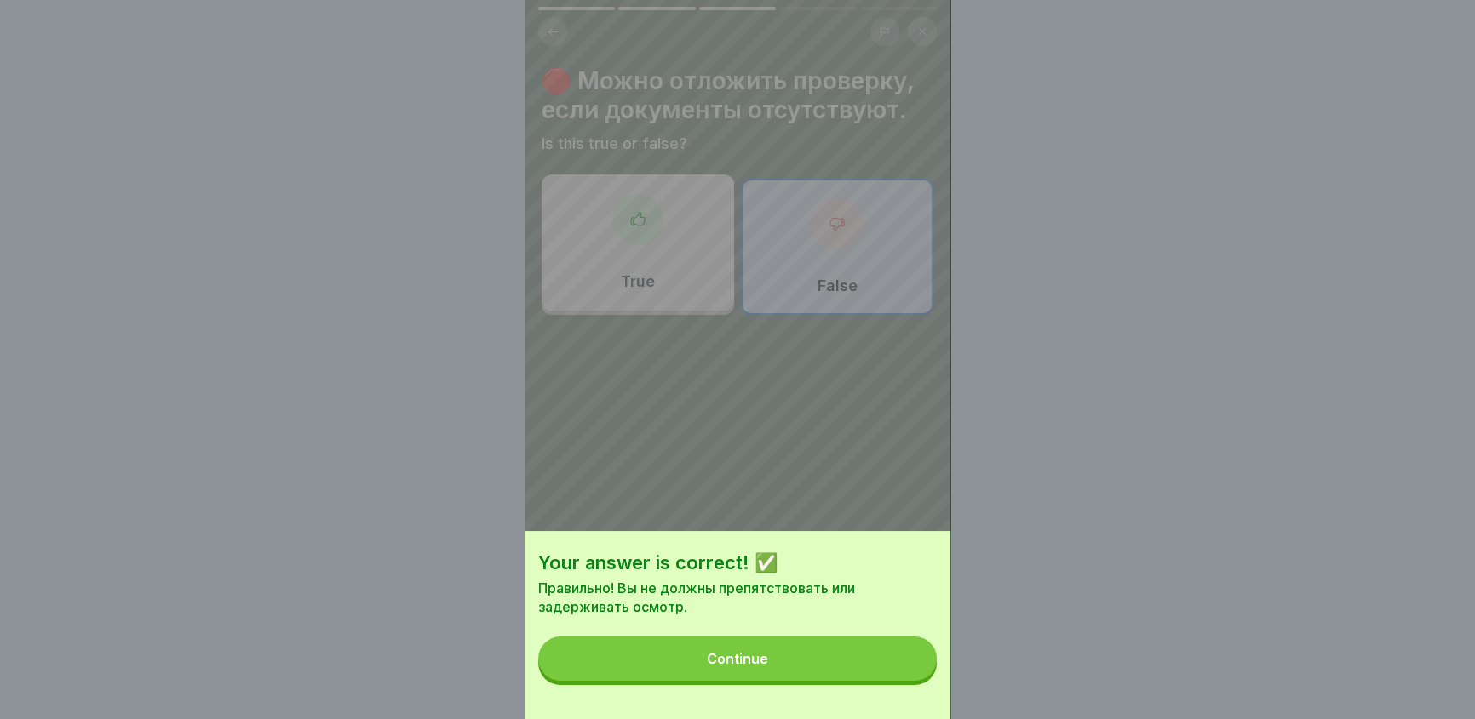
click at [859, 680] on button "Continue" at bounding box center [737, 659] width 398 height 44
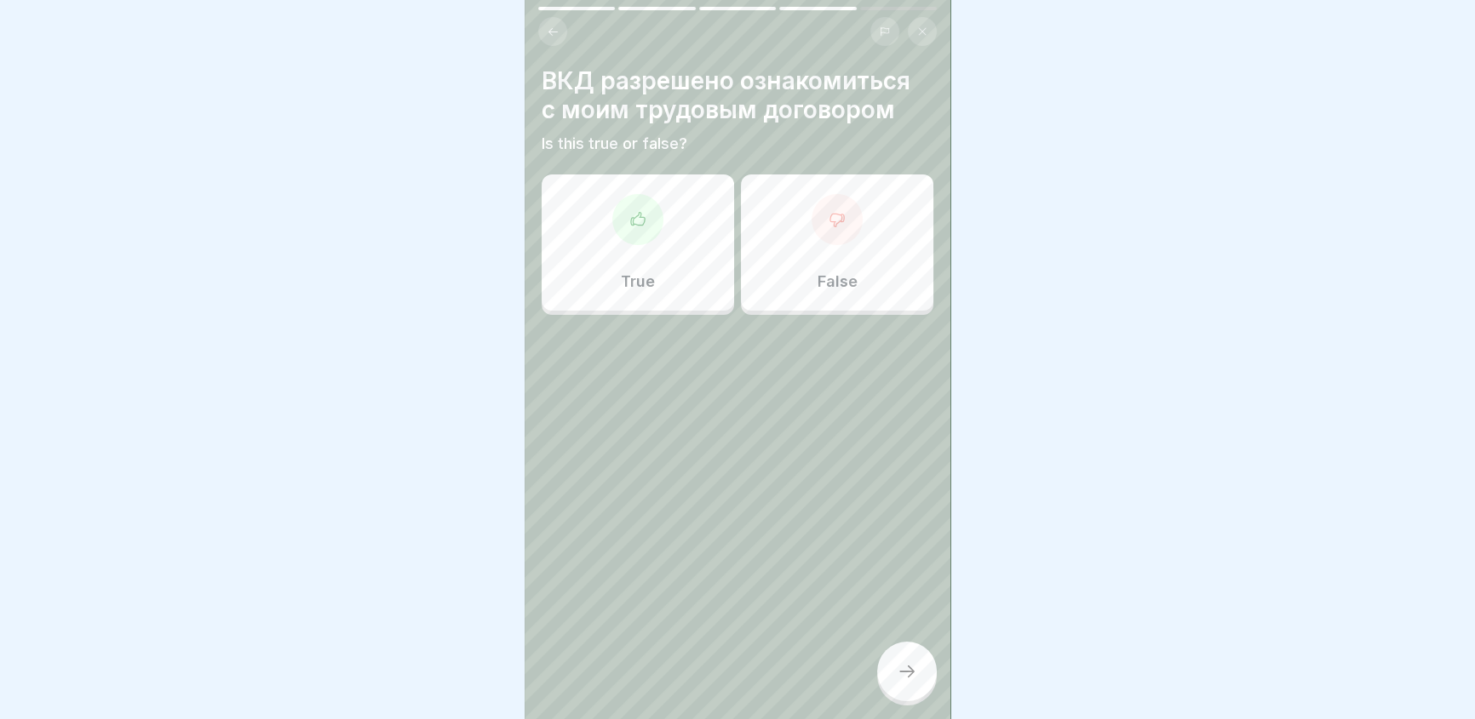
click at [830, 226] on icon at bounding box center [837, 220] width 14 height 13
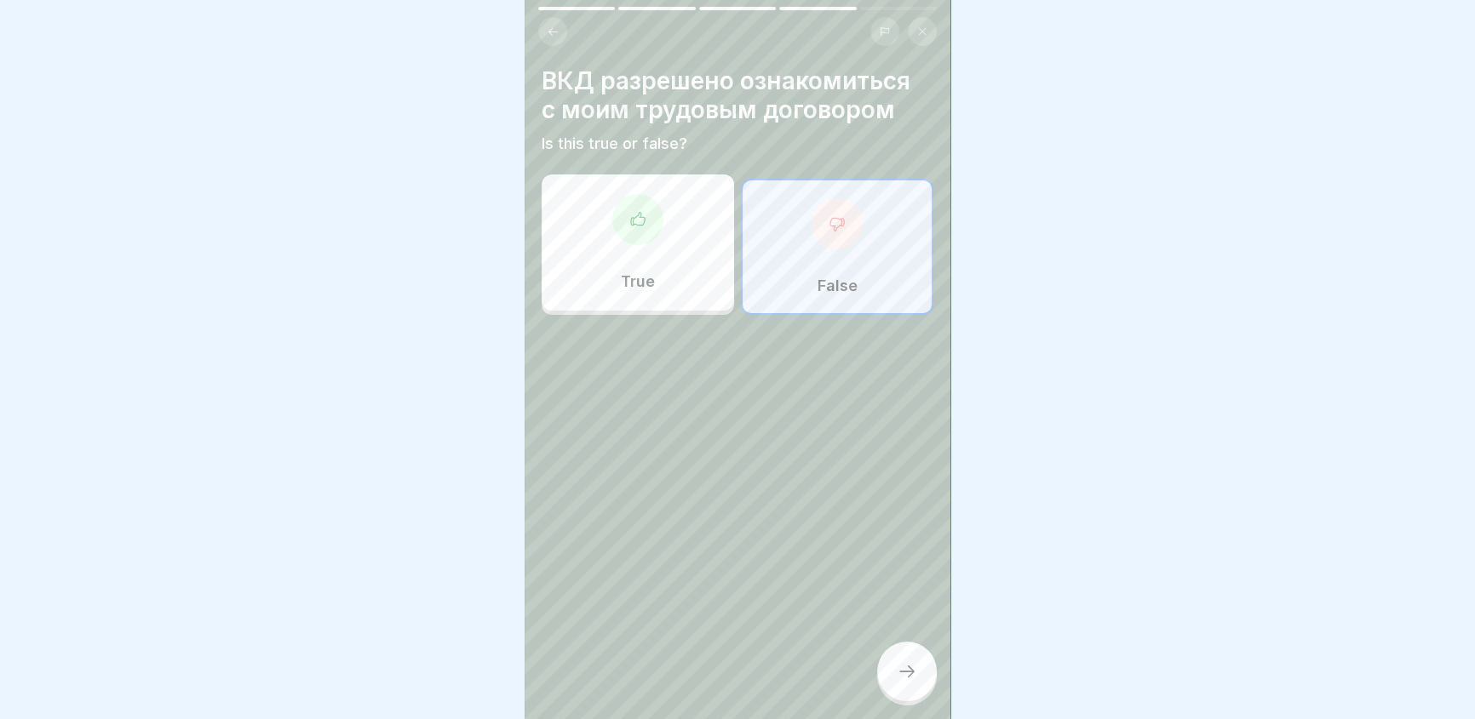
click at [900, 682] on icon at bounding box center [907, 672] width 20 height 20
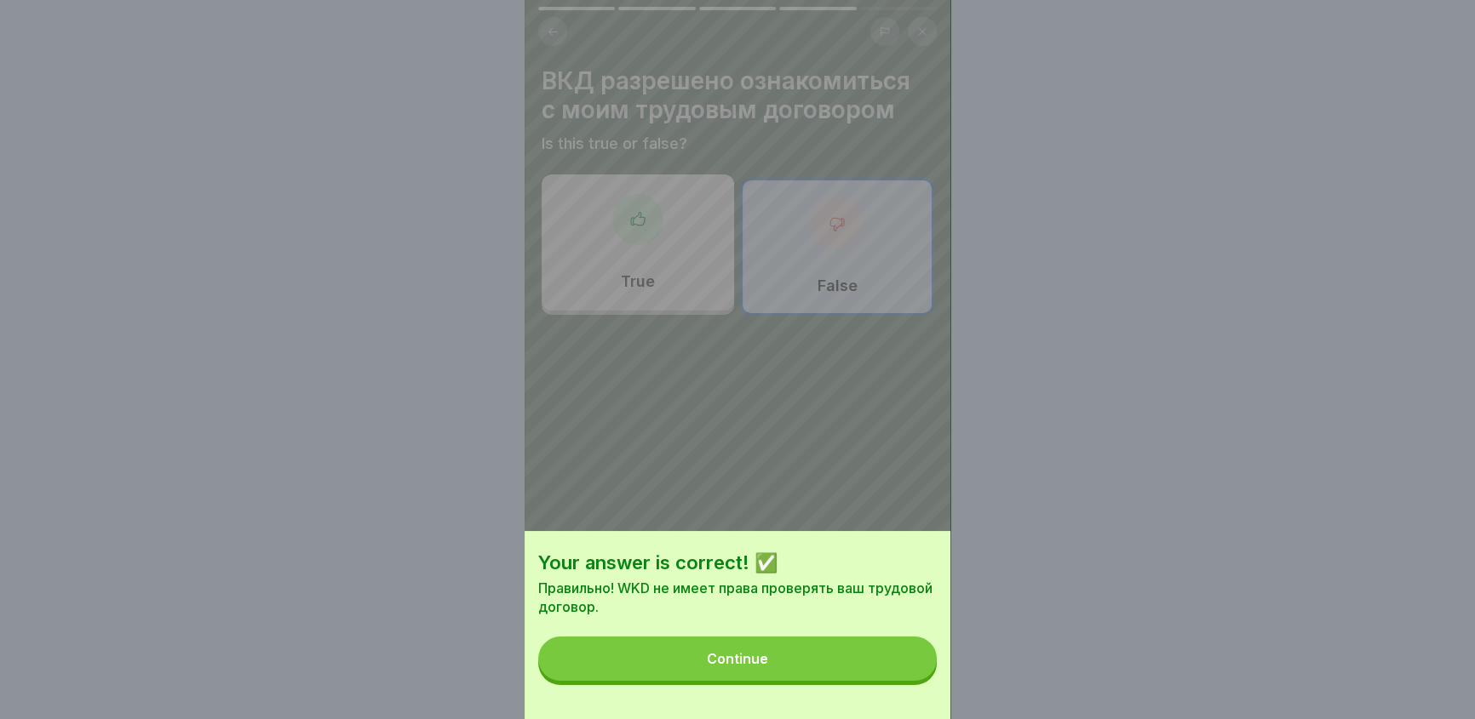
click at [863, 672] on button "Continue" at bounding box center [737, 659] width 398 height 44
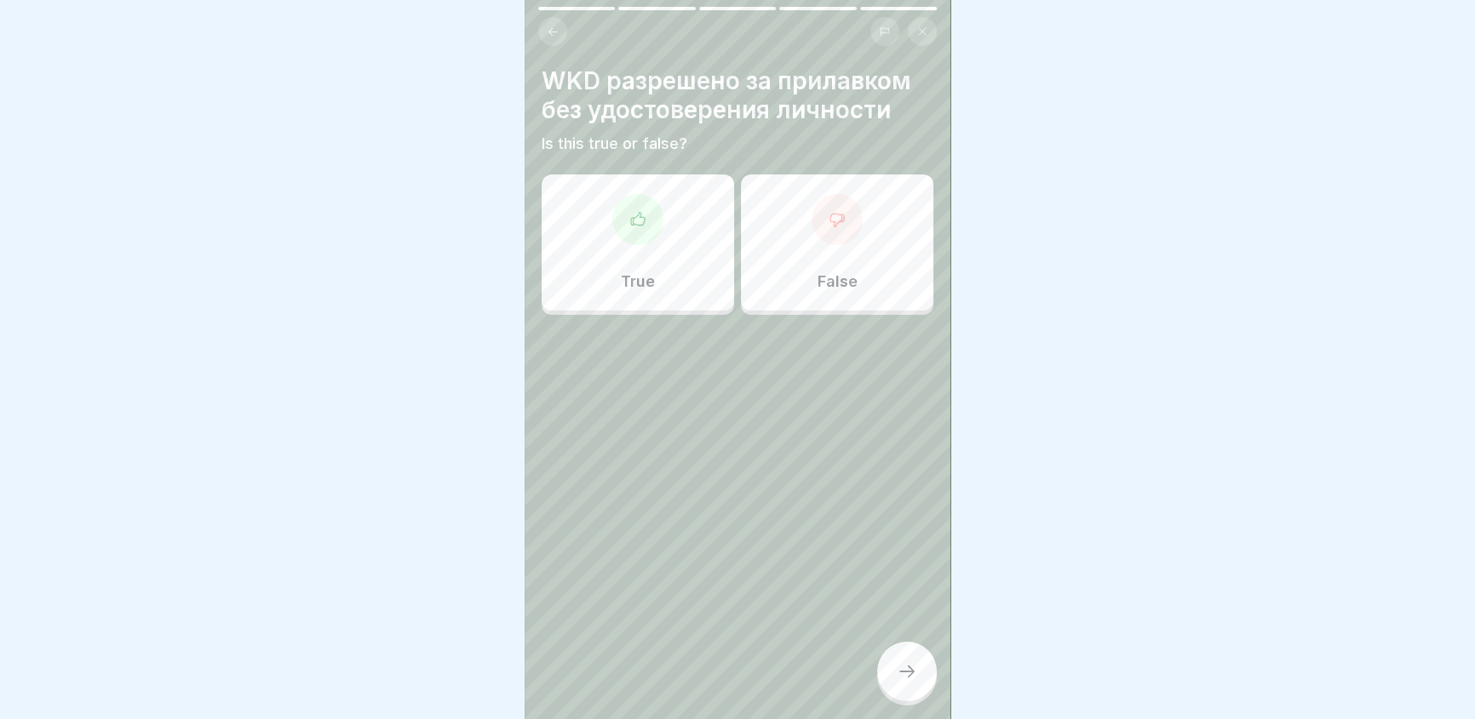
click at [828, 215] on icon at bounding box center [836, 219] width 17 height 17
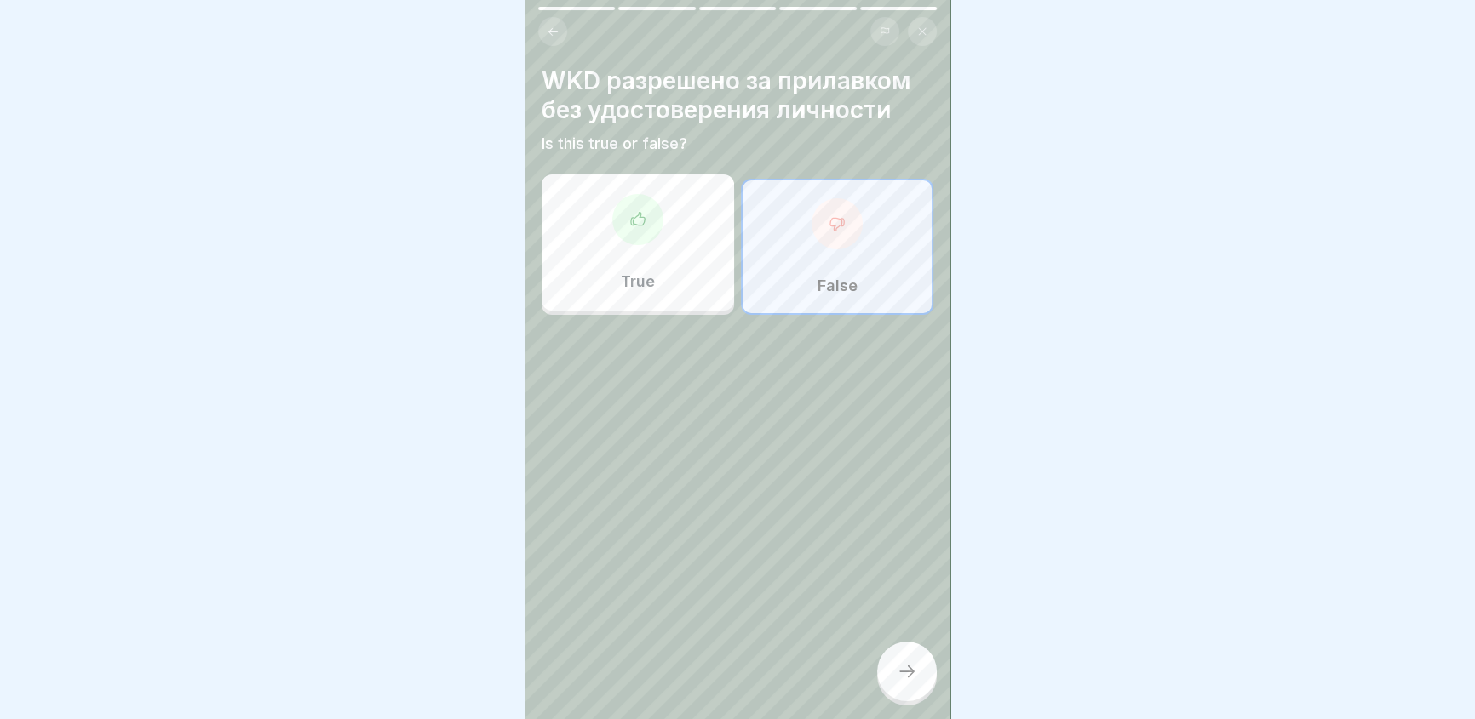
click at [909, 673] on div at bounding box center [907, 672] width 60 height 60
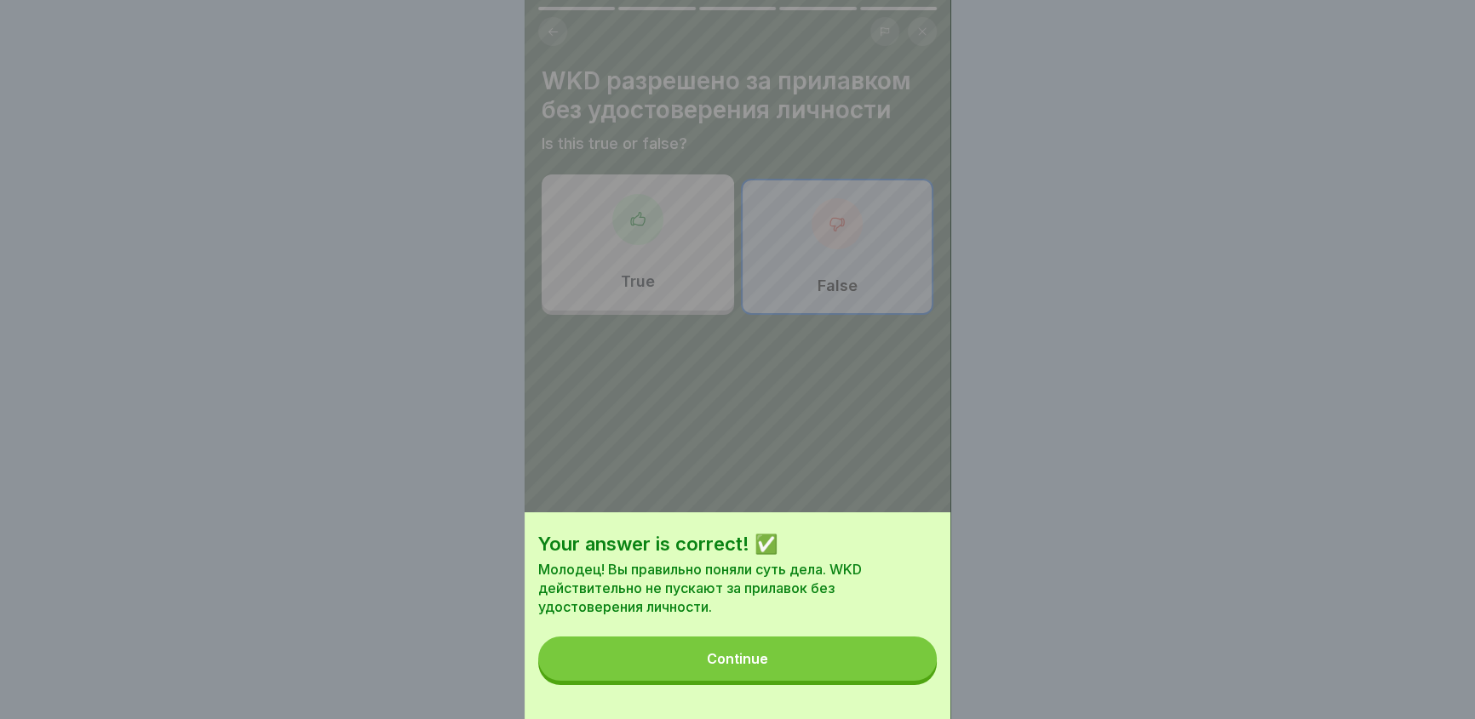
click at [844, 670] on button "Continue" at bounding box center [737, 659] width 398 height 44
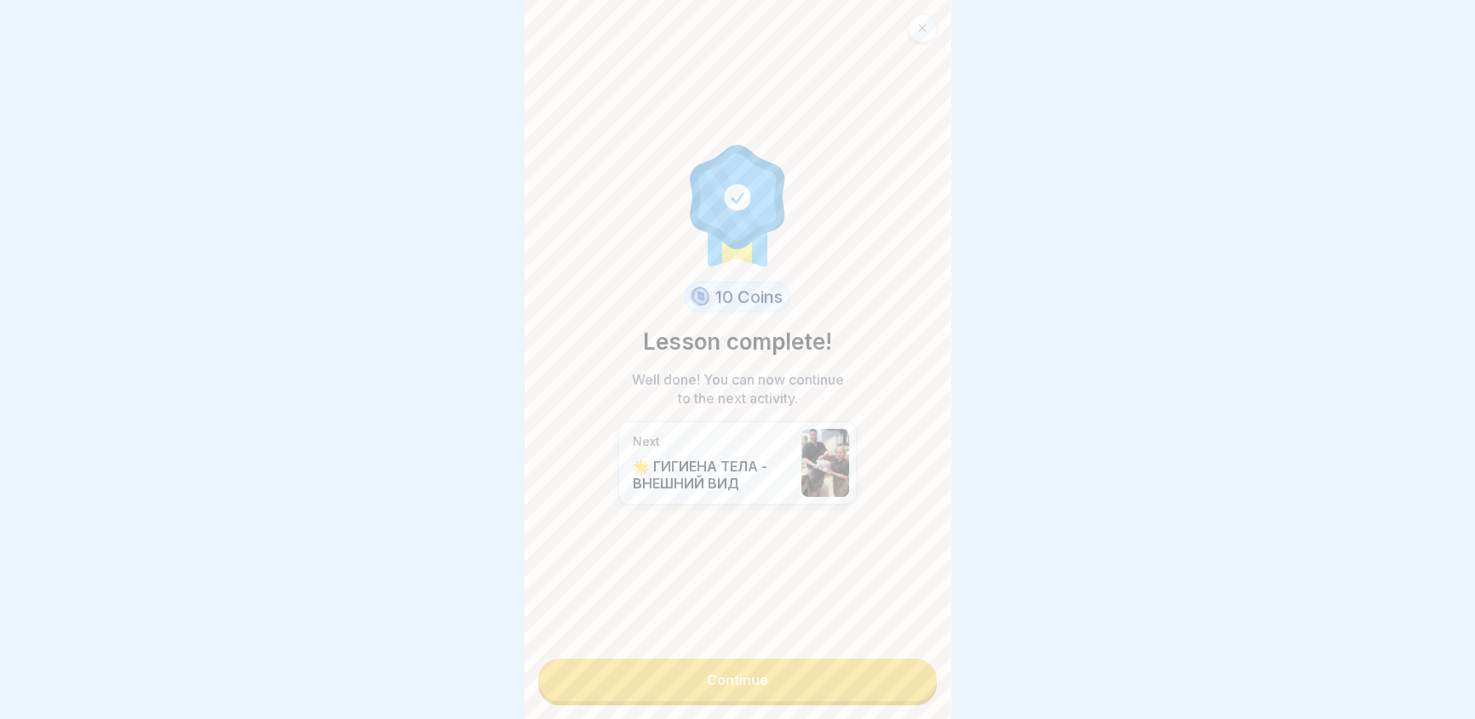
click at [800, 680] on link "Continue" at bounding box center [737, 680] width 398 height 43
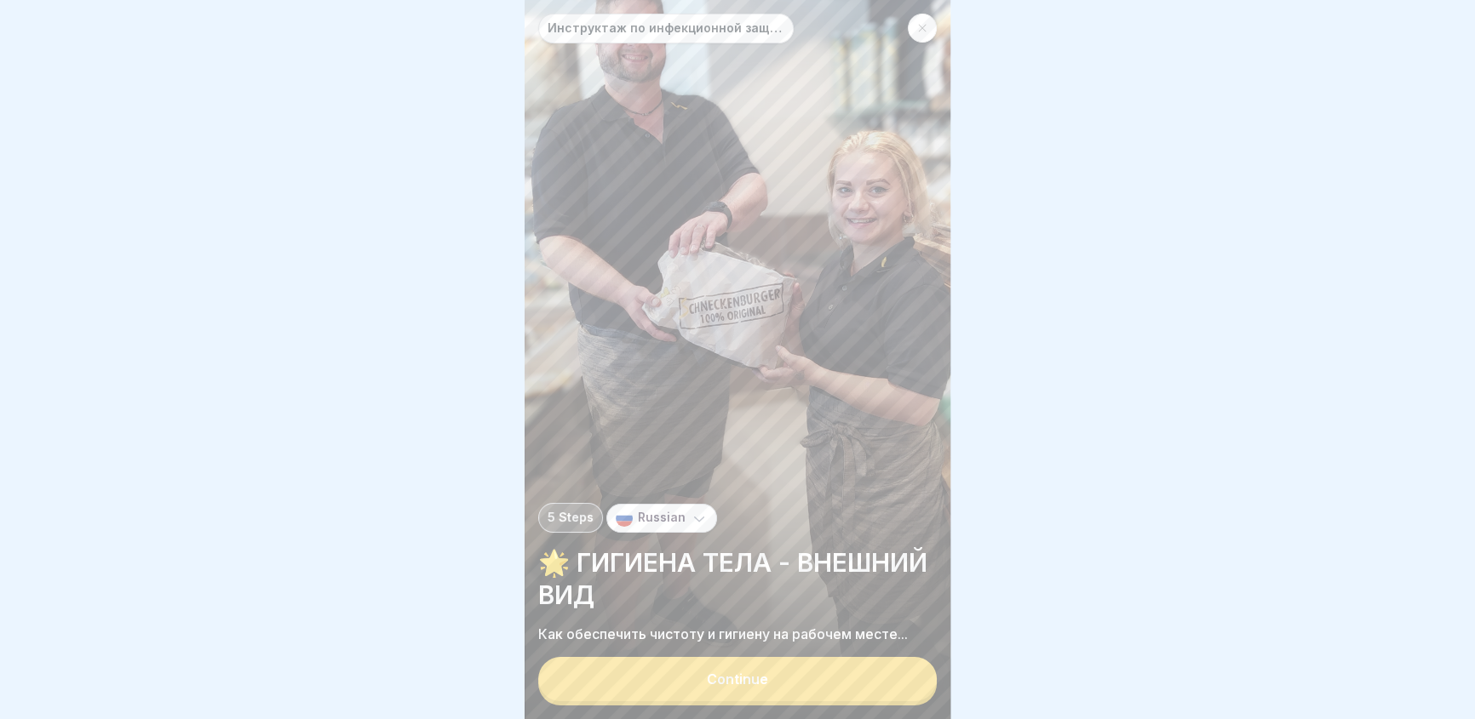
click at [800, 680] on button "Continue" at bounding box center [737, 679] width 398 height 44
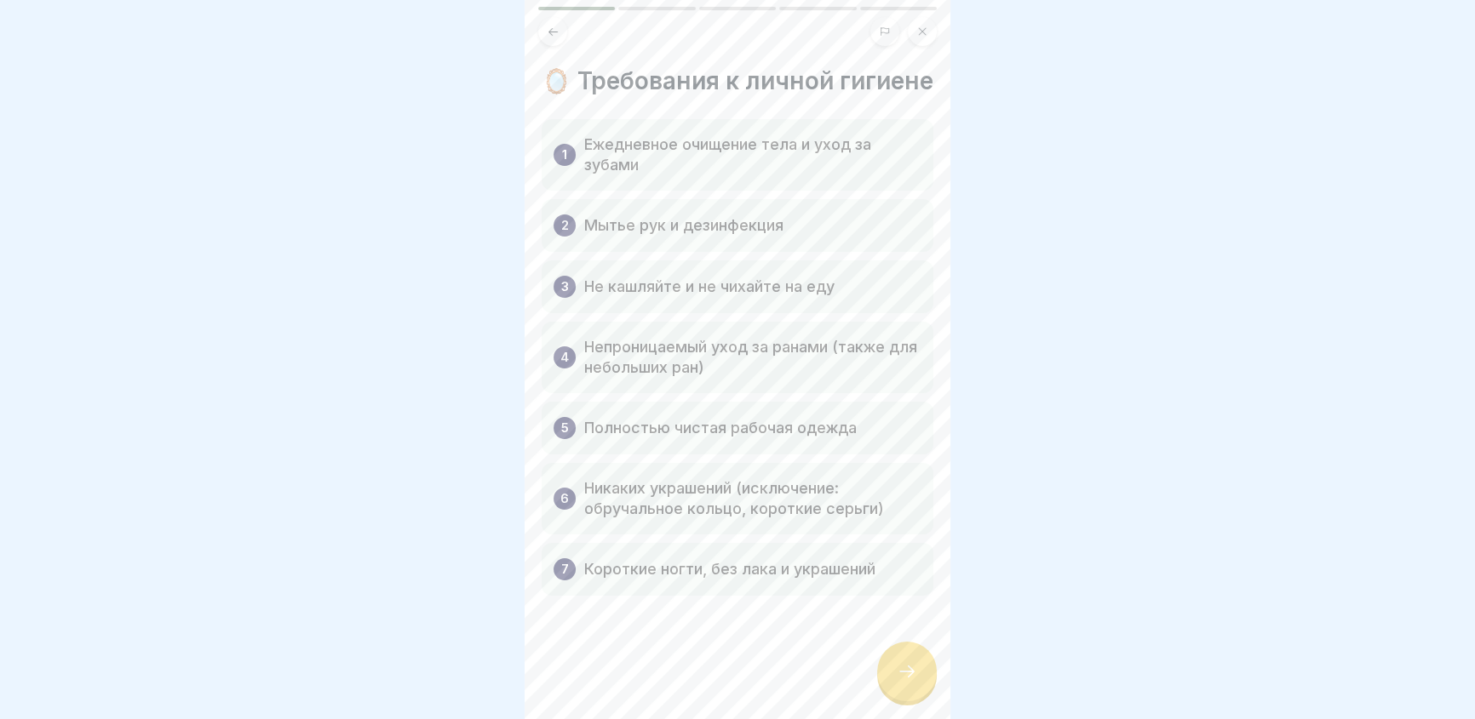
click at [903, 680] on icon at bounding box center [907, 672] width 20 height 20
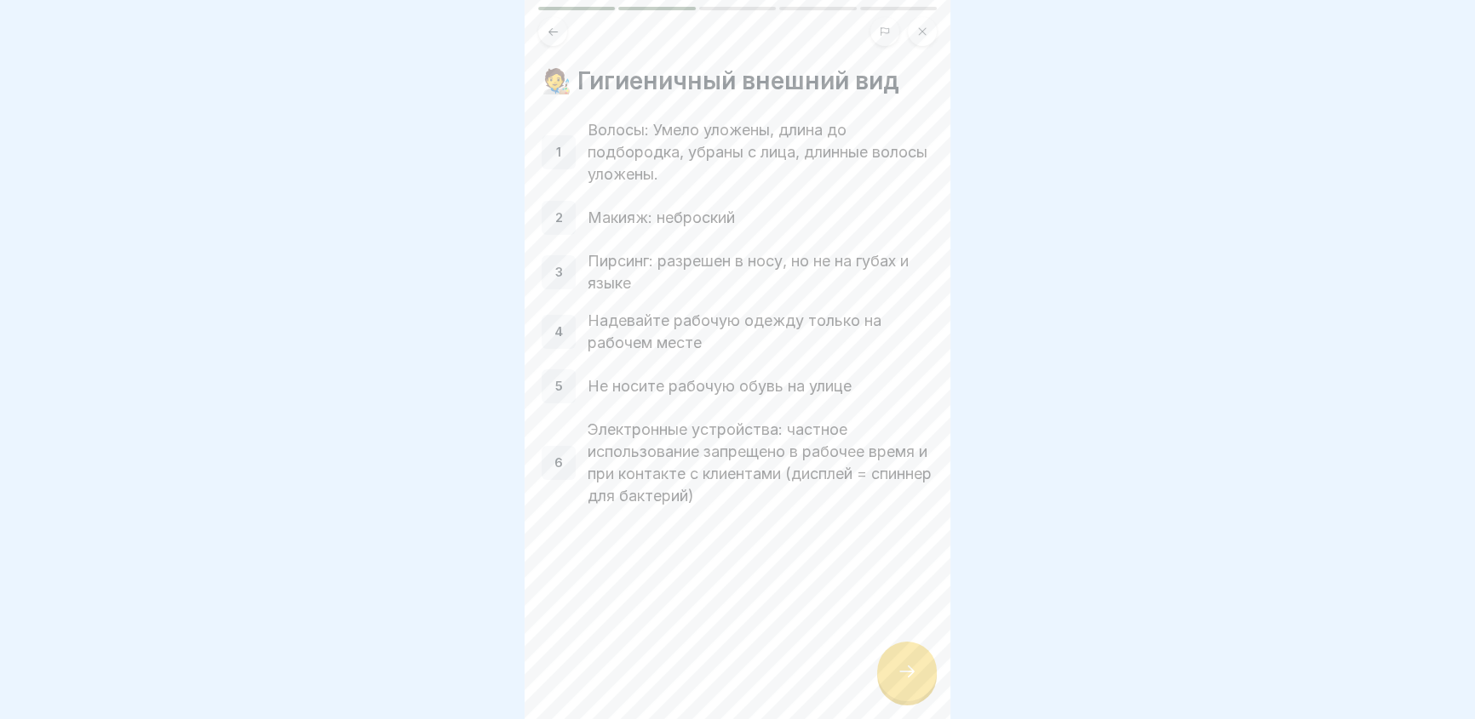
click at [894, 687] on div at bounding box center [907, 672] width 60 height 60
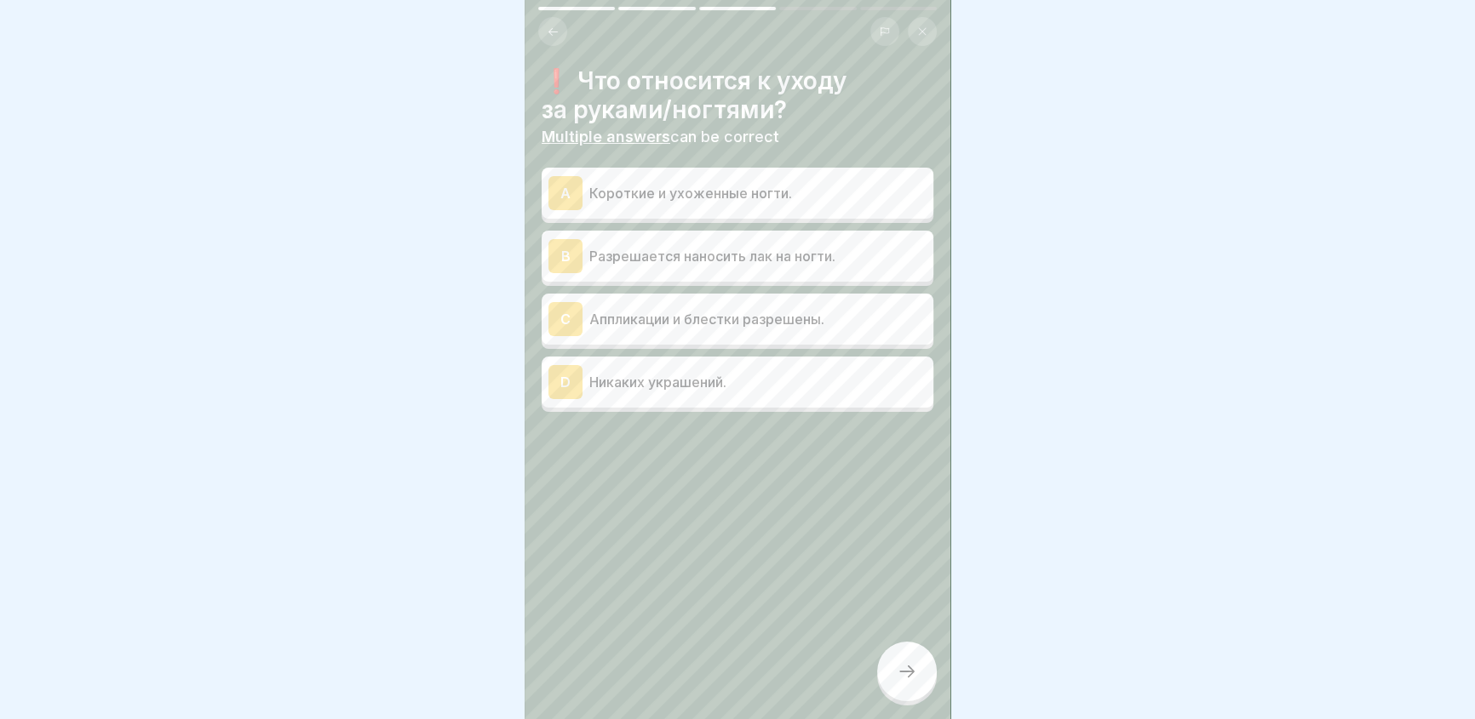
click at [564, 185] on div "A" at bounding box center [565, 193] width 34 height 34
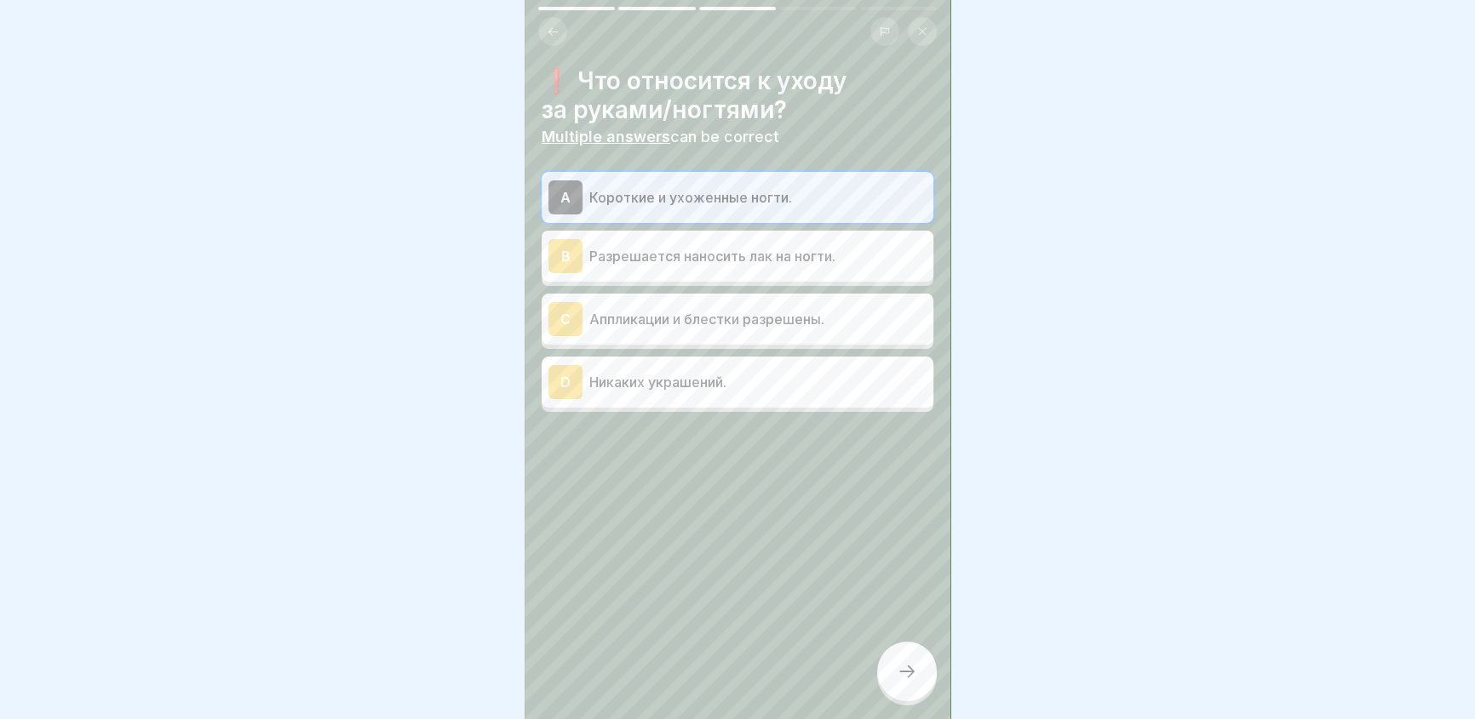
click at [908, 681] on icon at bounding box center [907, 672] width 20 height 20
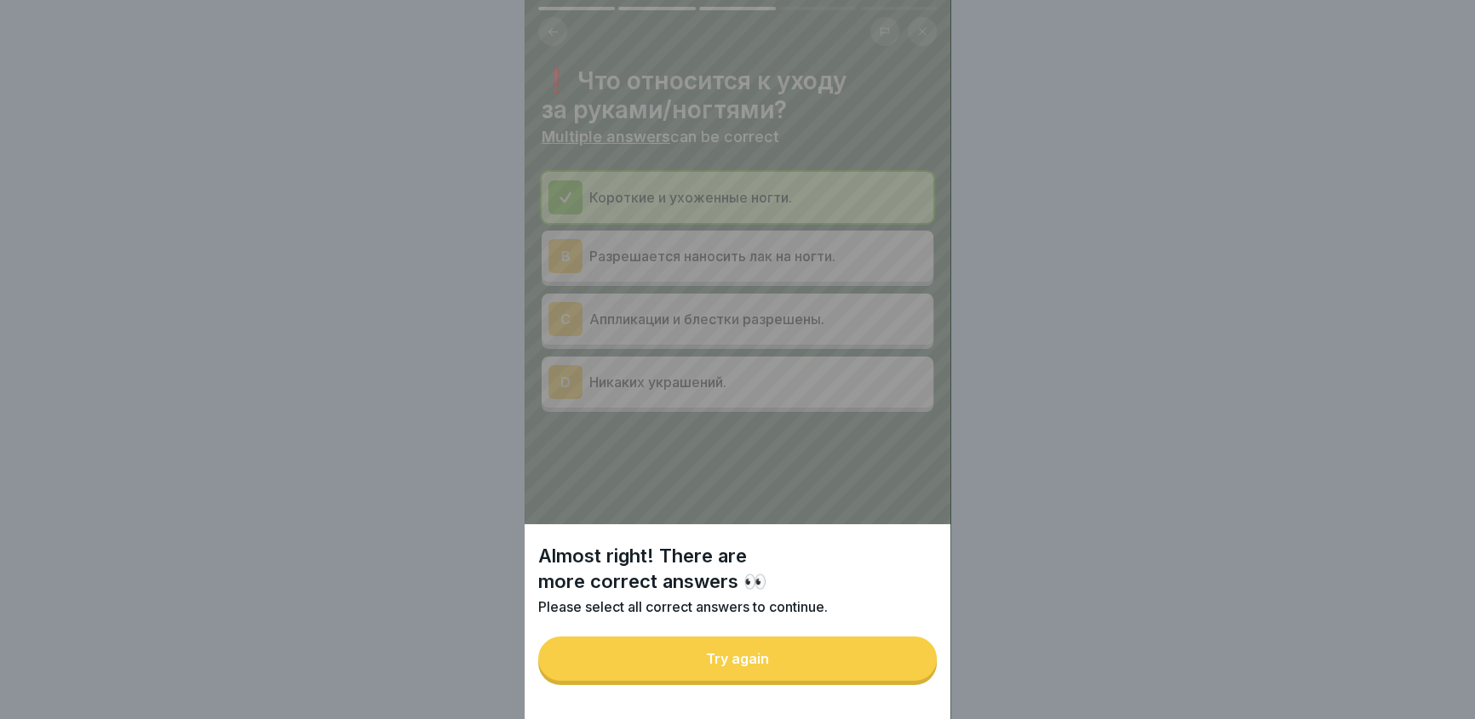
click at [559, 387] on div "Almost right! There are more correct answers 👀 Please select all correct answer…" at bounding box center [738, 359] width 426 height 719
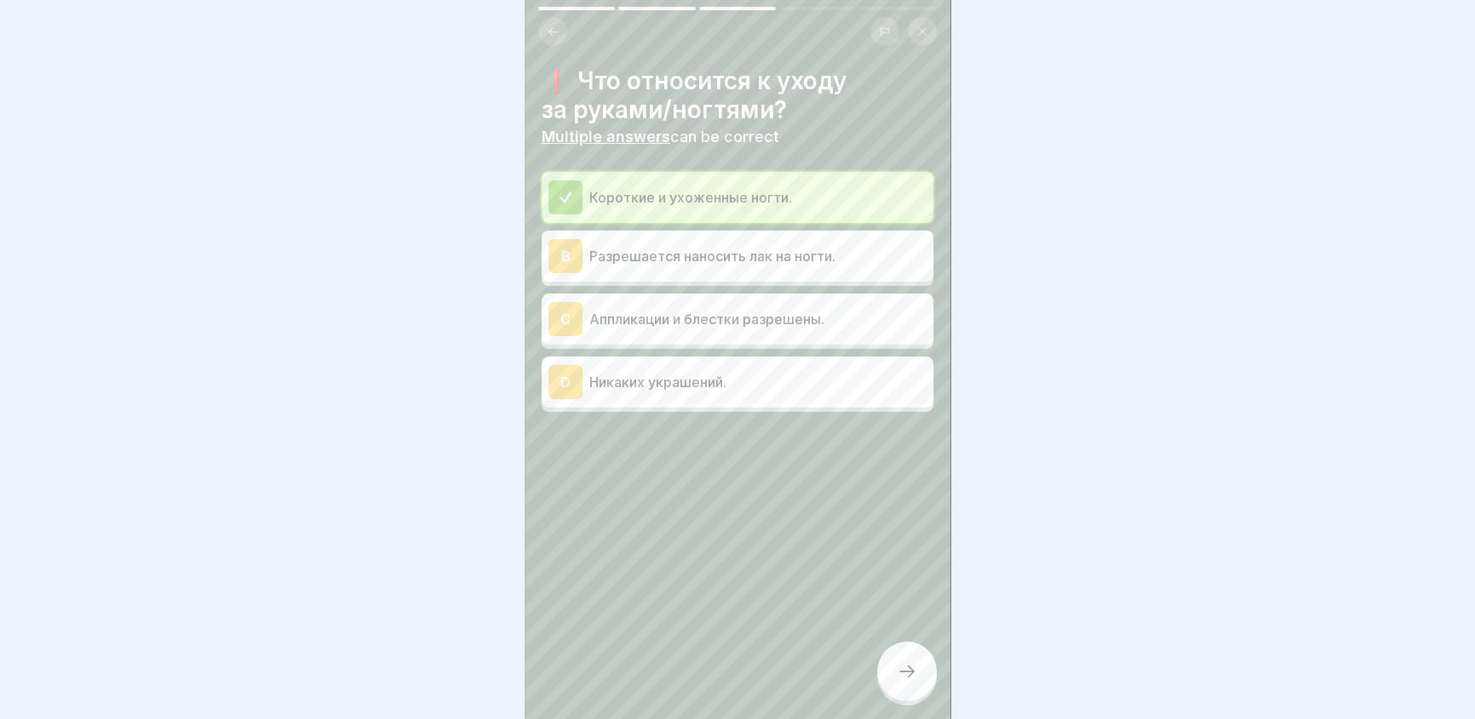
click at [552, 365] on div "D" at bounding box center [565, 382] width 34 height 34
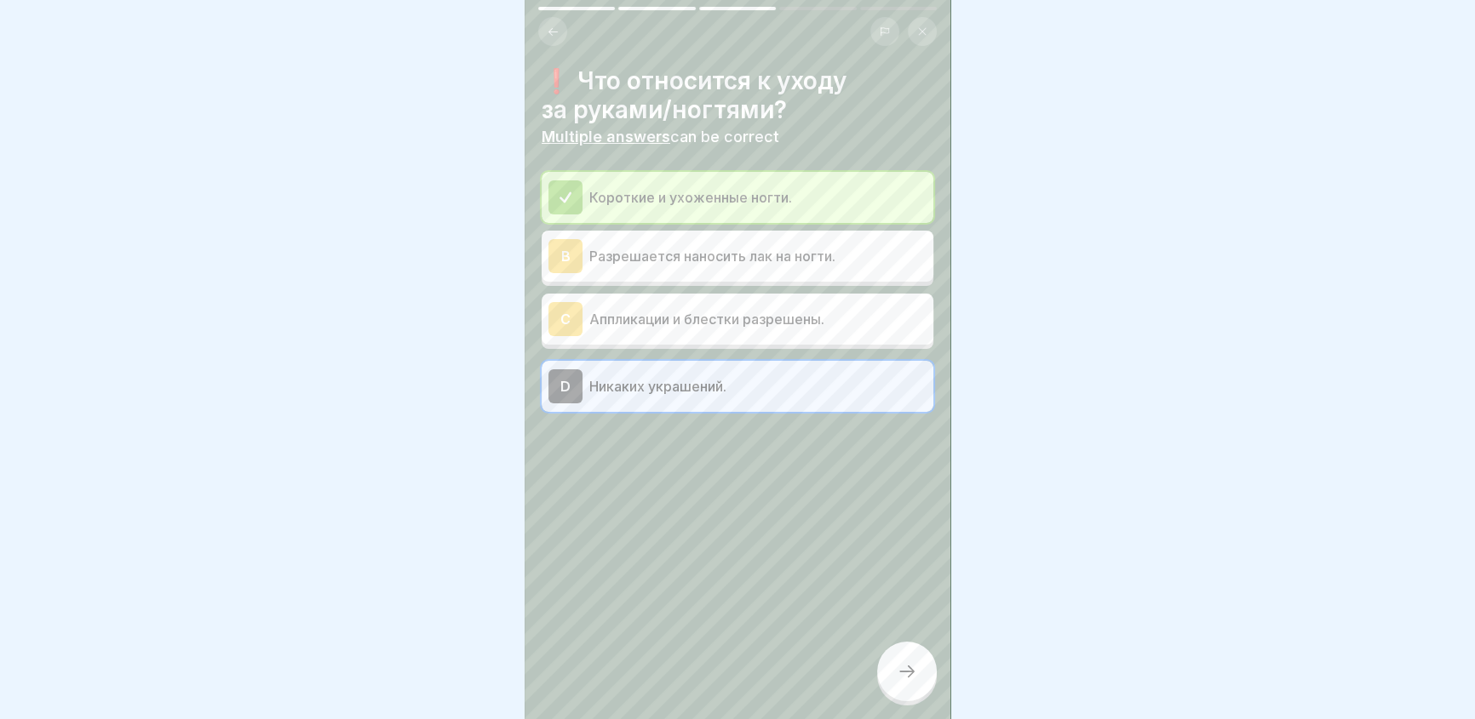
click at [902, 674] on div at bounding box center [907, 672] width 60 height 60
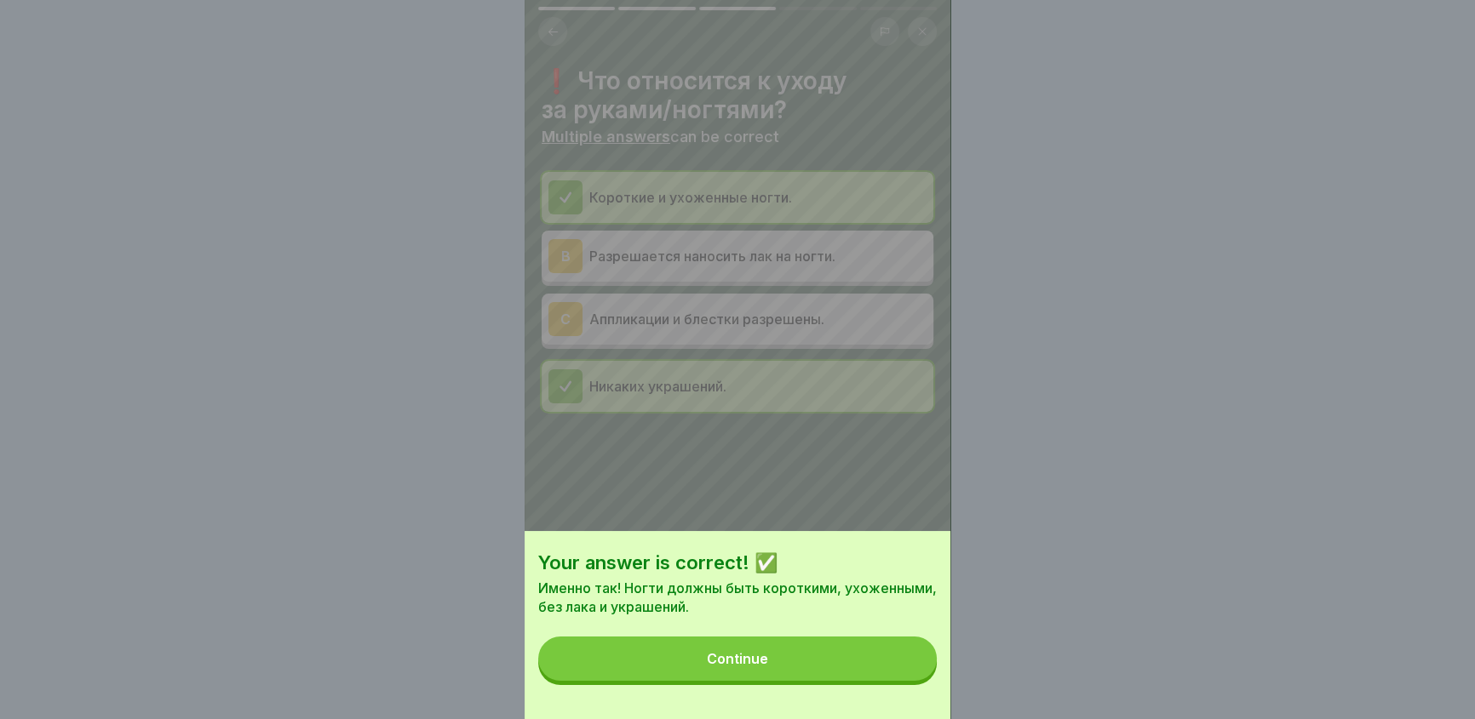
click at [818, 666] on button "Continue" at bounding box center [737, 659] width 398 height 44
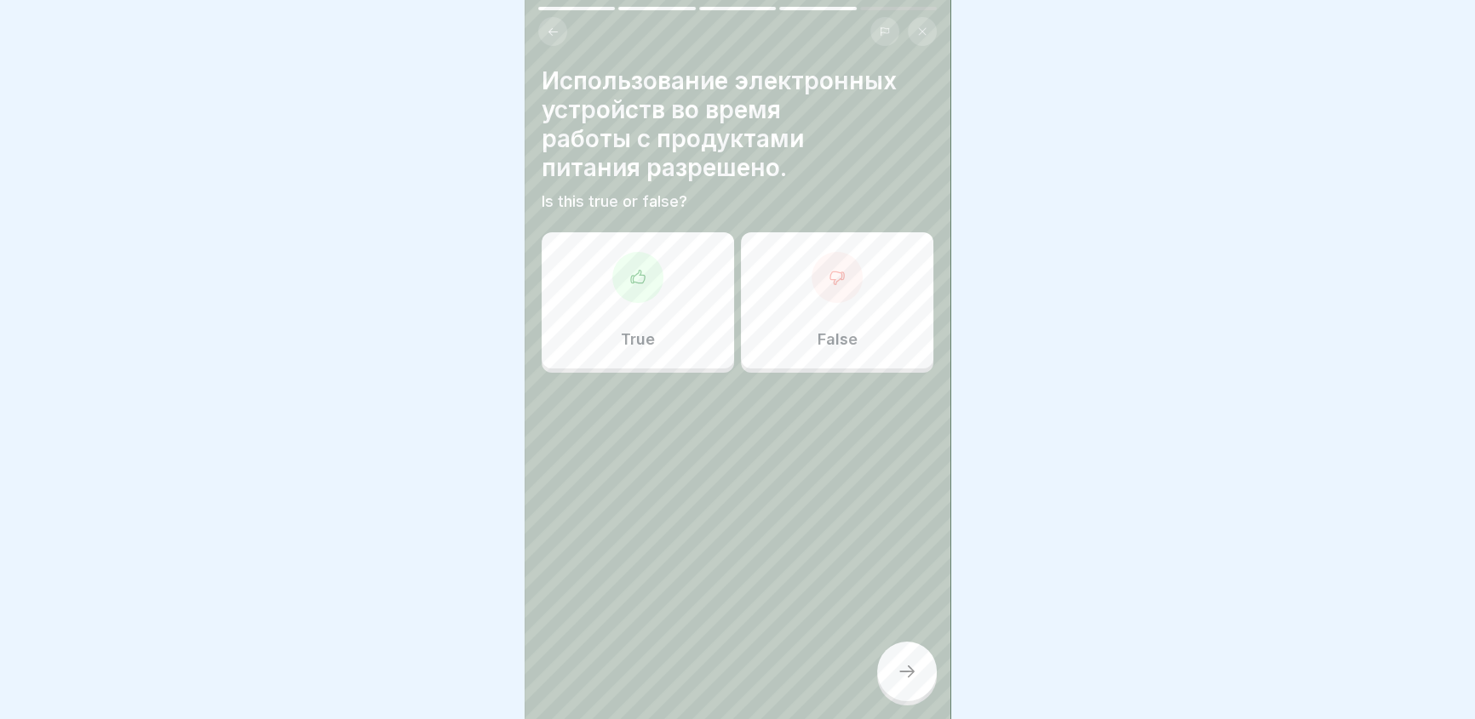
click at [830, 279] on icon at bounding box center [837, 278] width 14 height 13
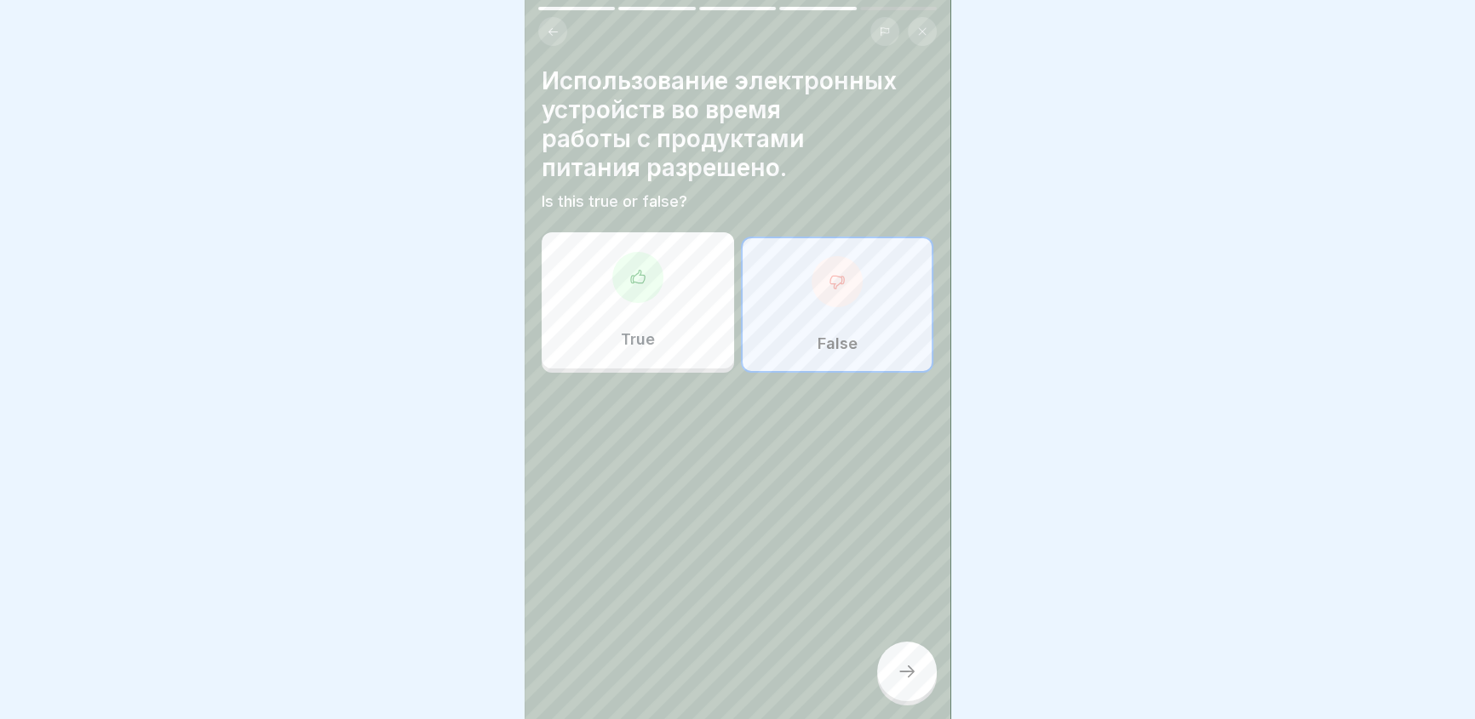
click at [903, 679] on icon at bounding box center [907, 672] width 20 height 20
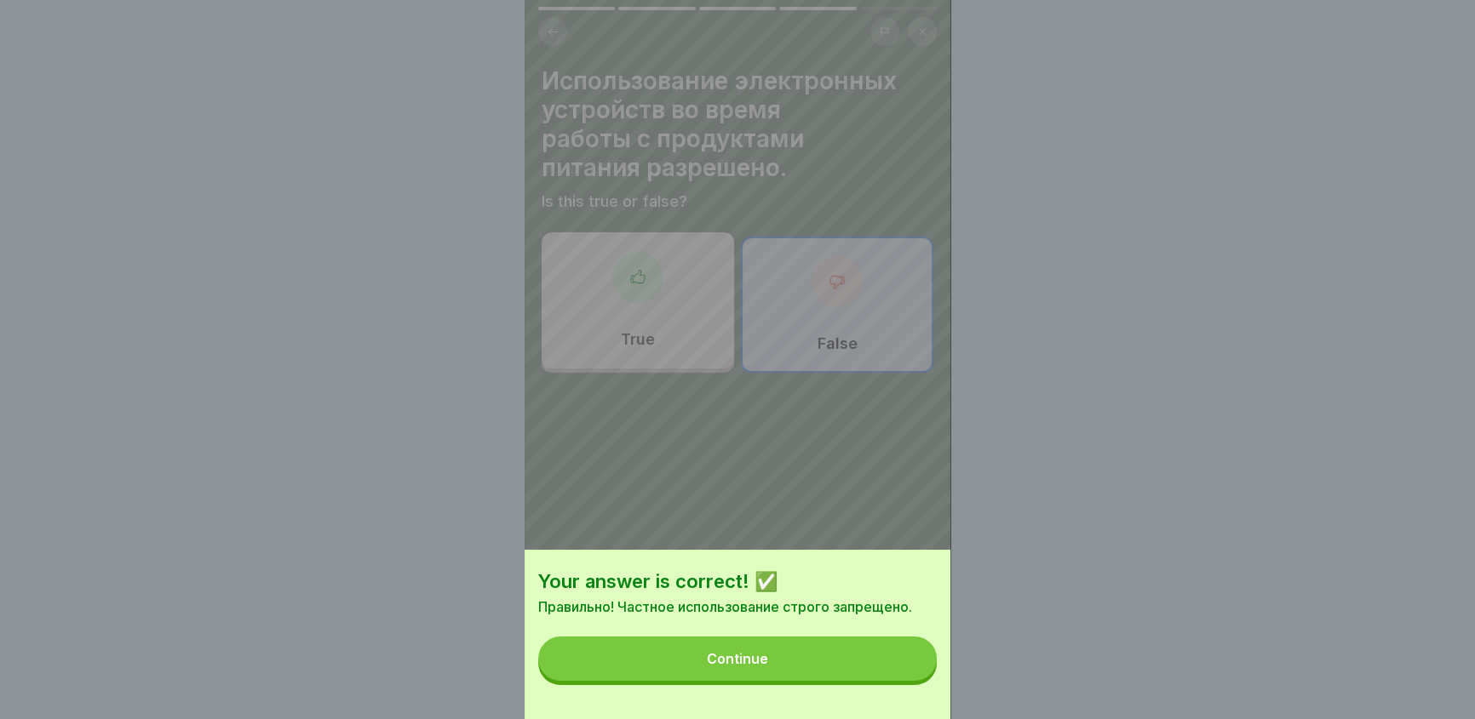
click at [849, 669] on button "Continue" at bounding box center [737, 659] width 398 height 44
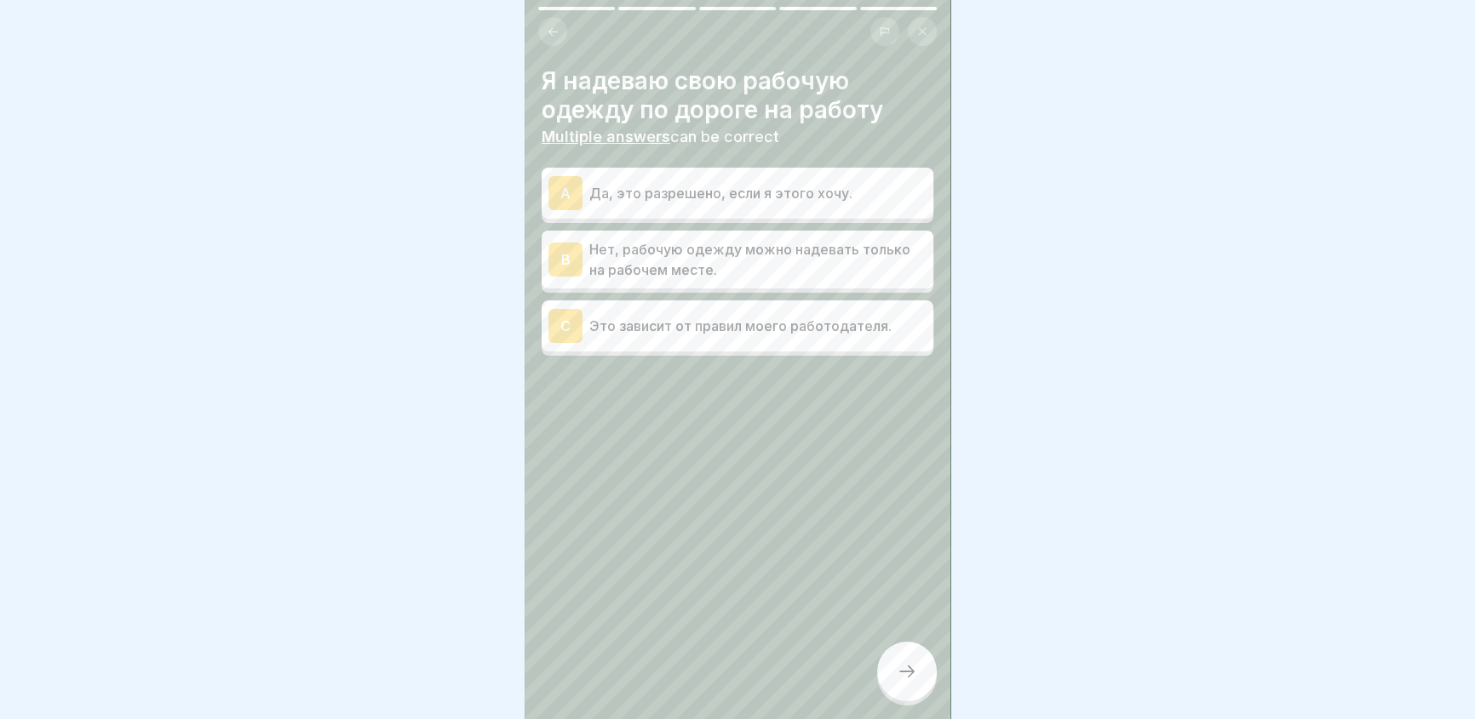
click at [570, 254] on div "B" at bounding box center [565, 260] width 34 height 34
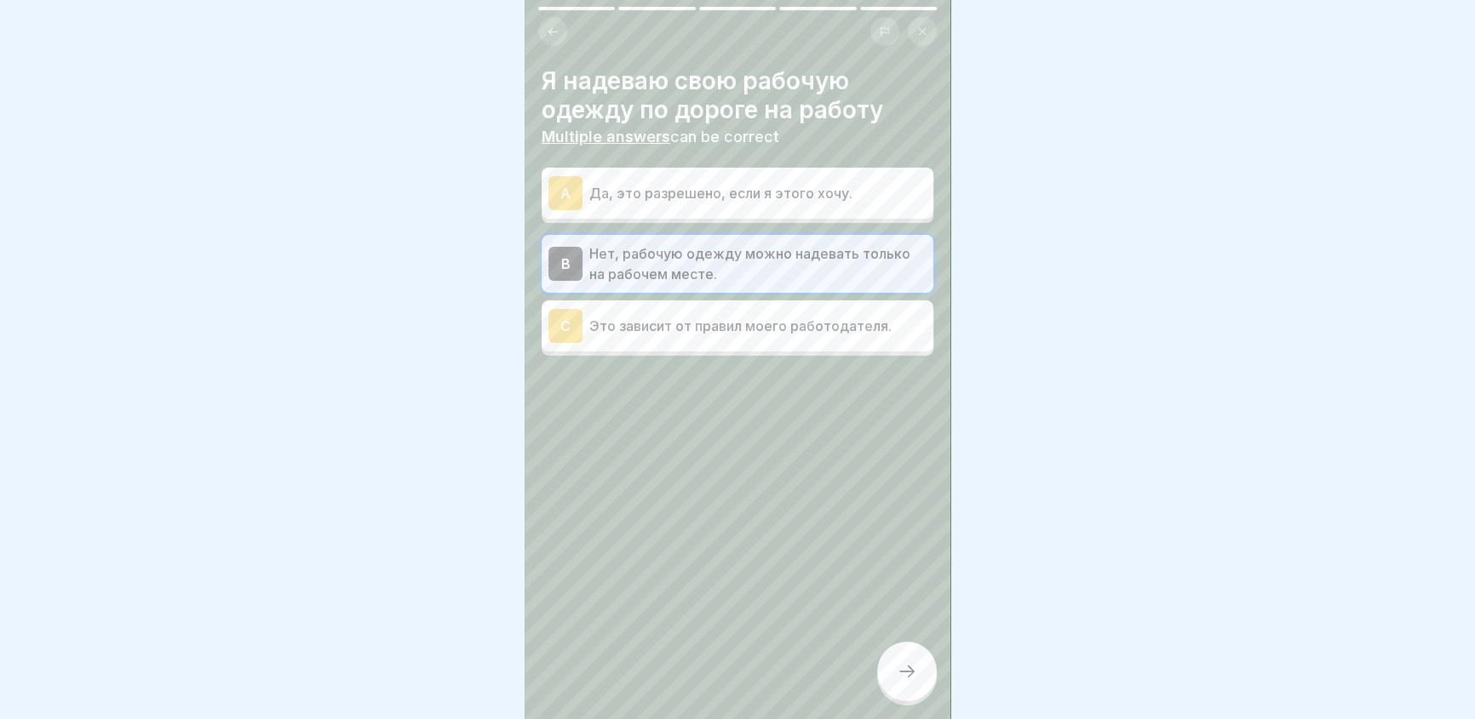
click at [913, 679] on icon at bounding box center [907, 672] width 20 height 20
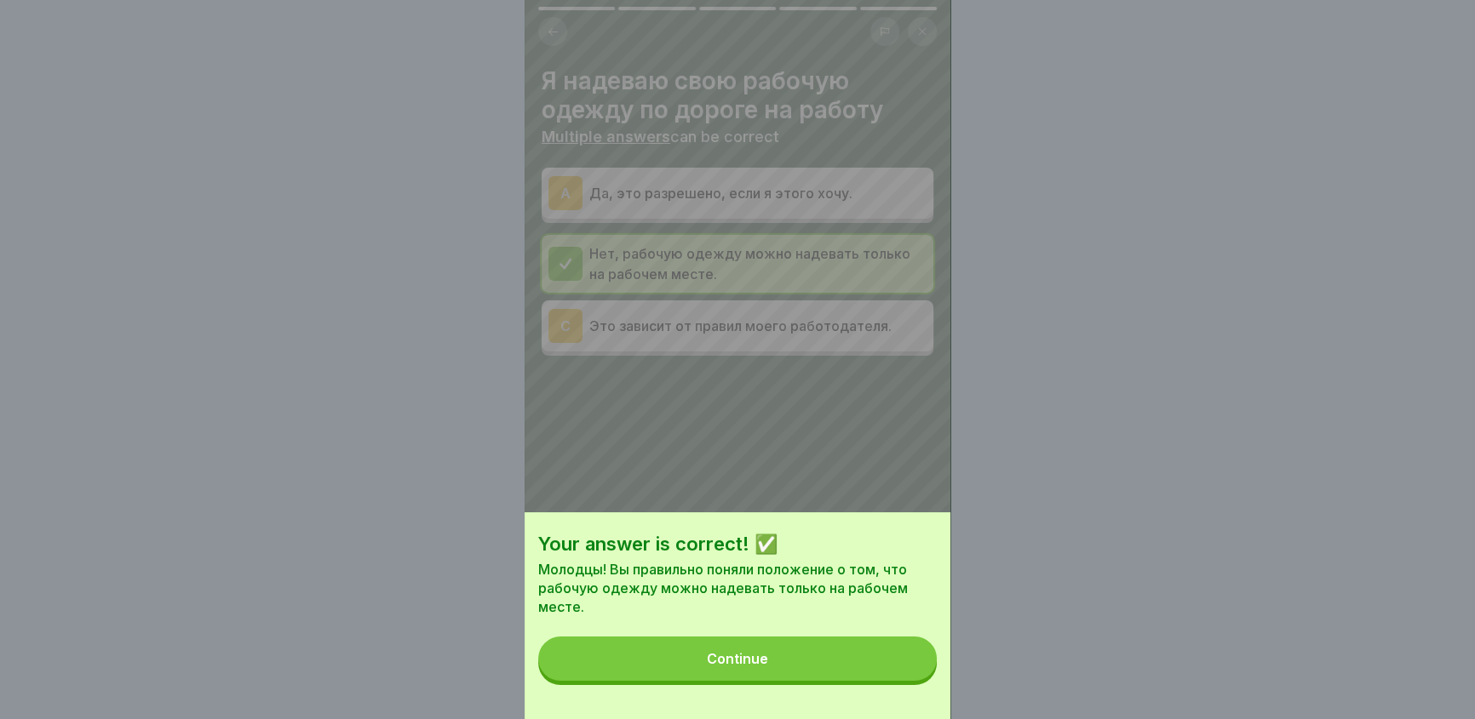
click at [859, 668] on button "Continue" at bounding box center [737, 659] width 398 height 44
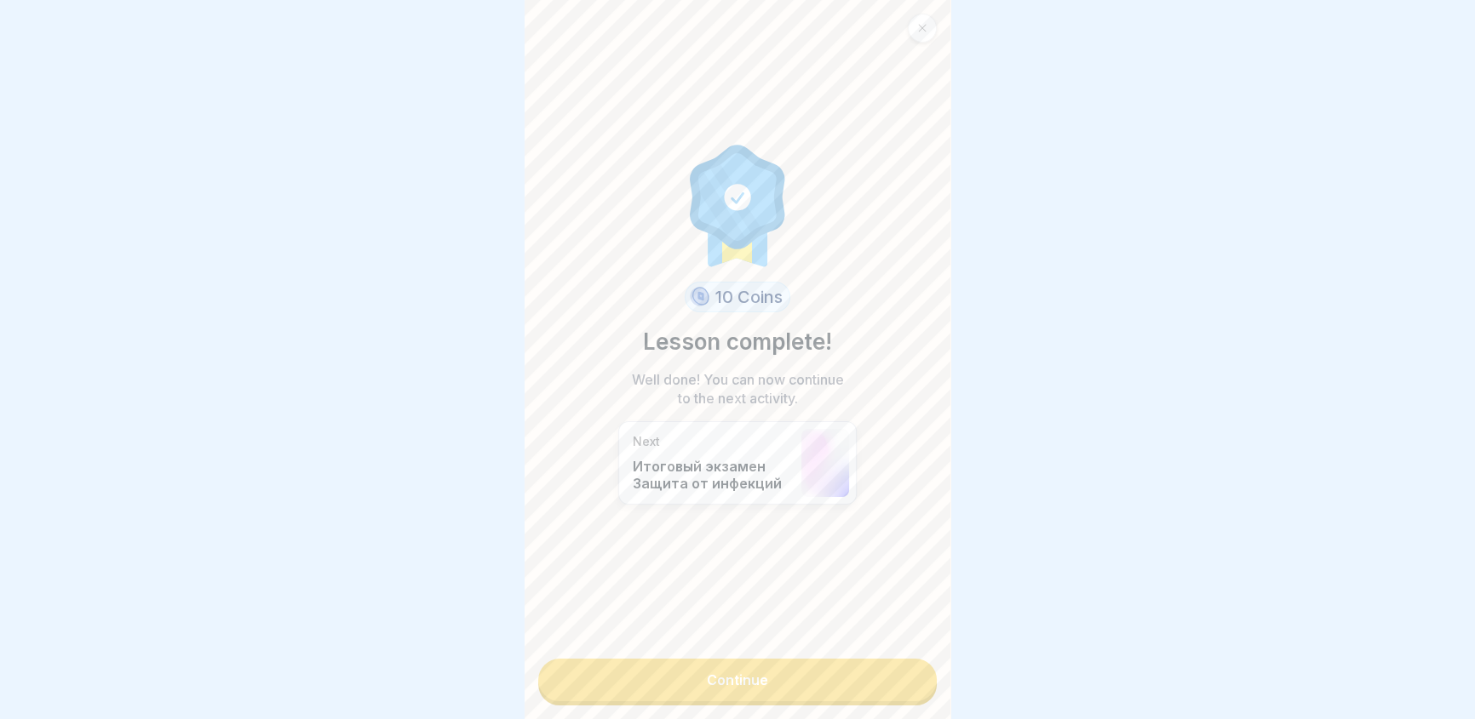
click at [796, 684] on link "Continue" at bounding box center [737, 680] width 398 height 43
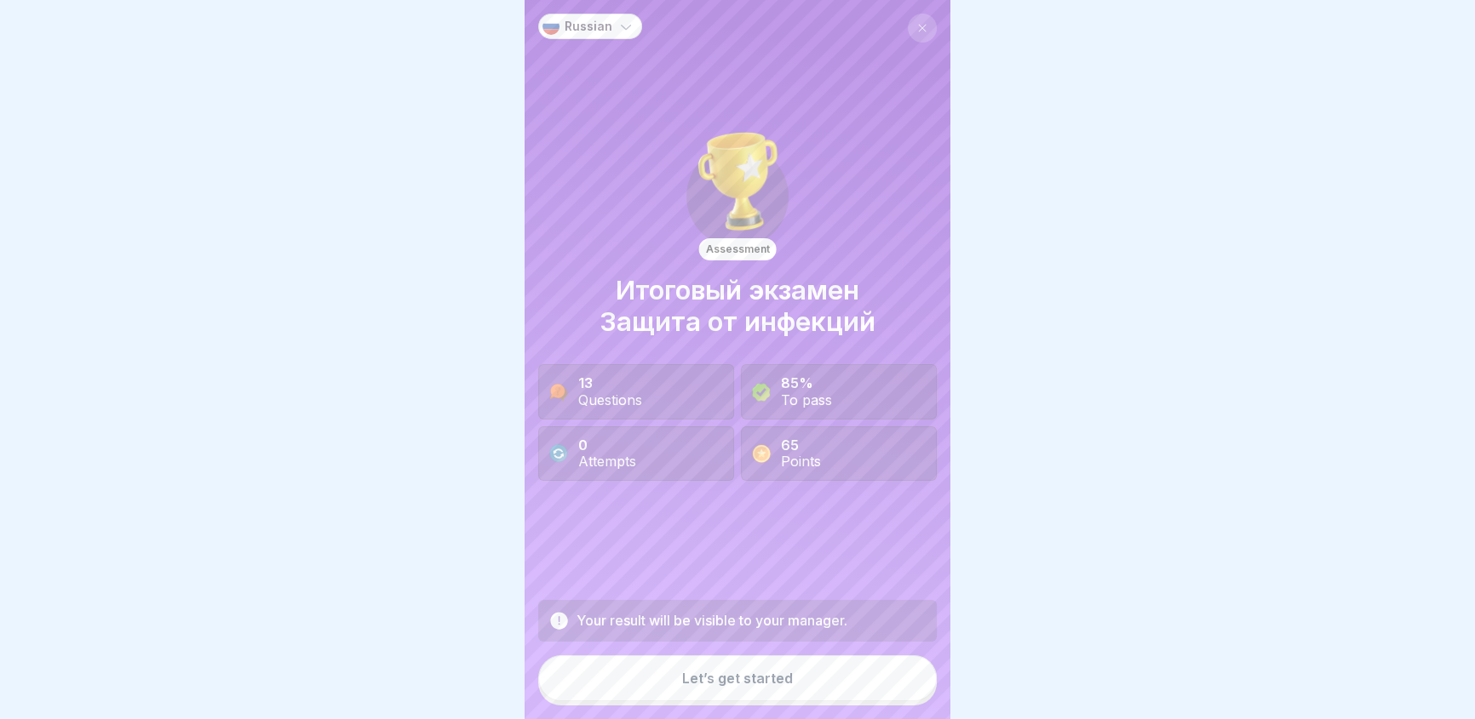
click at [790, 690] on button "Let’s get started" at bounding box center [737, 679] width 398 height 46
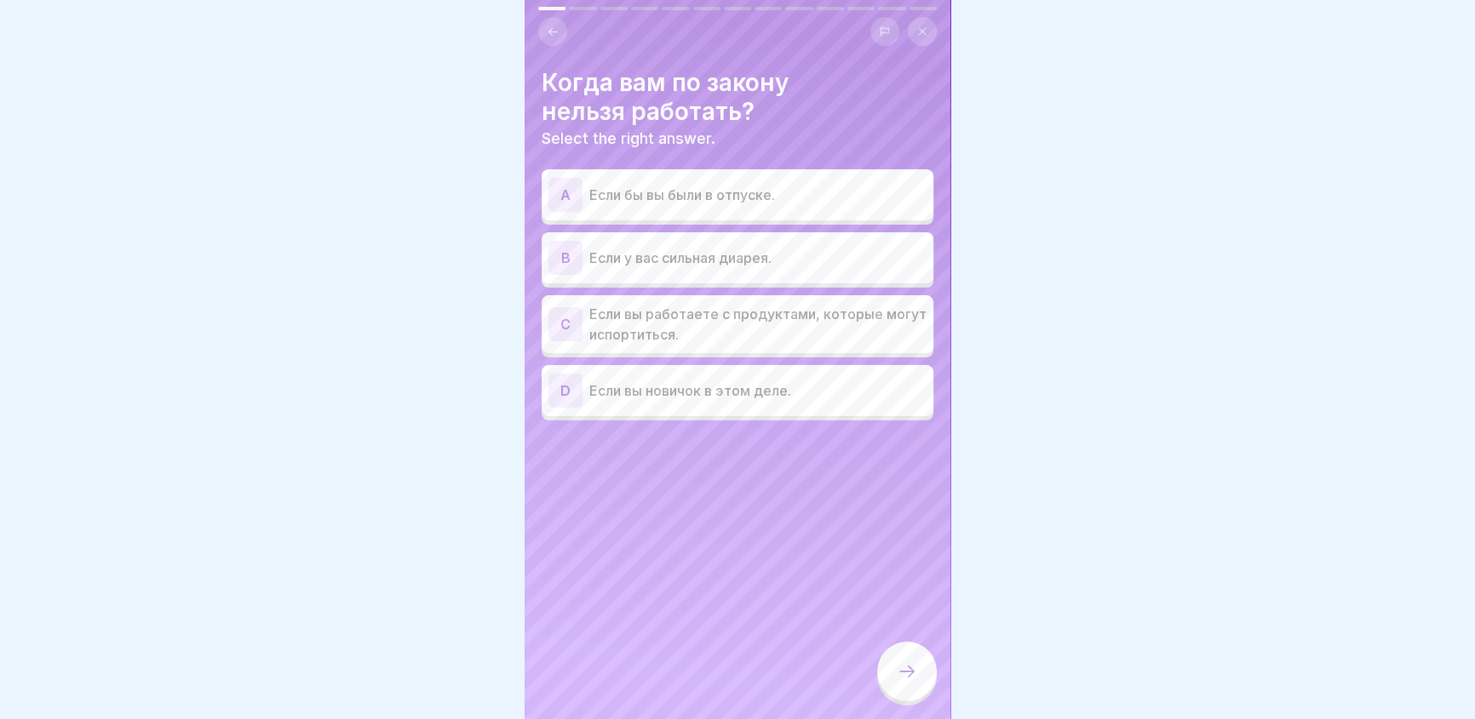
click at [564, 255] on div "B" at bounding box center [565, 258] width 34 height 34
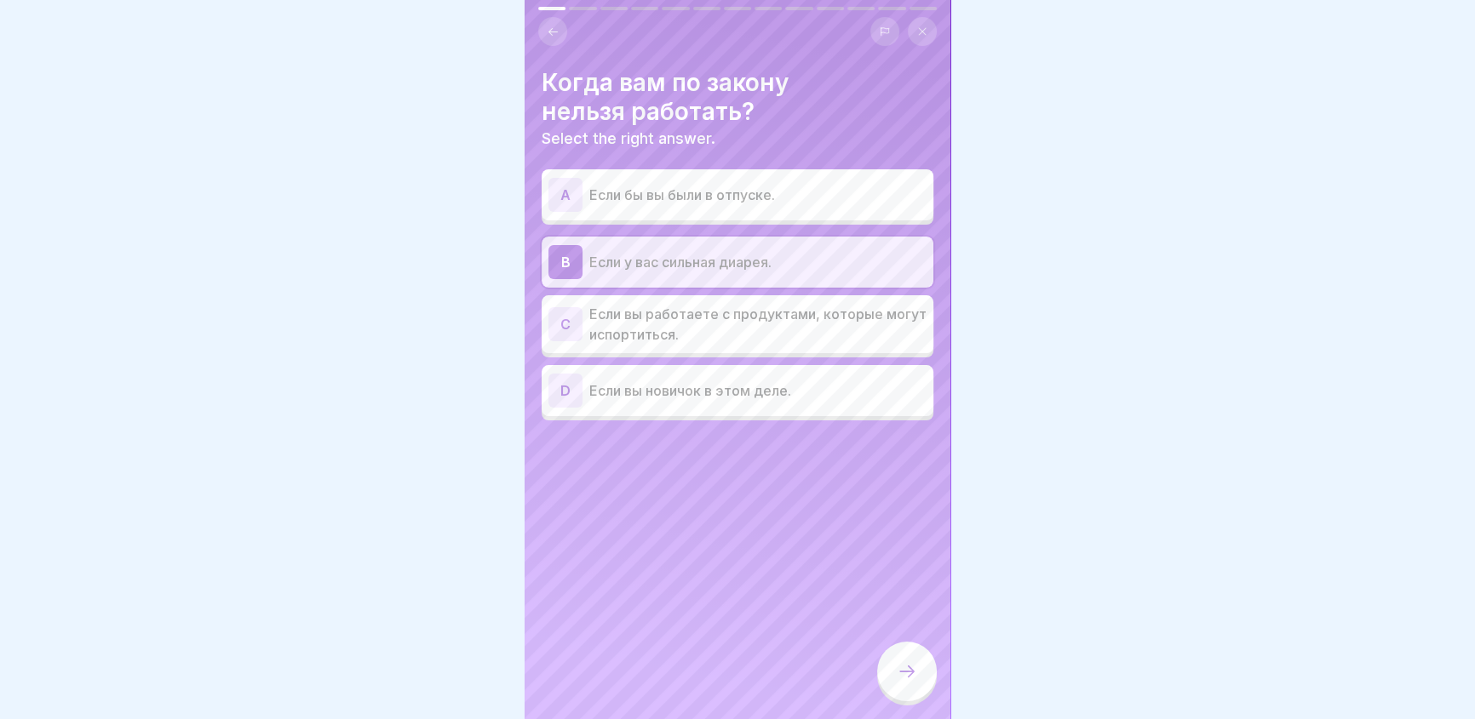
click at [909, 678] on icon at bounding box center [907, 672] width 20 height 20
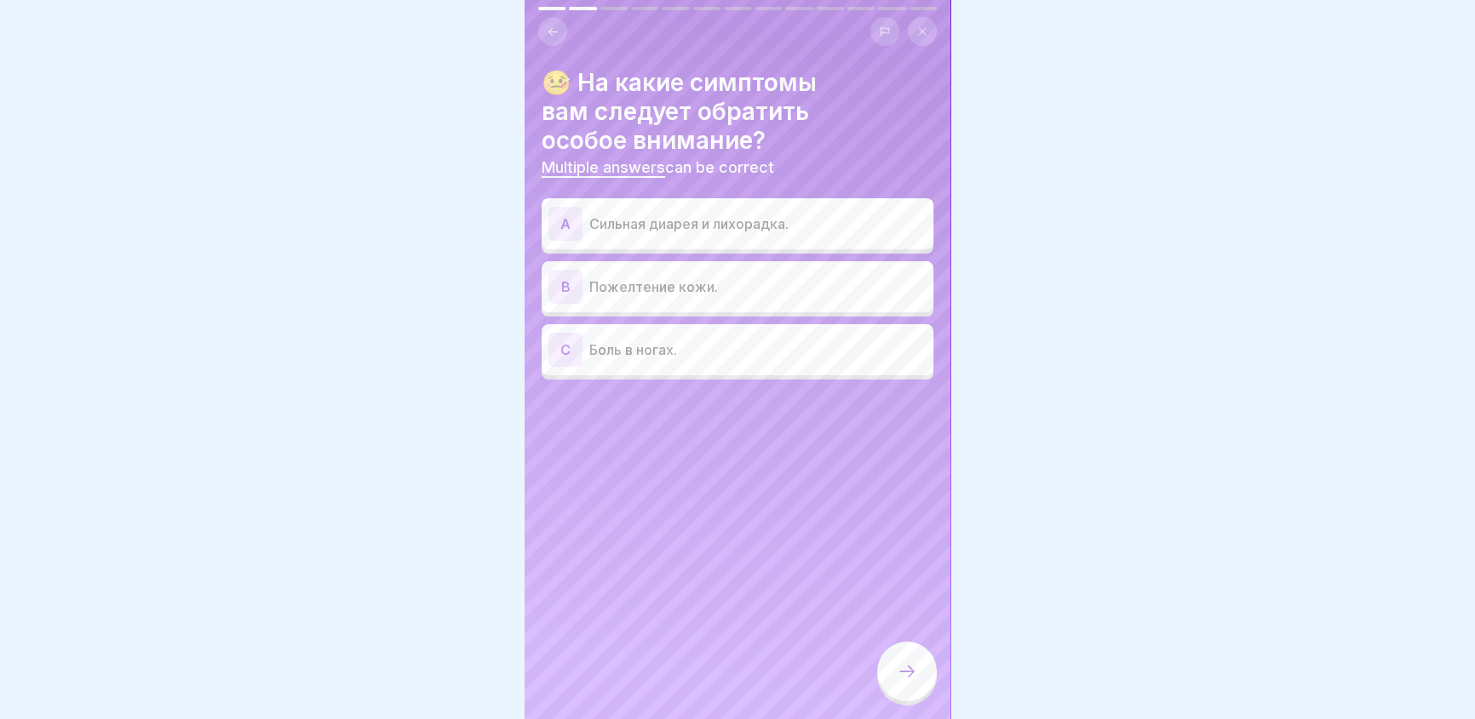
click at [562, 216] on div "A" at bounding box center [565, 224] width 34 height 34
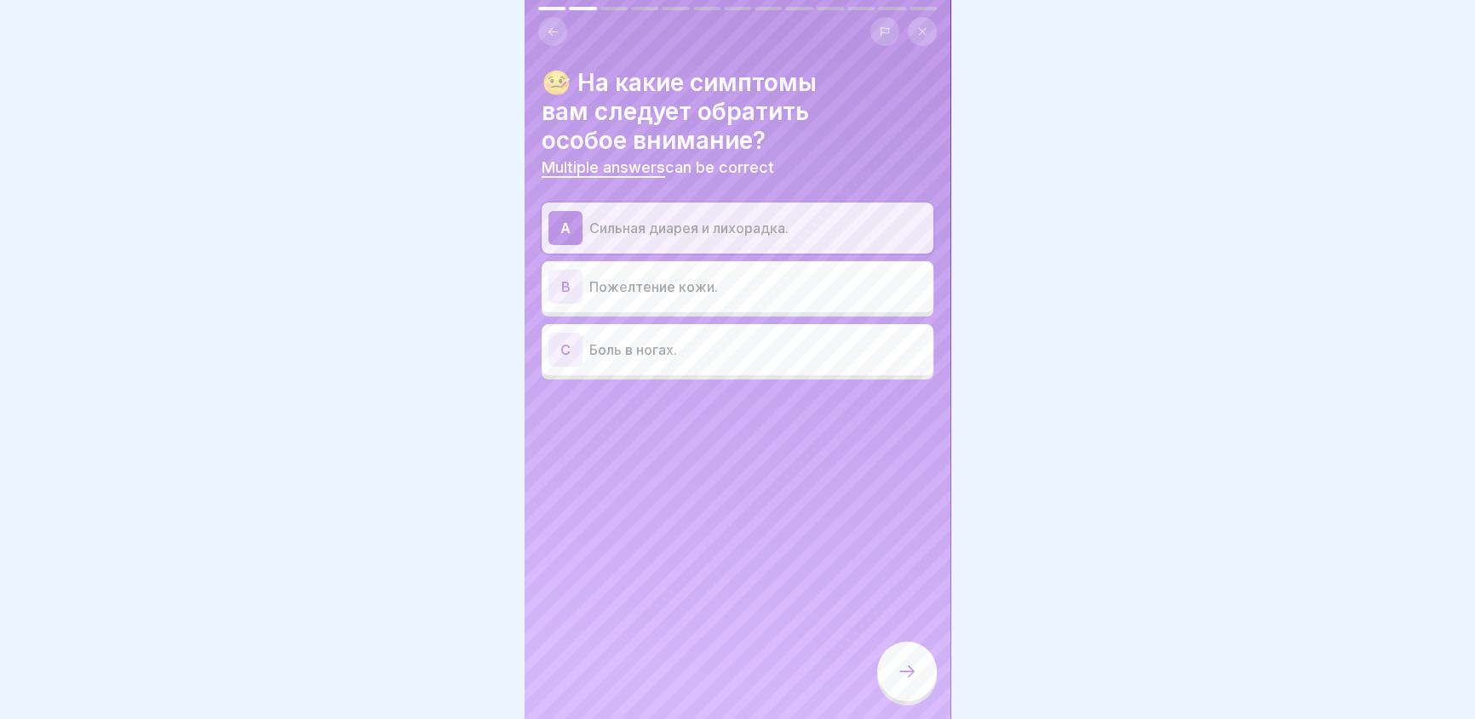
click at [563, 287] on div "B" at bounding box center [565, 287] width 34 height 34
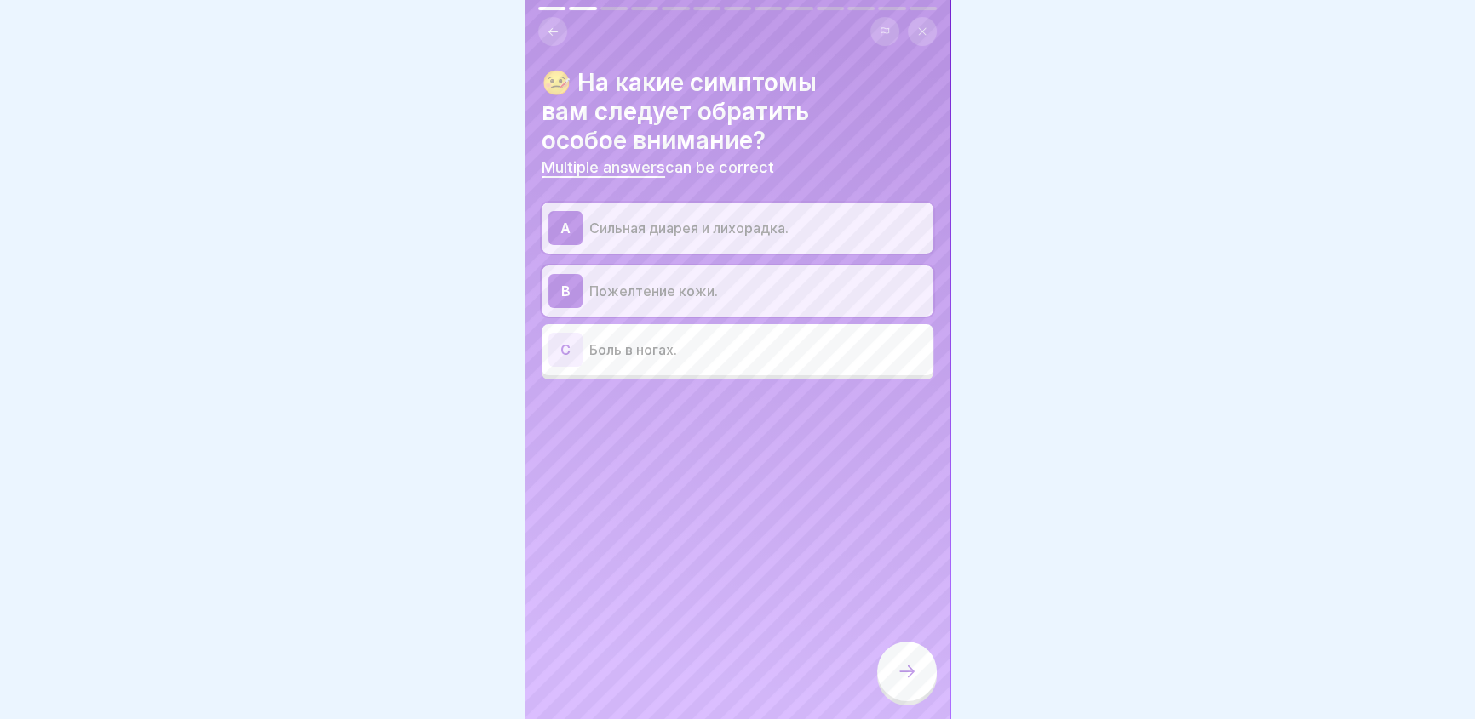
click at [910, 679] on icon at bounding box center [907, 672] width 20 height 20
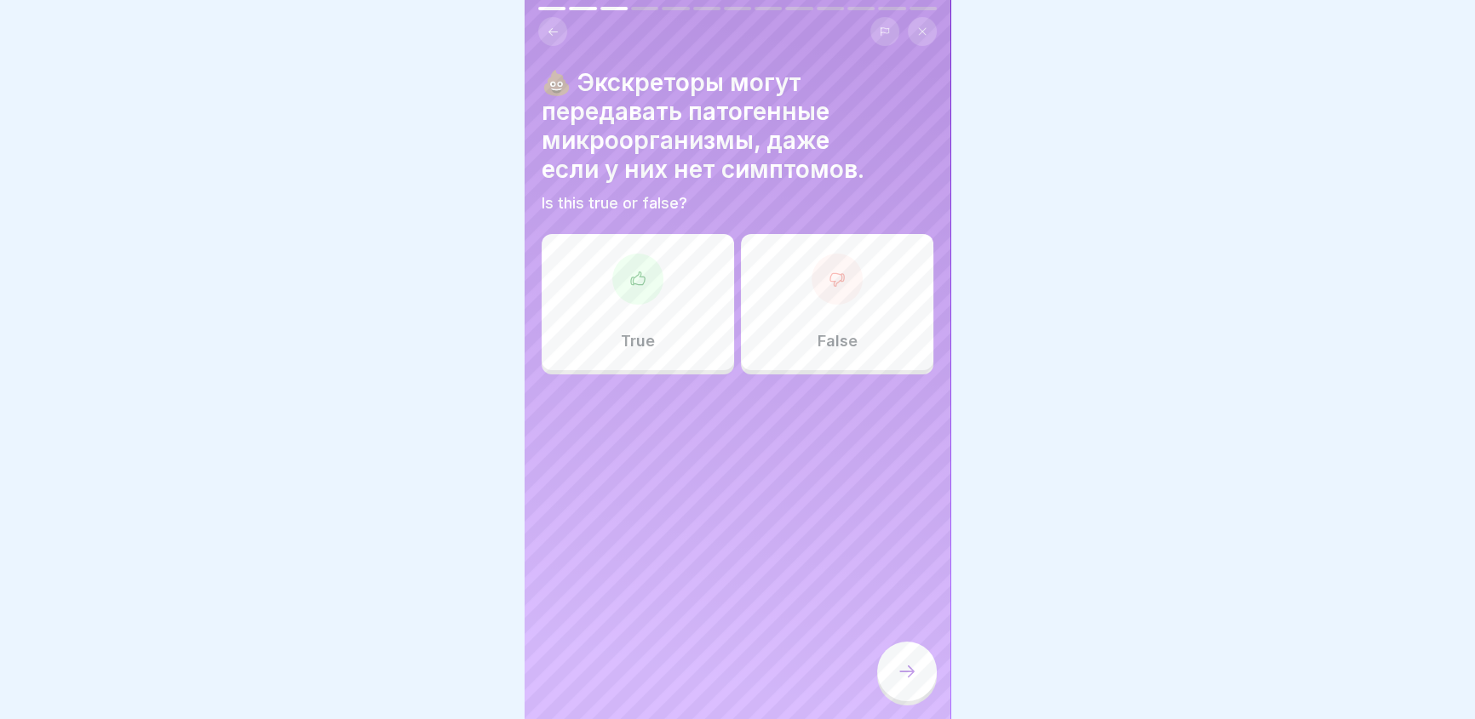
click at [632, 278] on icon at bounding box center [637, 279] width 17 height 17
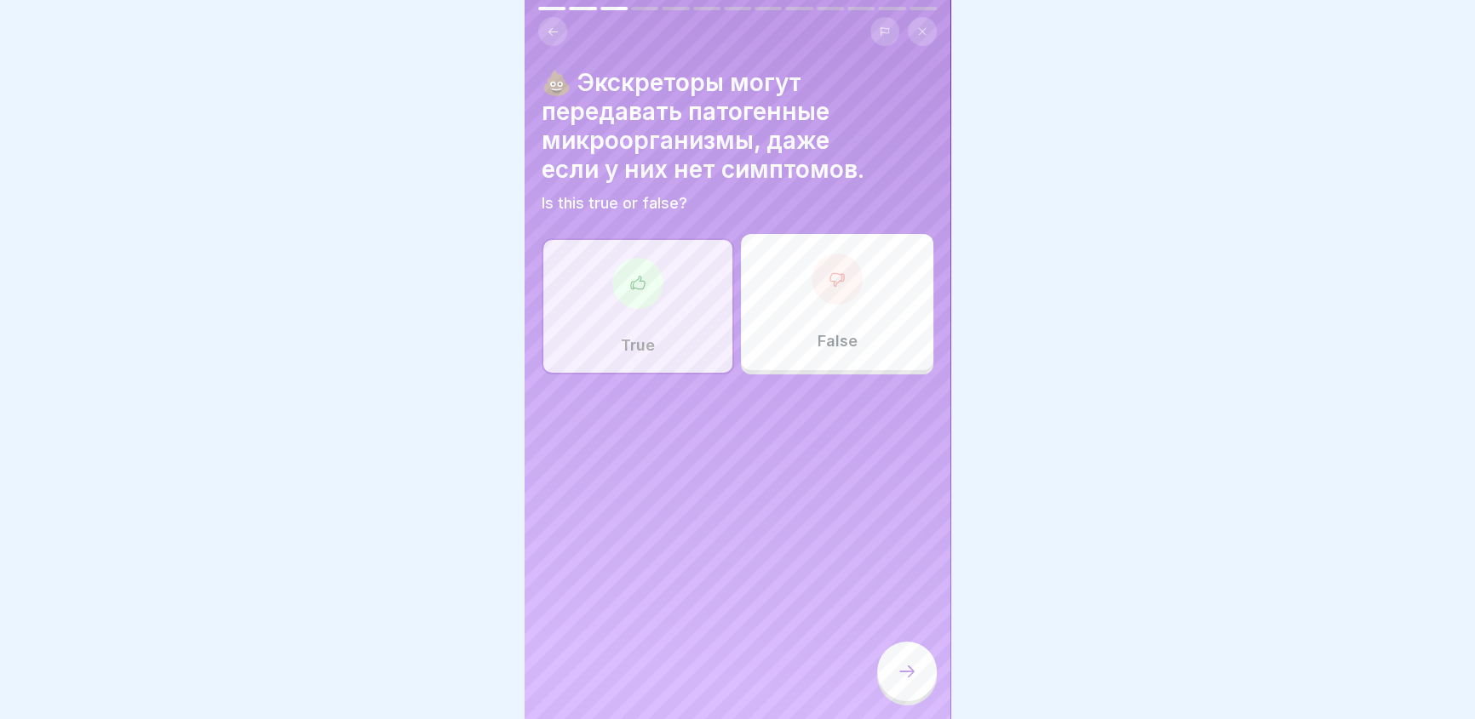
click at [911, 674] on div at bounding box center [907, 672] width 60 height 60
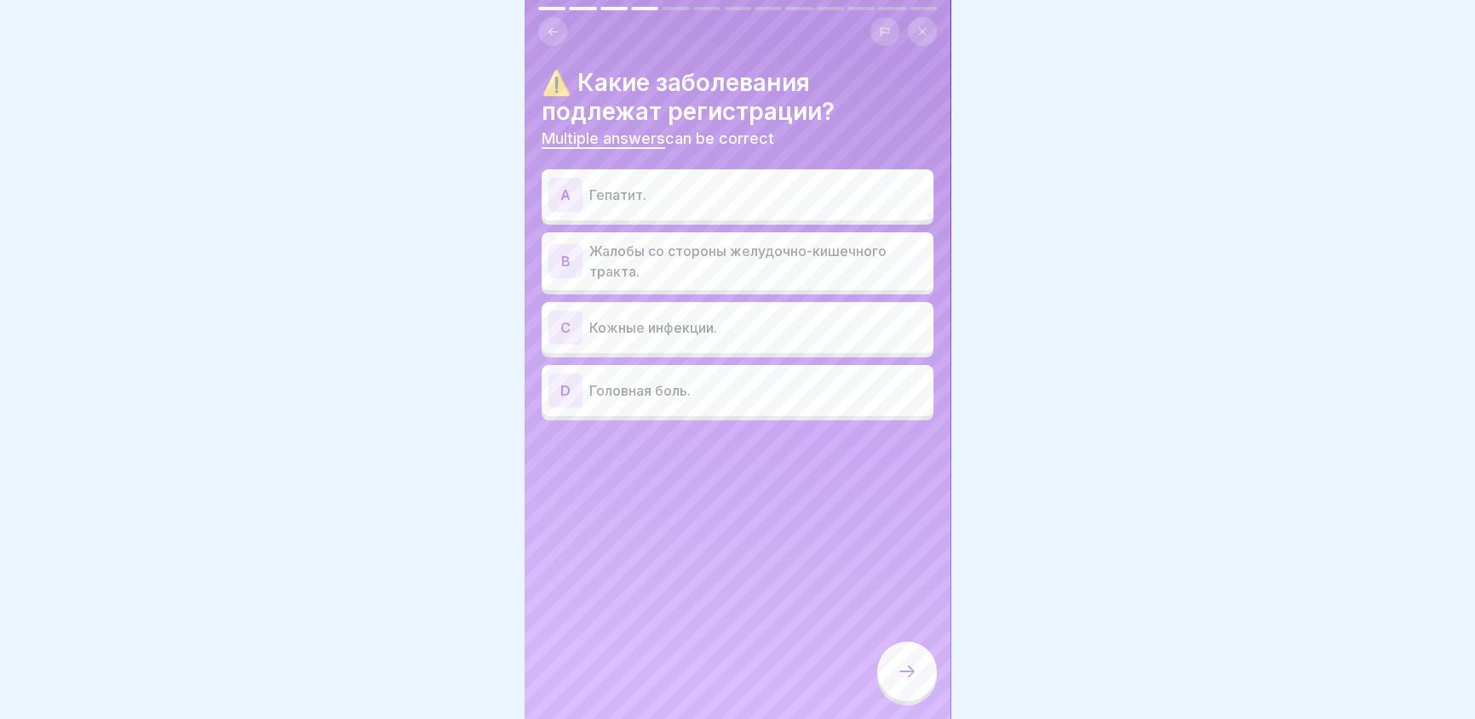
click at [564, 191] on div "A" at bounding box center [565, 195] width 34 height 34
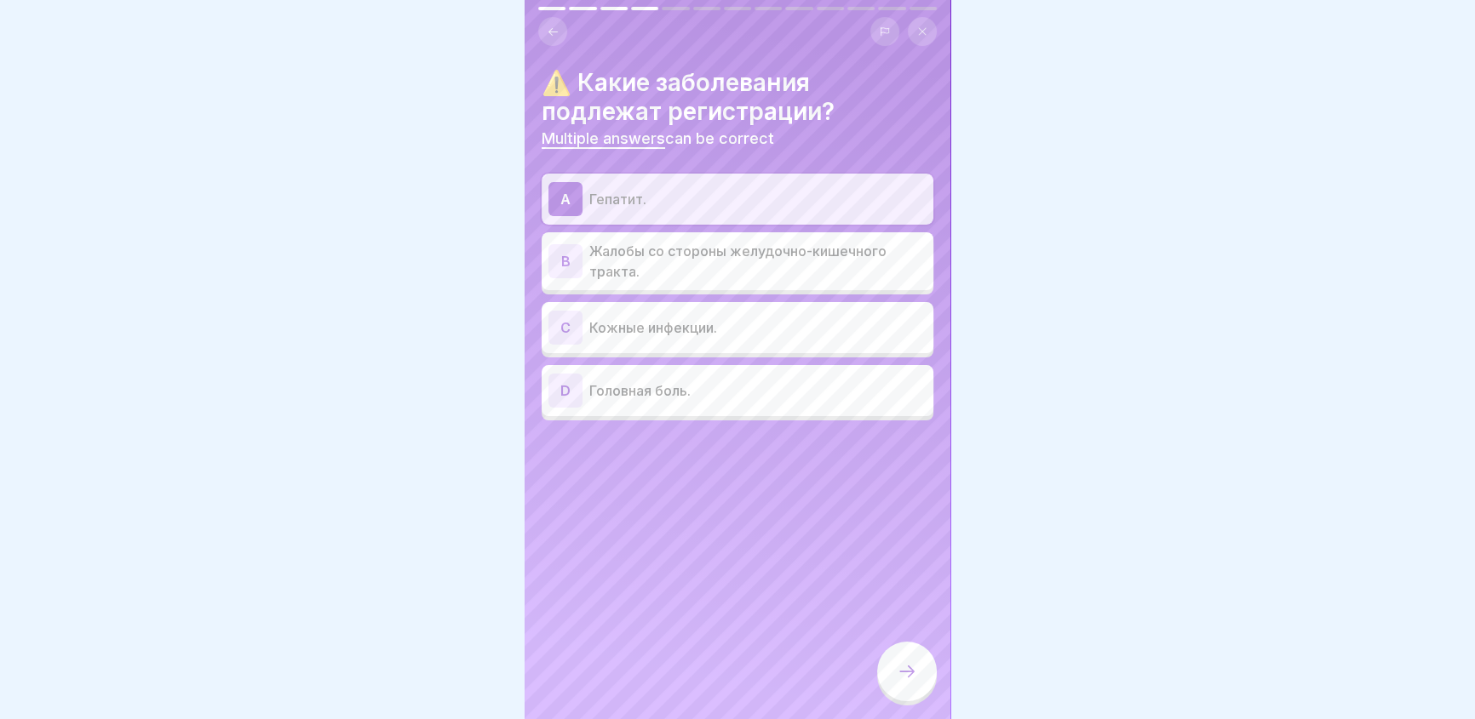
click at [570, 251] on div "B" at bounding box center [565, 261] width 34 height 34
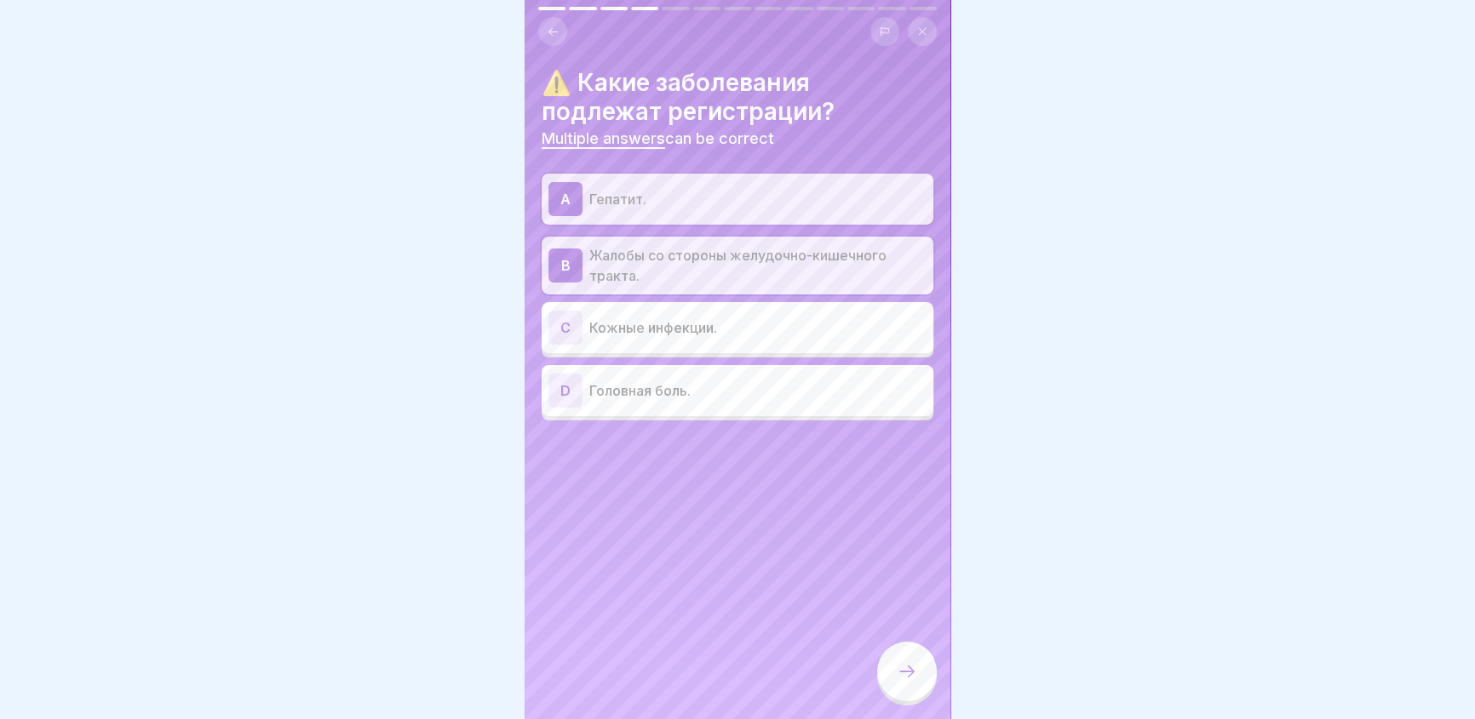
click at [565, 327] on div "C" at bounding box center [565, 328] width 34 height 34
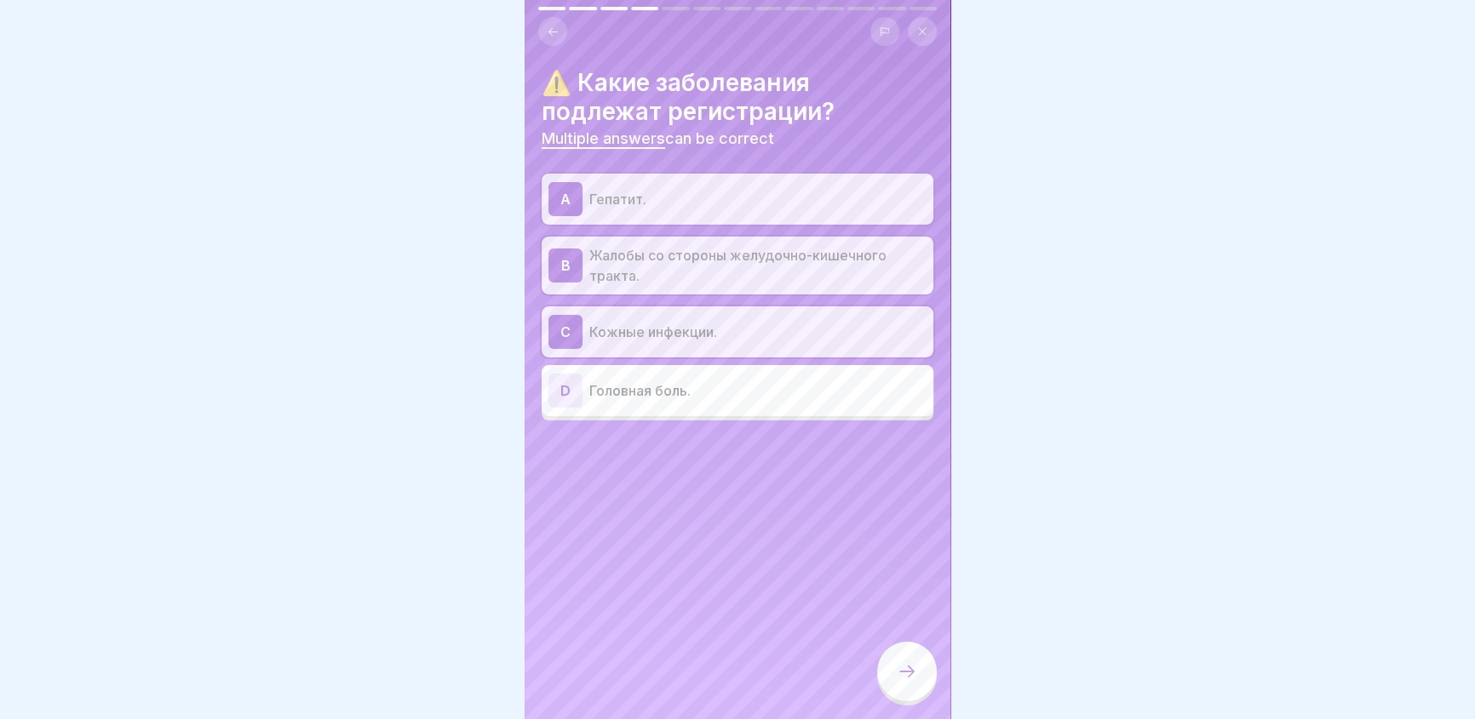
click at [902, 668] on div at bounding box center [907, 672] width 60 height 60
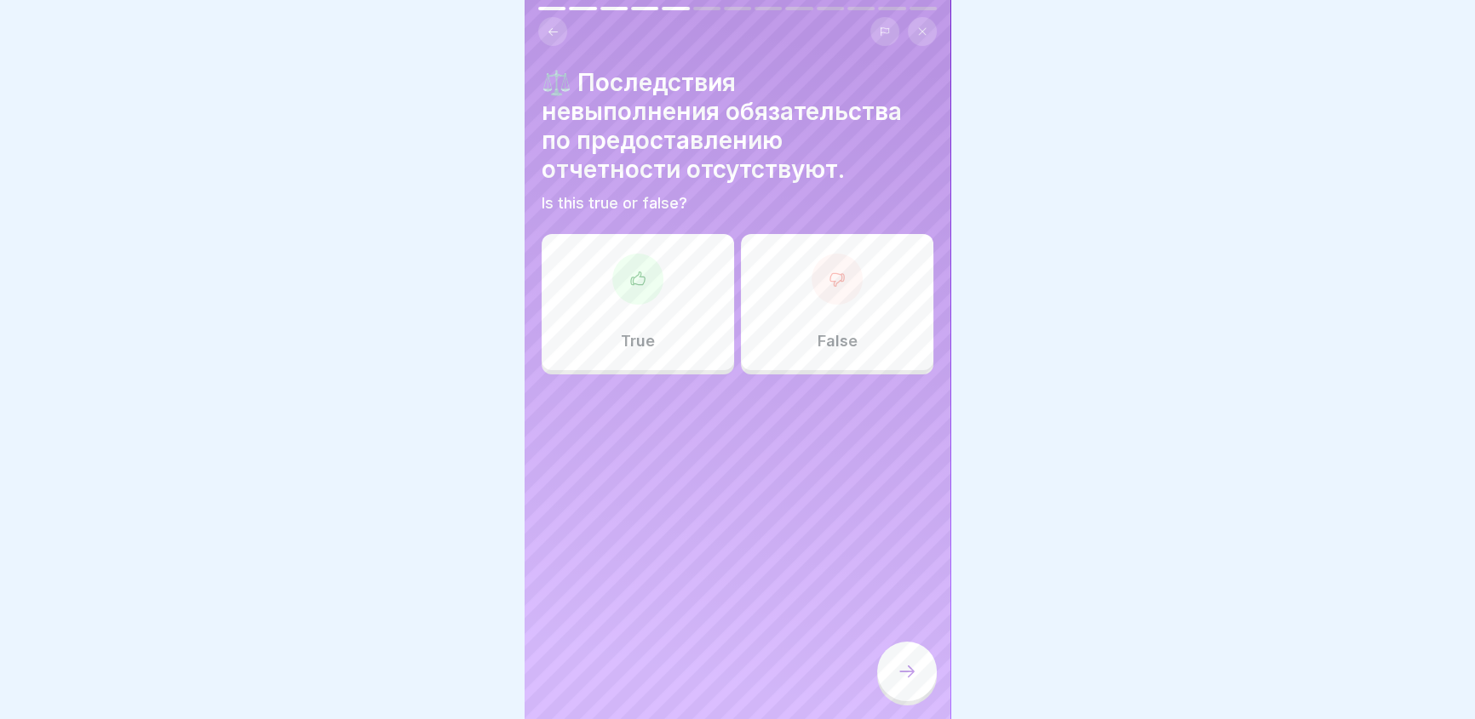
click at [828, 277] on icon at bounding box center [836, 279] width 17 height 17
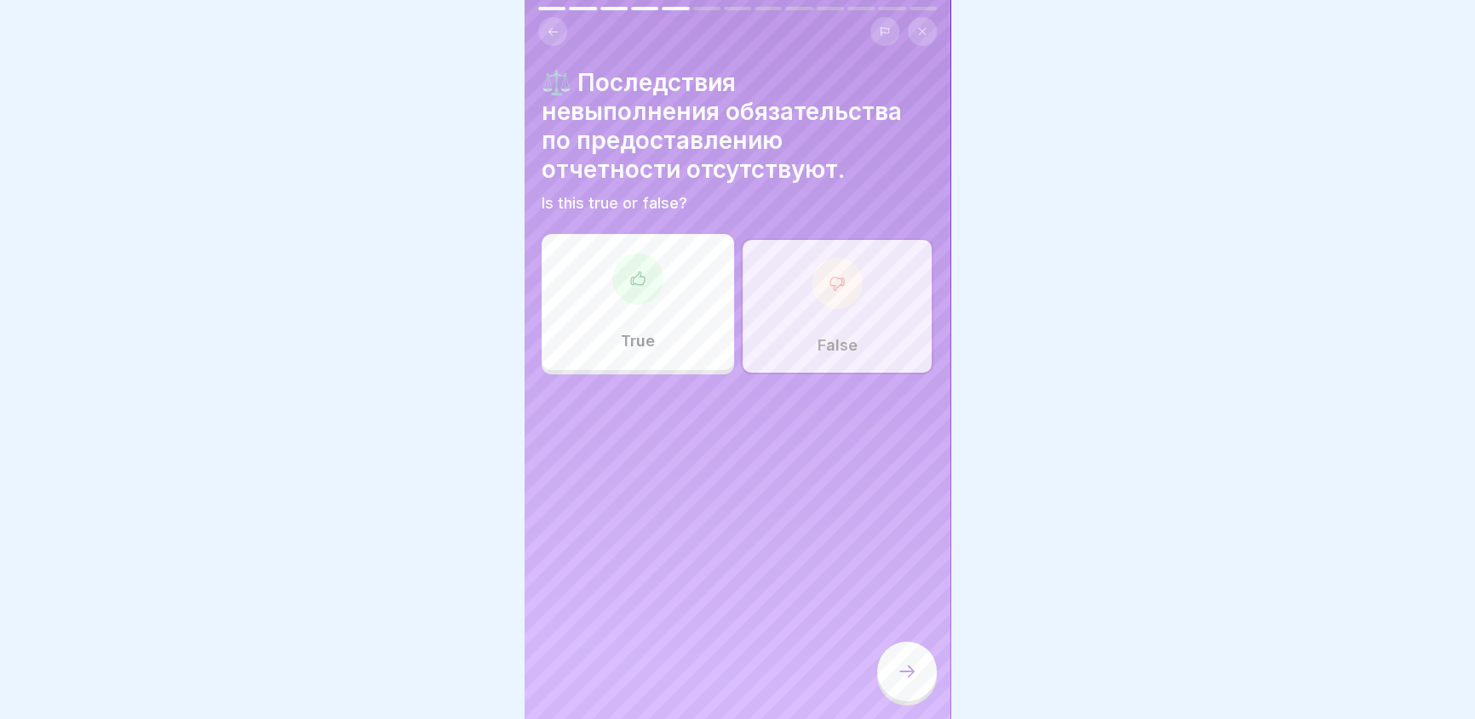
click at [906, 678] on icon at bounding box center [907, 672] width 20 height 20
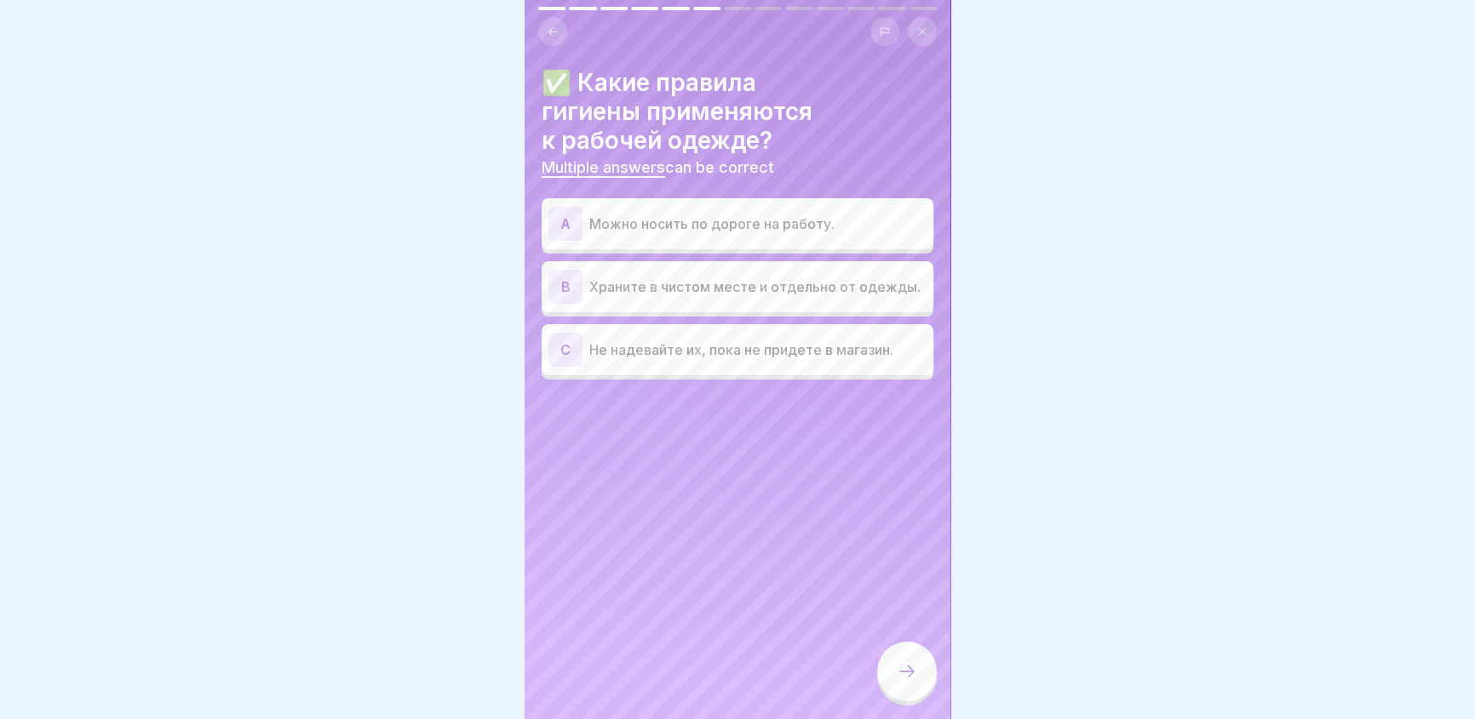
click at [560, 280] on div "B" at bounding box center [565, 287] width 34 height 34
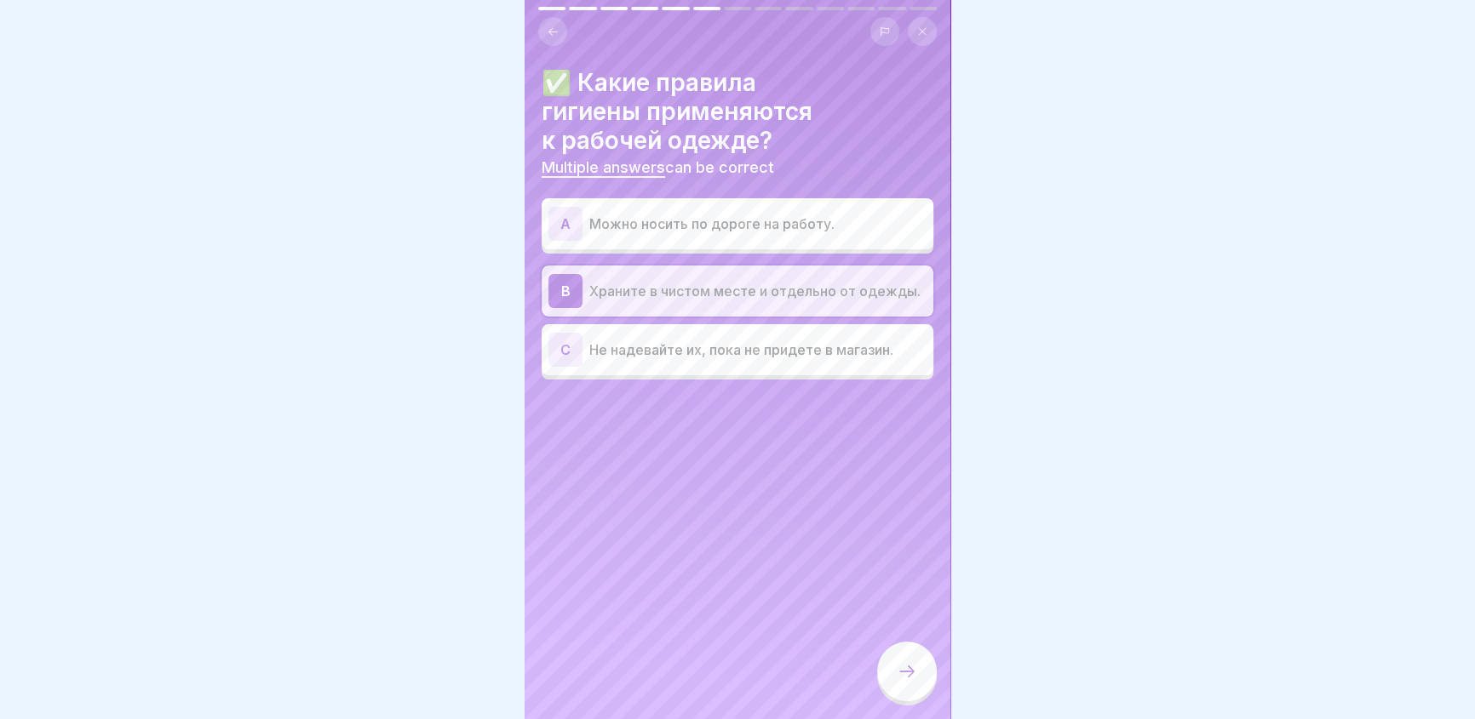
click at [565, 345] on div "C" at bounding box center [565, 350] width 34 height 34
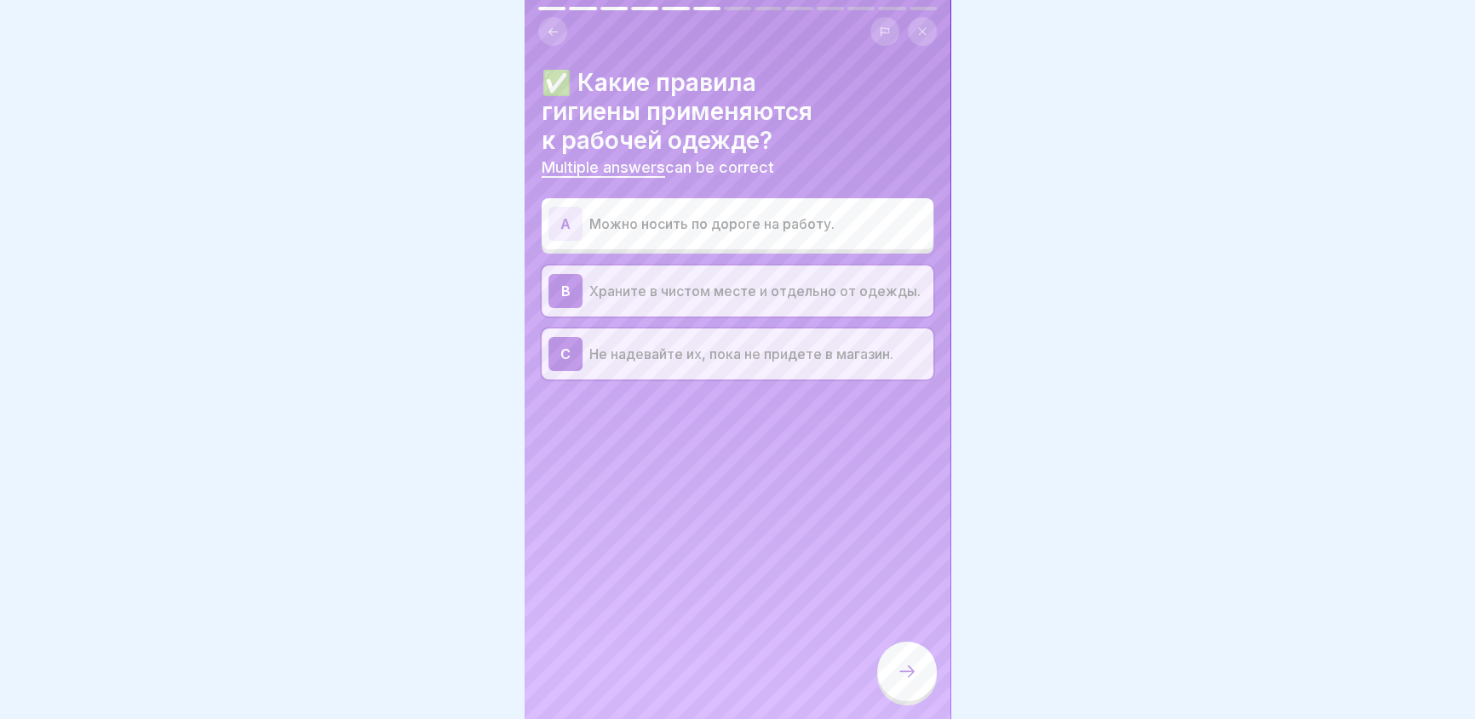
click at [914, 679] on icon at bounding box center [907, 672] width 20 height 20
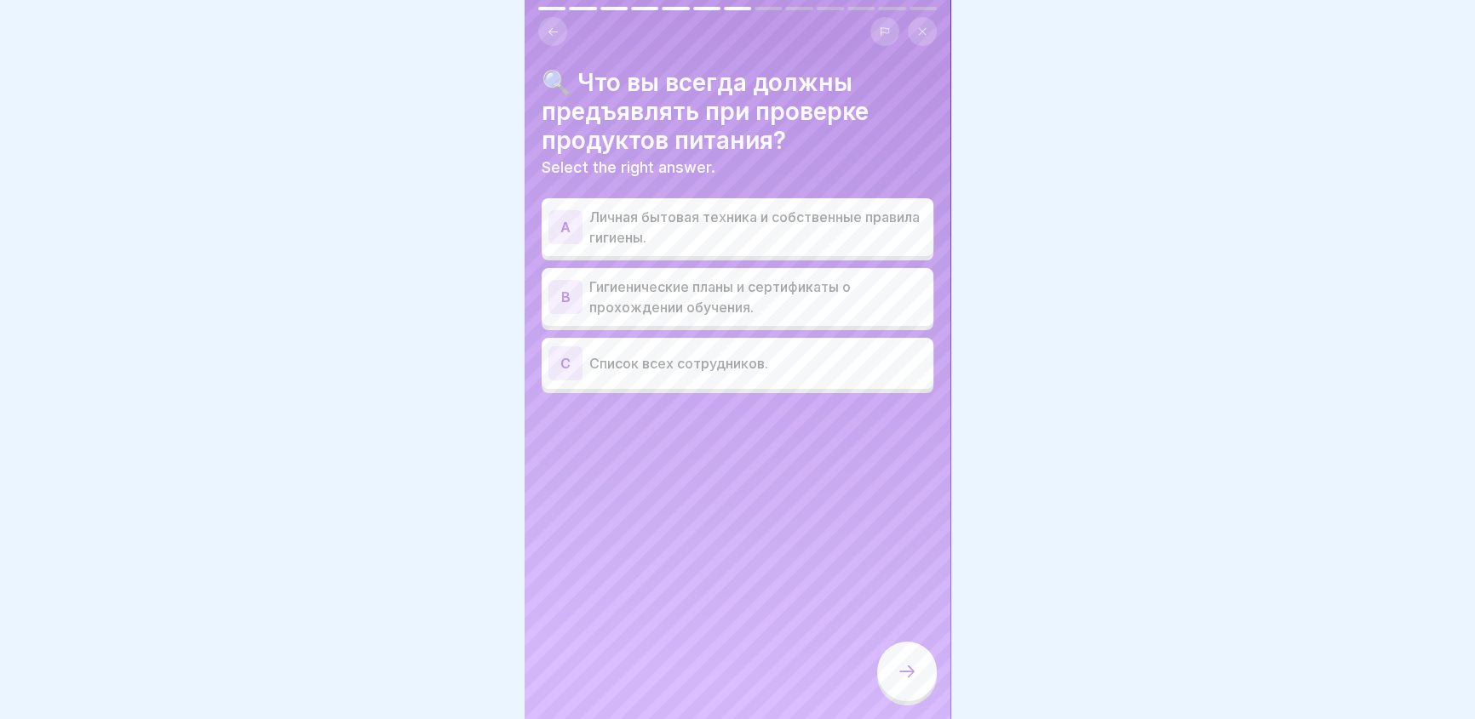
click at [559, 290] on div "B" at bounding box center [565, 297] width 34 height 34
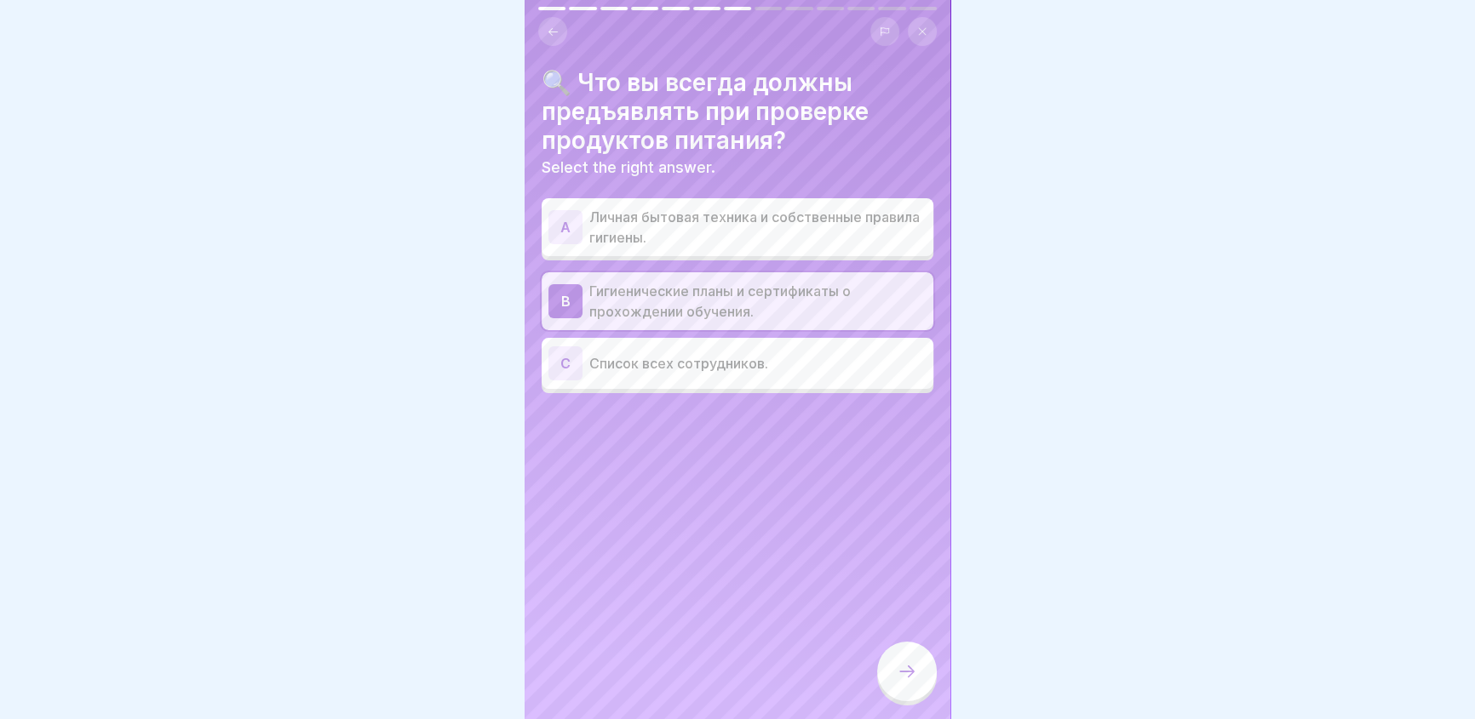
click at [896, 673] on div at bounding box center [907, 672] width 60 height 60
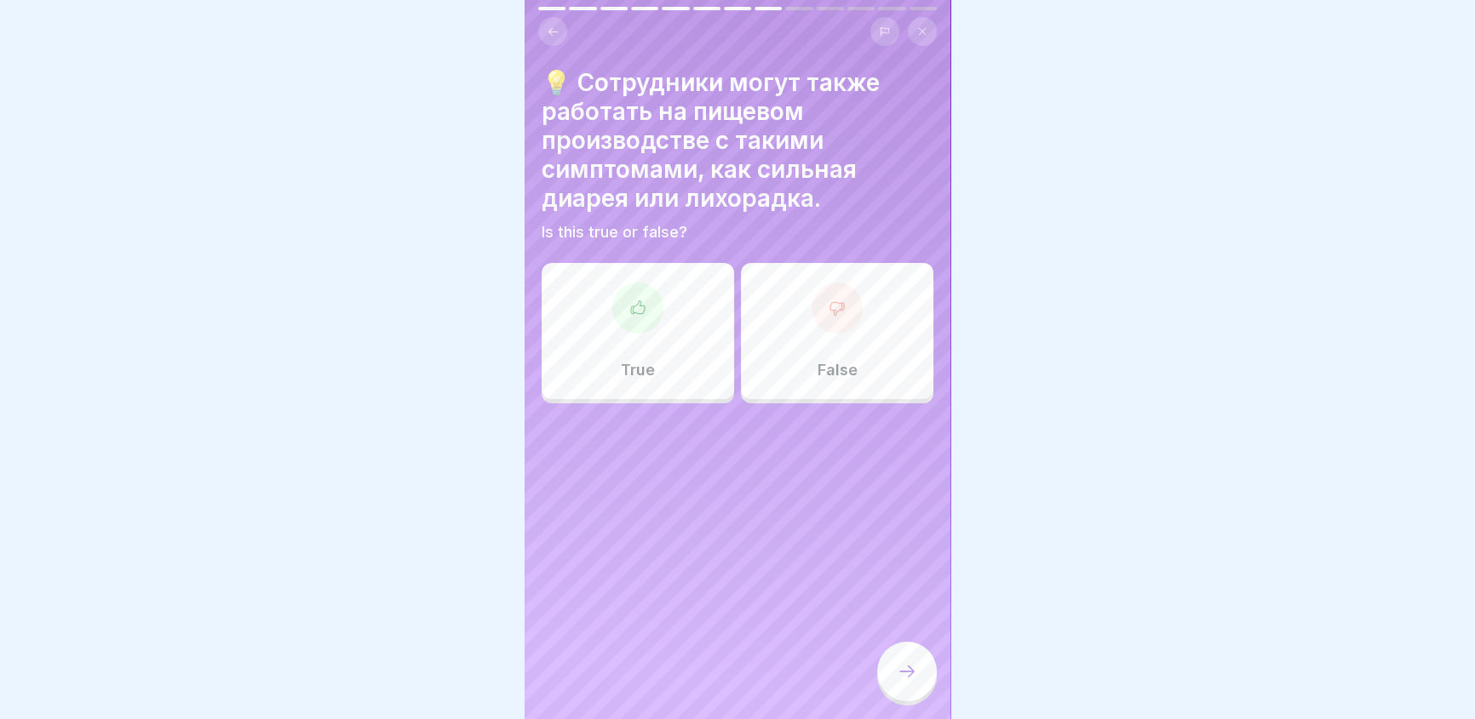
click at [832, 307] on icon at bounding box center [836, 308] width 17 height 17
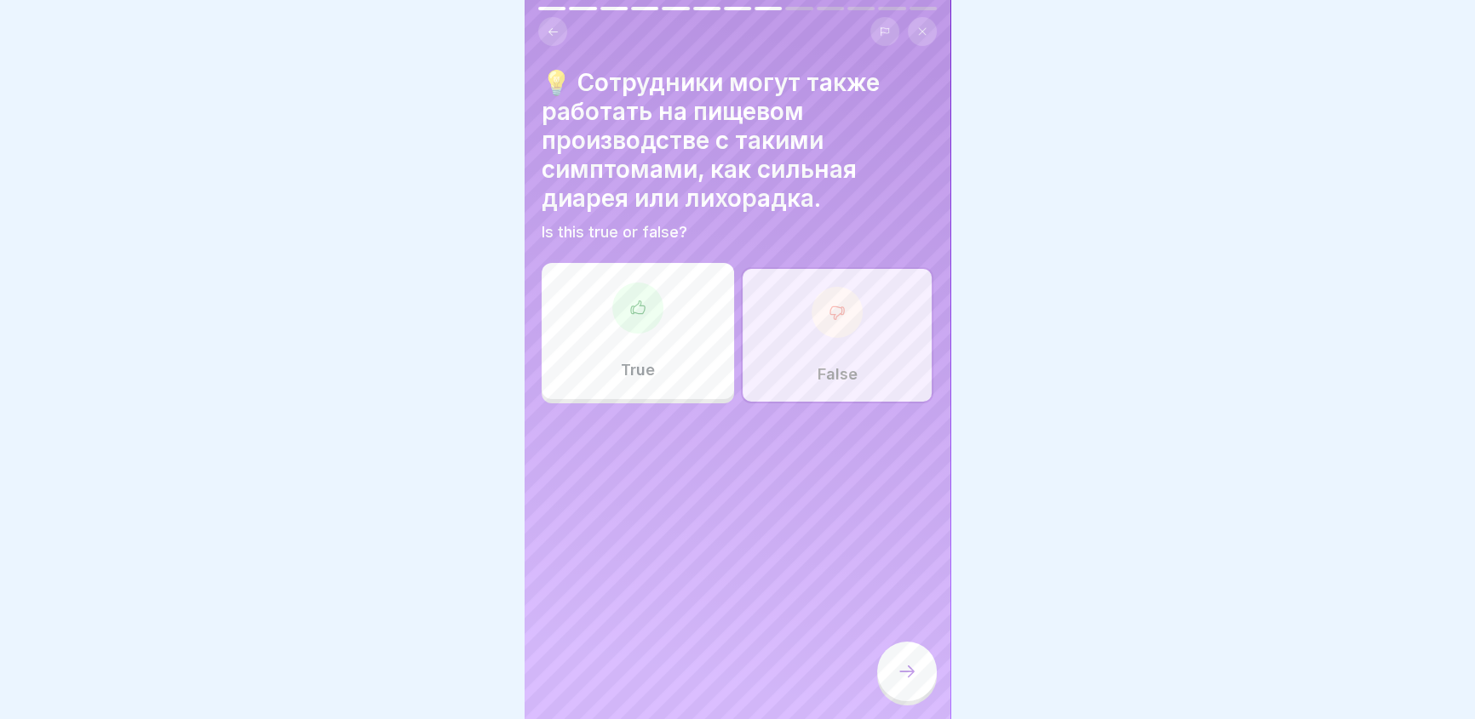
click at [908, 677] on icon at bounding box center [907, 672] width 20 height 20
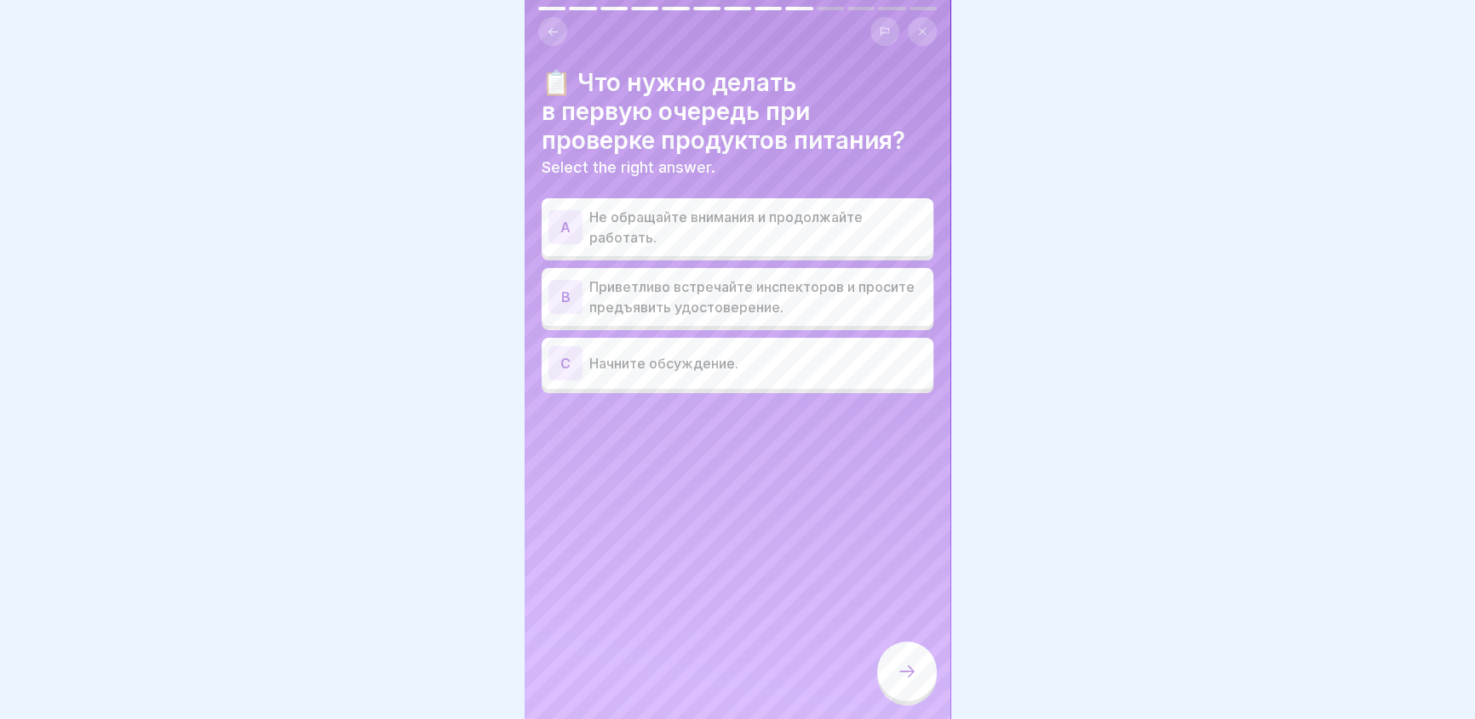
click at [563, 290] on div "B" at bounding box center [565, 297] width 34 height 34
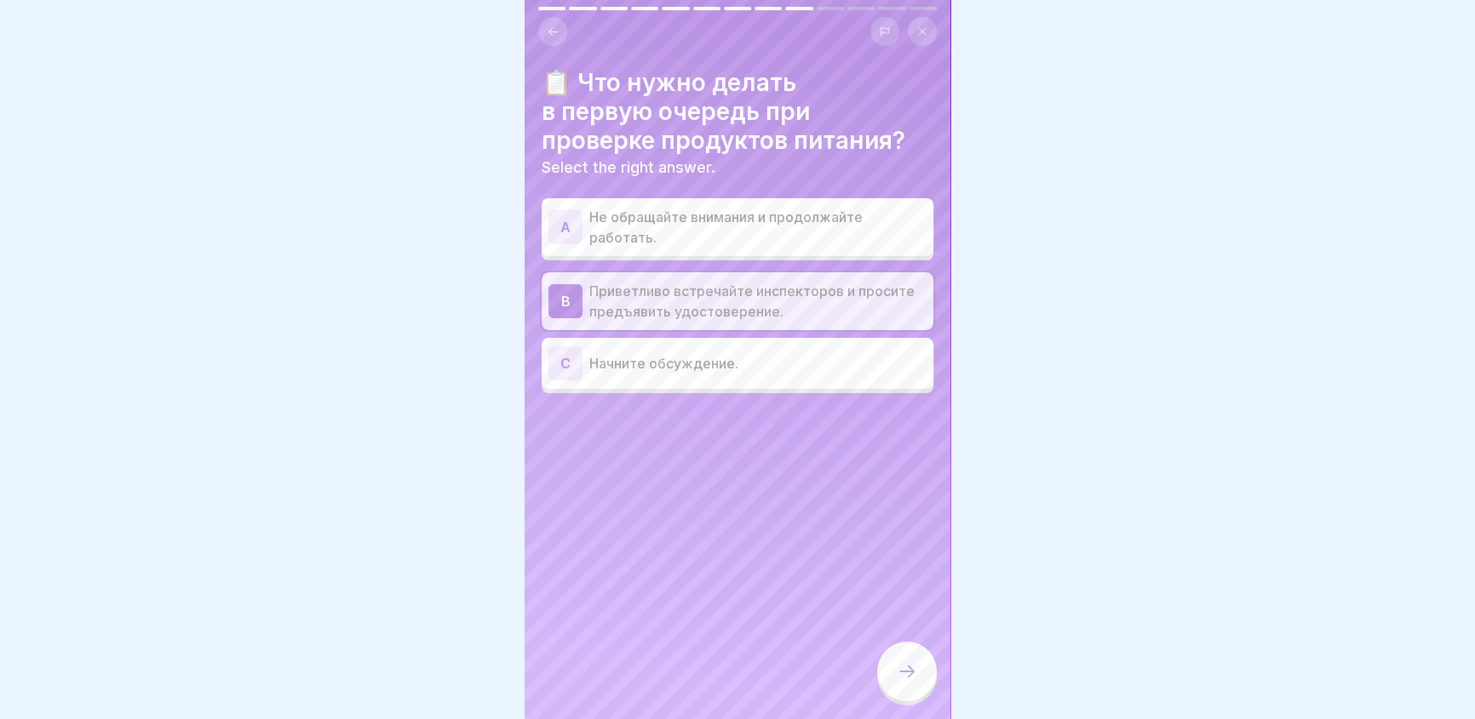
click at [906, 682] on icon at bounding box center [907, 672] width 20 height 20
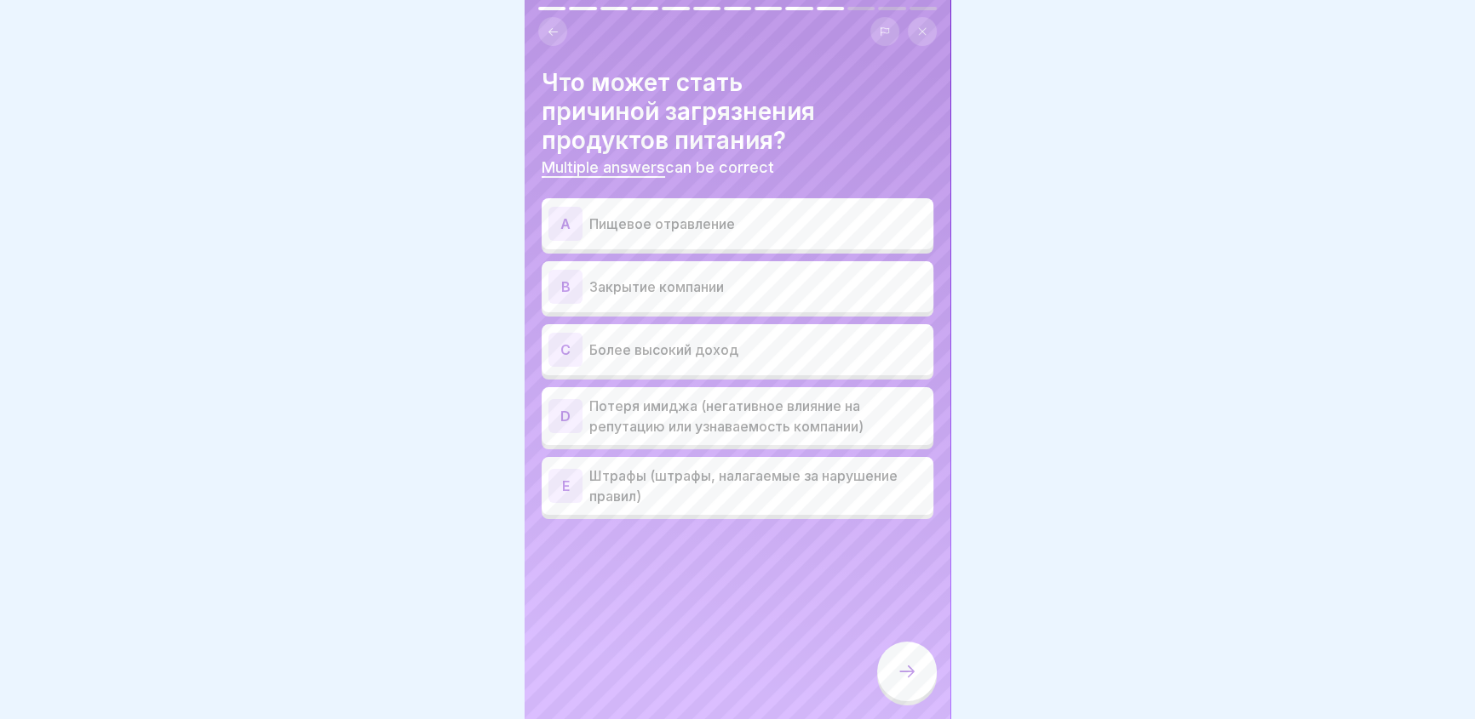
click at [562, 216] on div "A" at bounding box center [565, 224] width 34 height 34
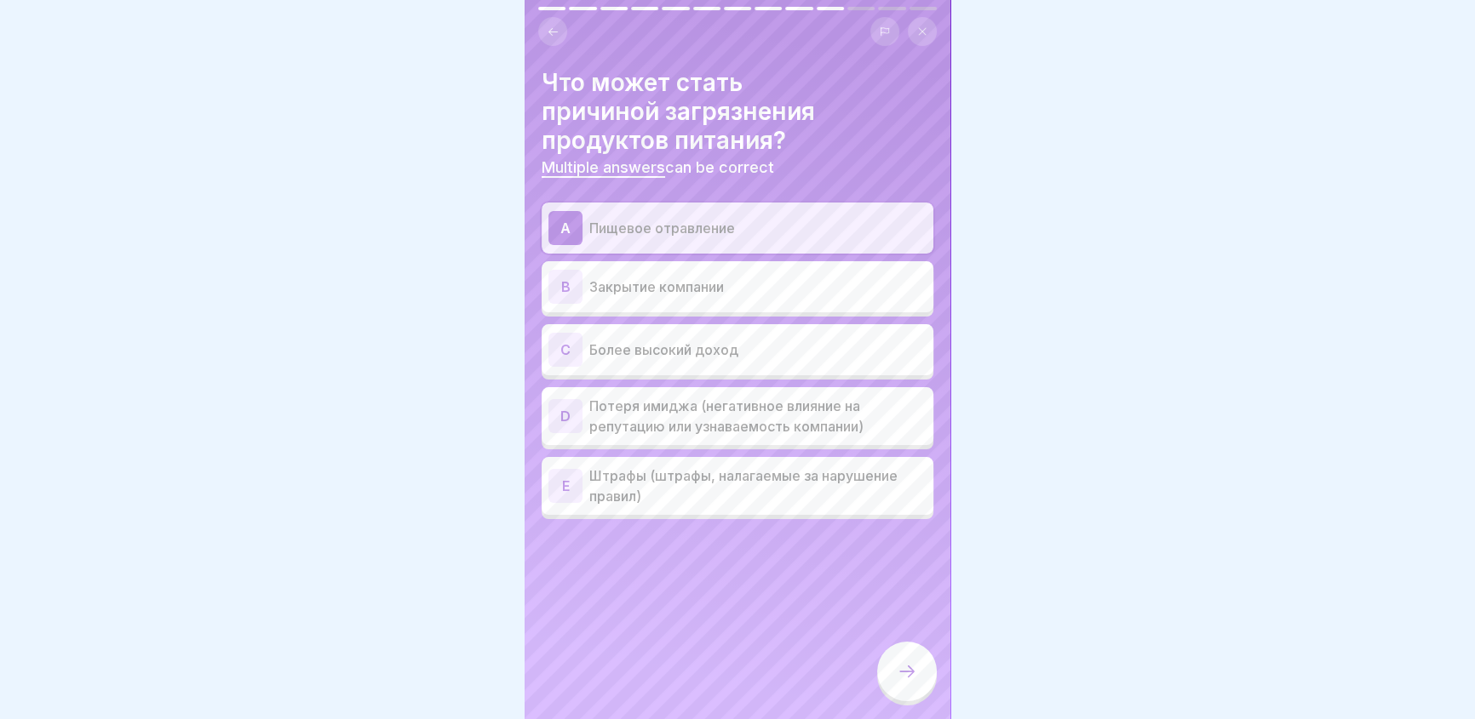
click at [902, 673] on div at bounding box center [907, 672] width 60 height 60
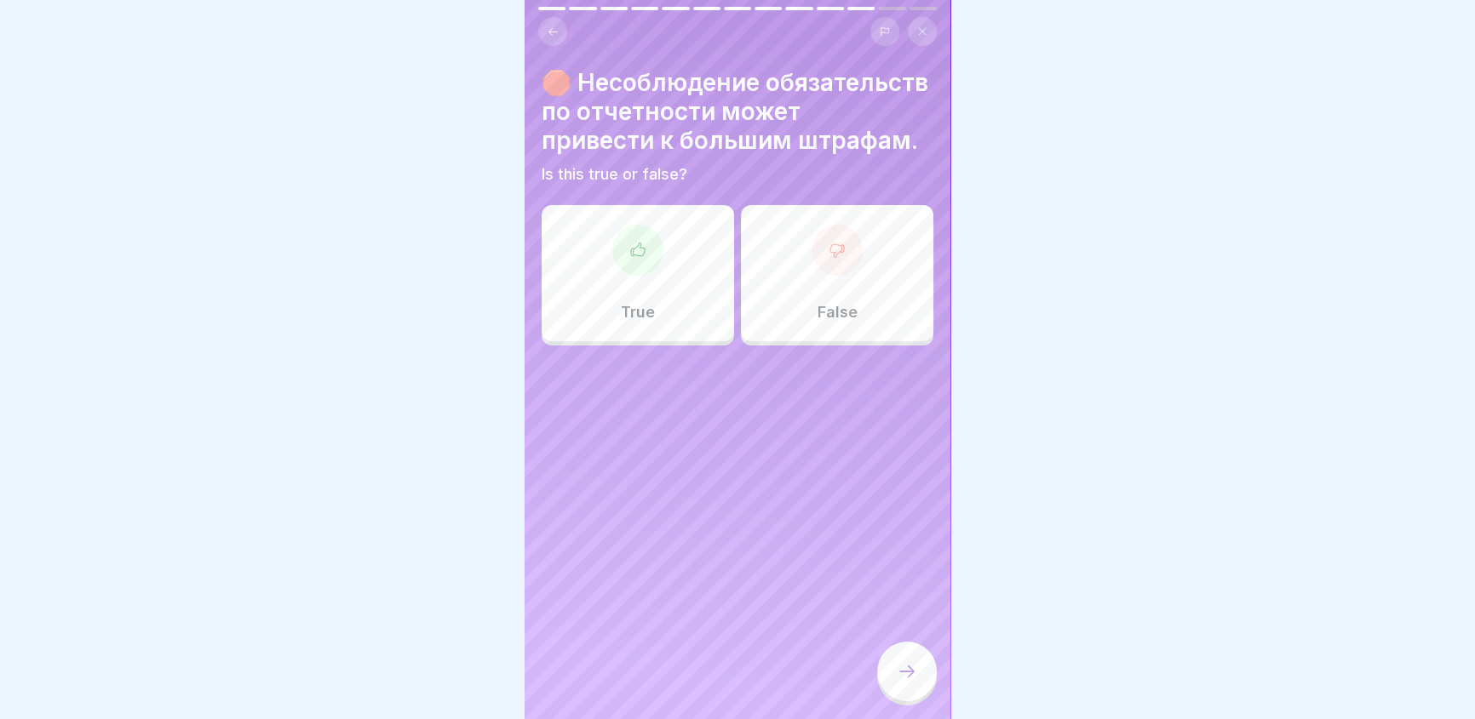
click at [629, 259] on icon at bounding box center [637, 250] width 17 height 17
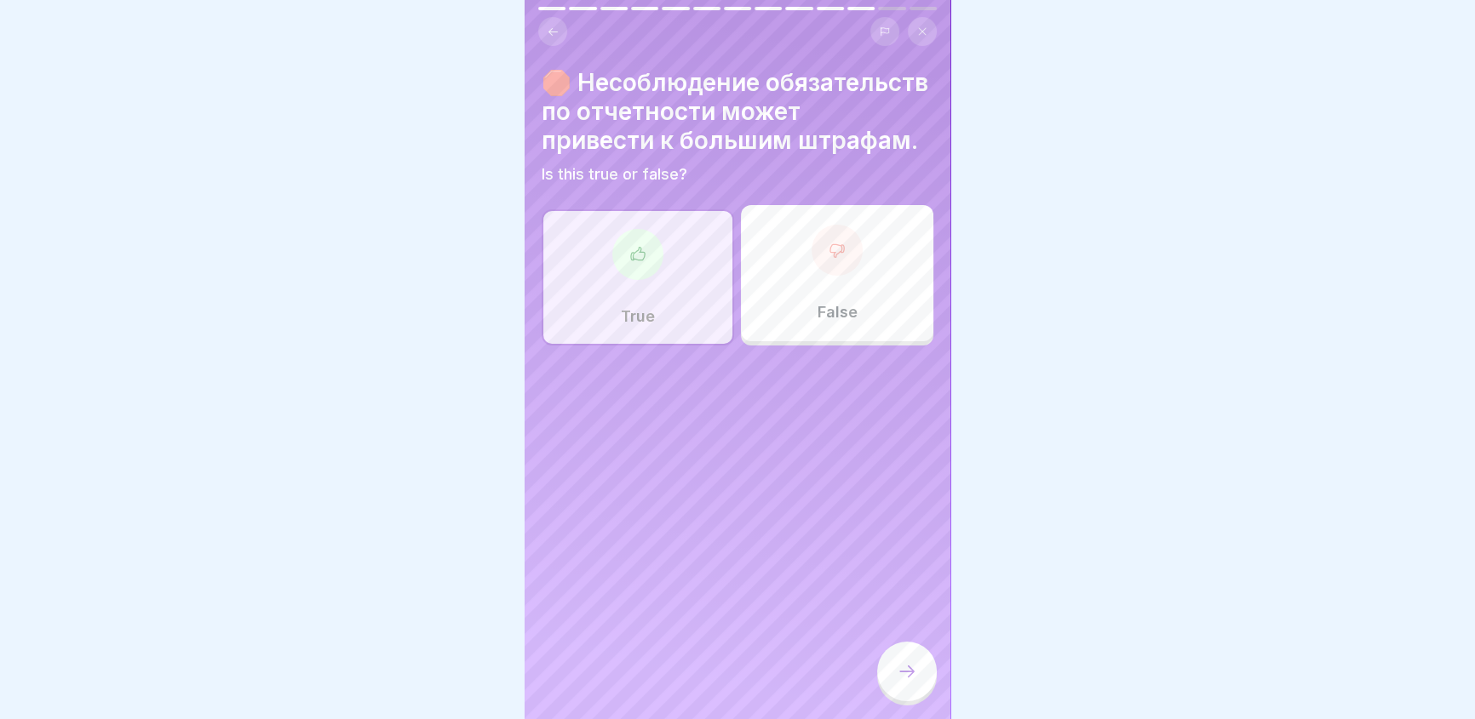
click at [917, 678] on div at bounding box center [907, 672] width 60 height 60
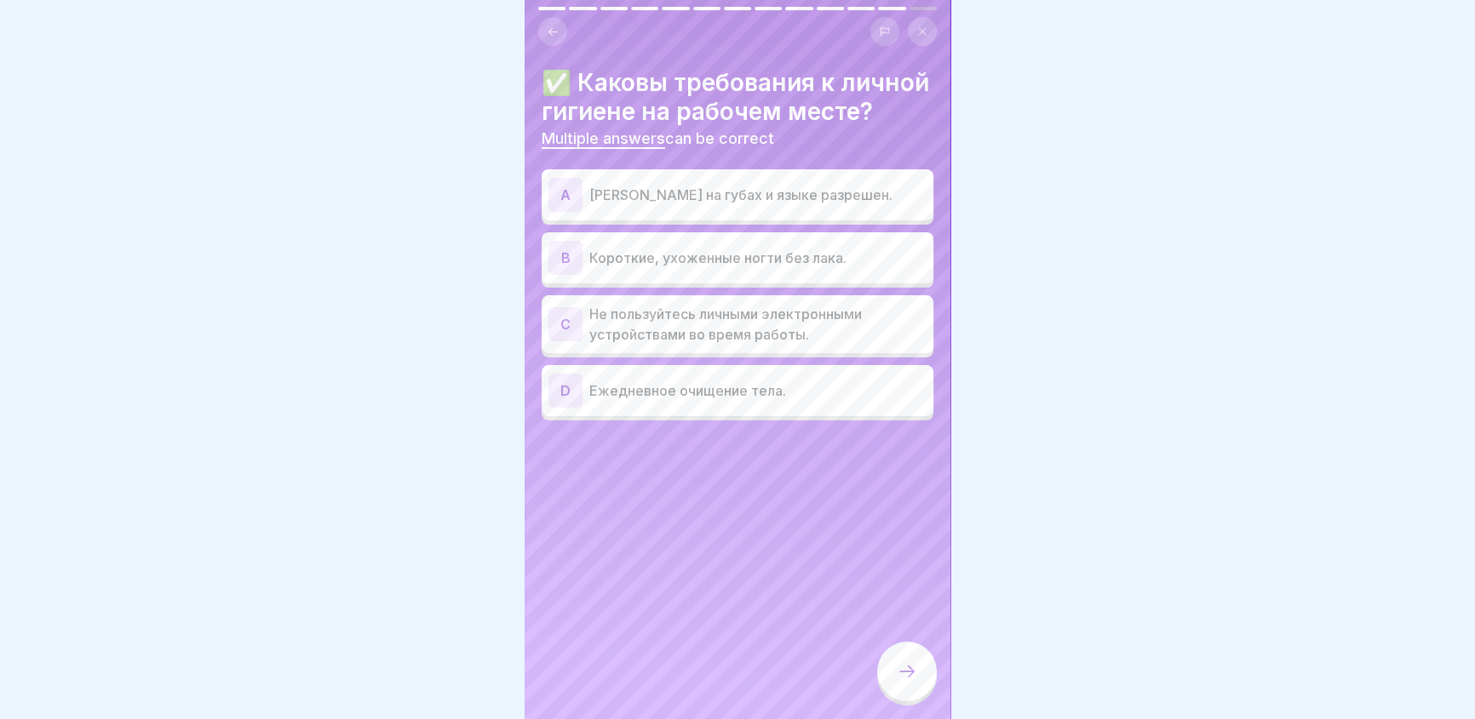
click at [569, 275] on div "B" at bounding box center [565, 258] width 34 height 34
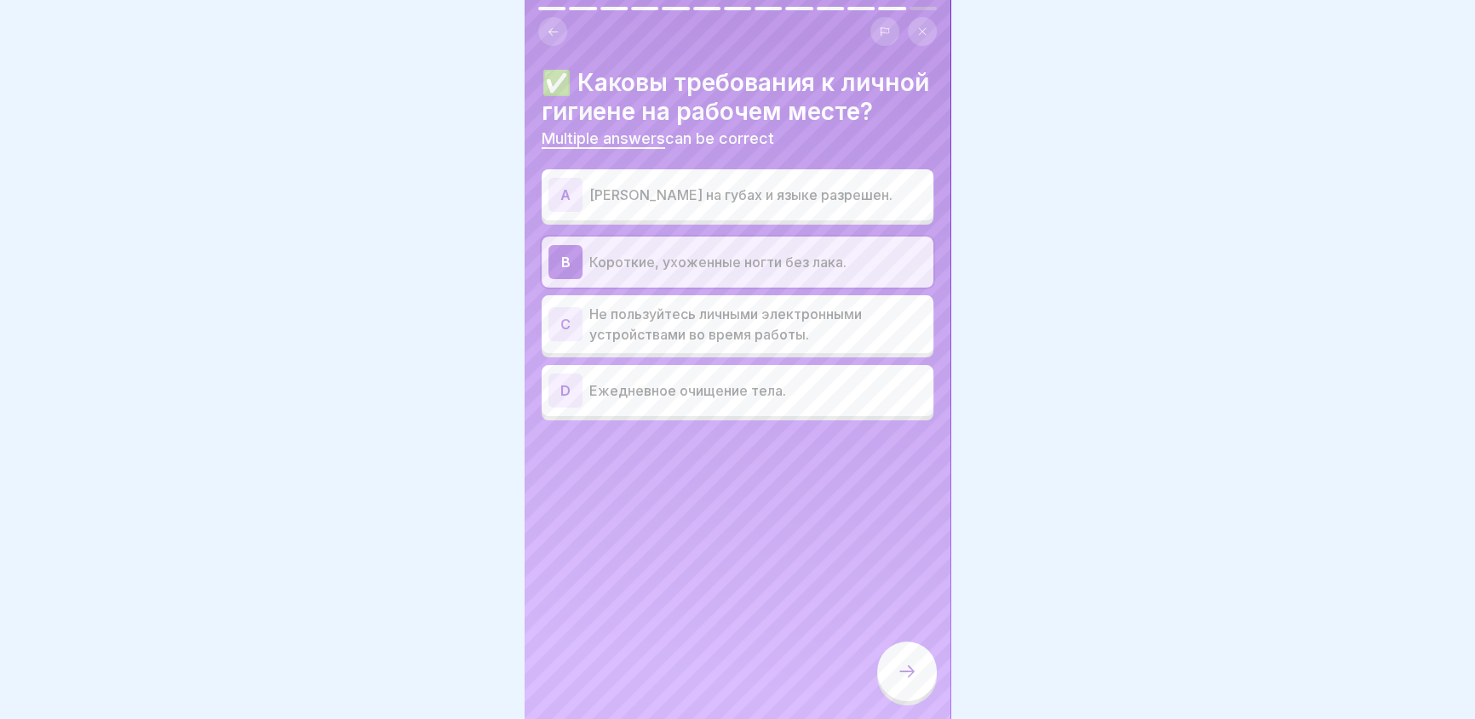
click at [563, 341] on div "C" at bounding box center [565, 324] width 34 height 34
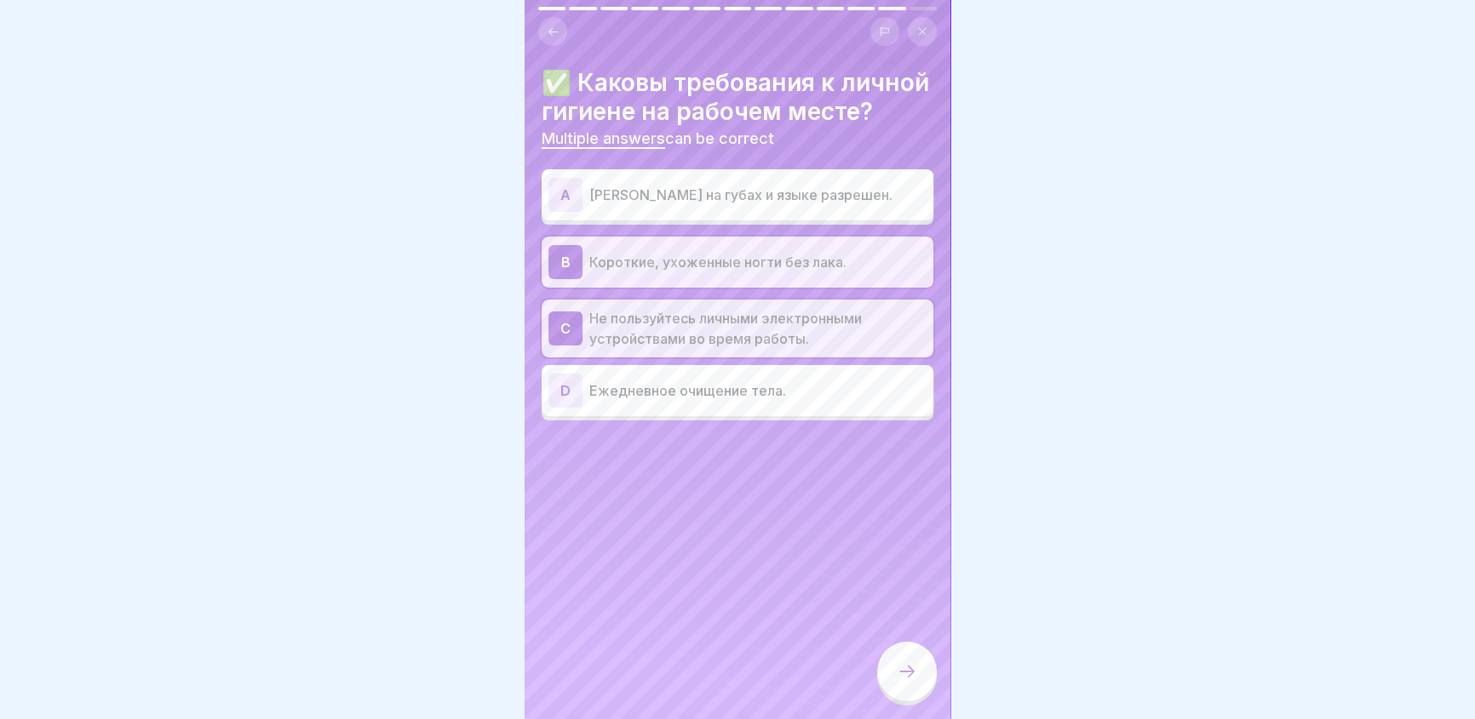
click at [915, 681] on icon at bounding box center [907, 672] width 20 height 20
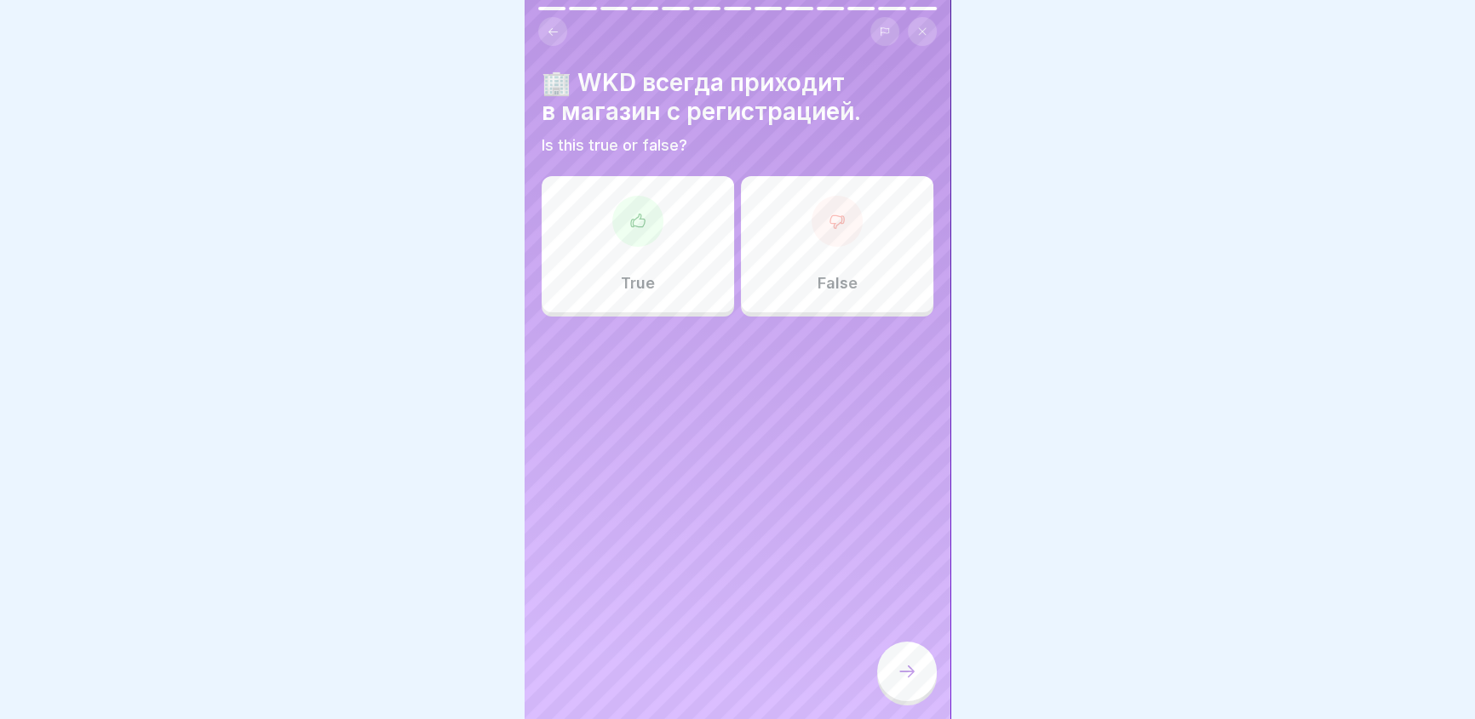
click at [828, 218] on icon at bounding box center [836, 221] width 17 height 17
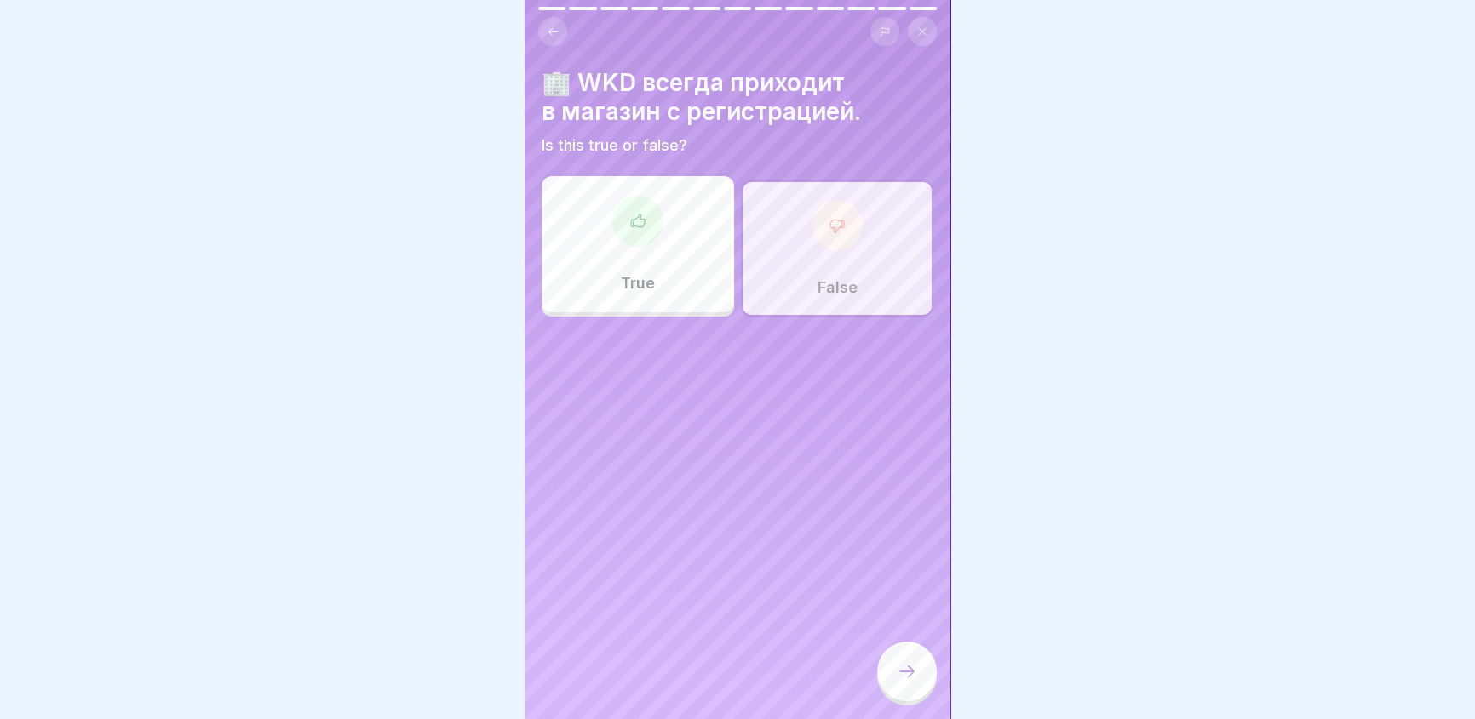
click at [911, 668] on div at bounding box center [907, 672] width 60 height 60
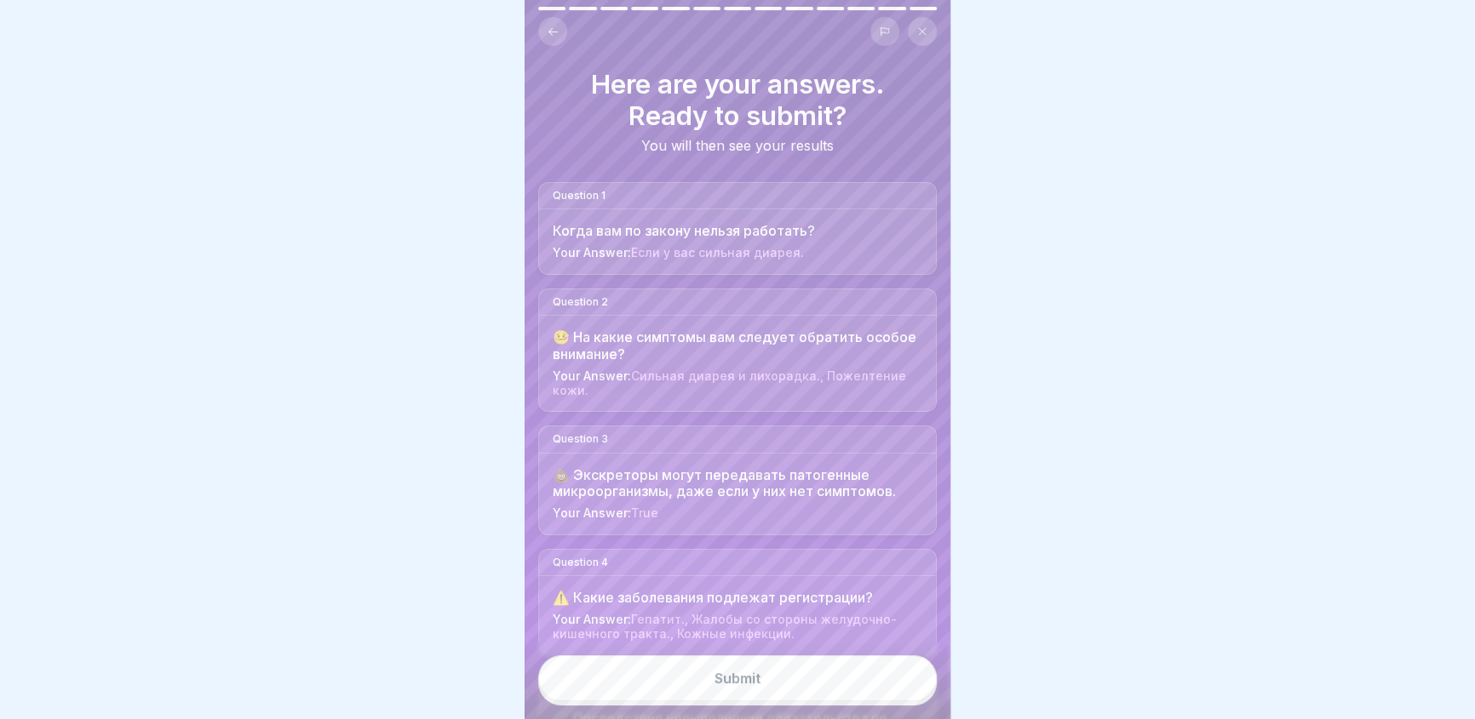
click at [762, 691] on button "Submit" at bounding box center [737, 679] width 398 height 46
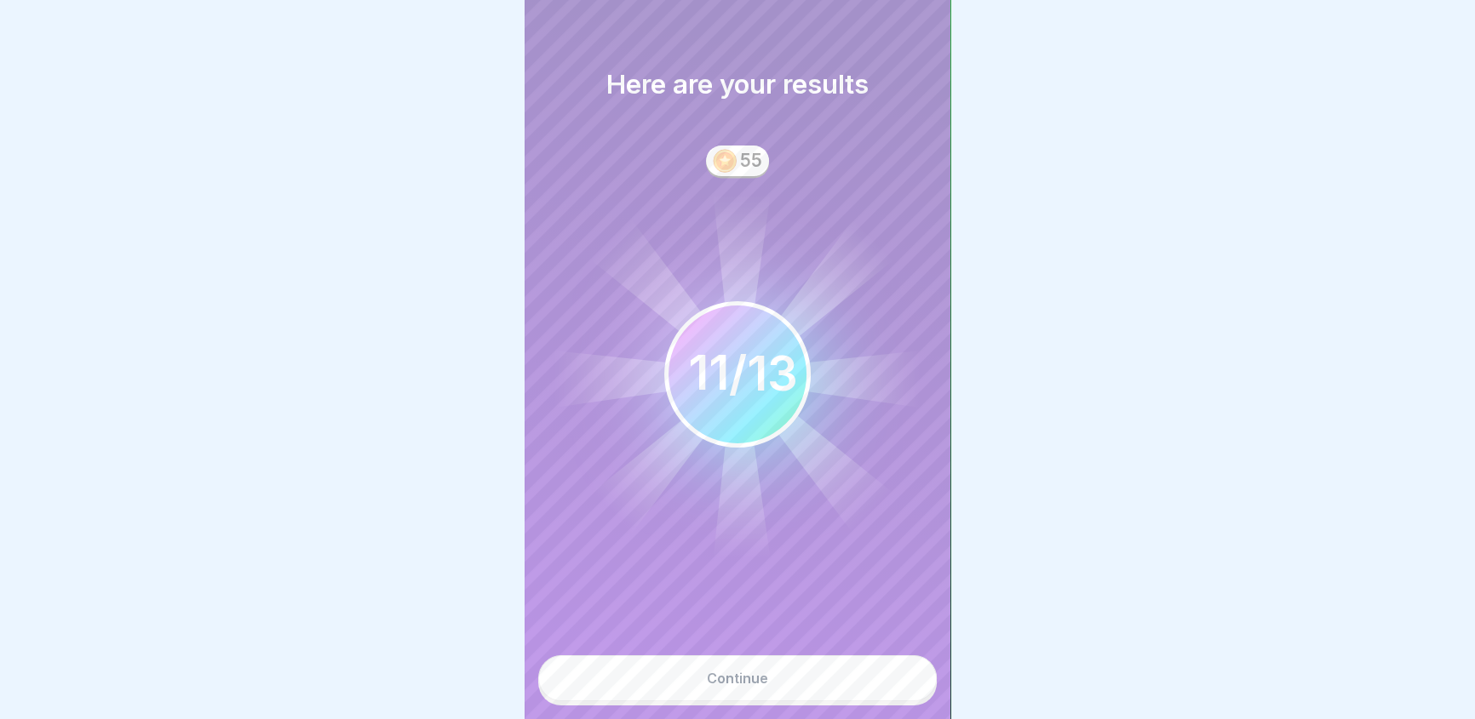
click at [834, 682] on button "Continue" at bounding box center [737, 679] width 398 height 46
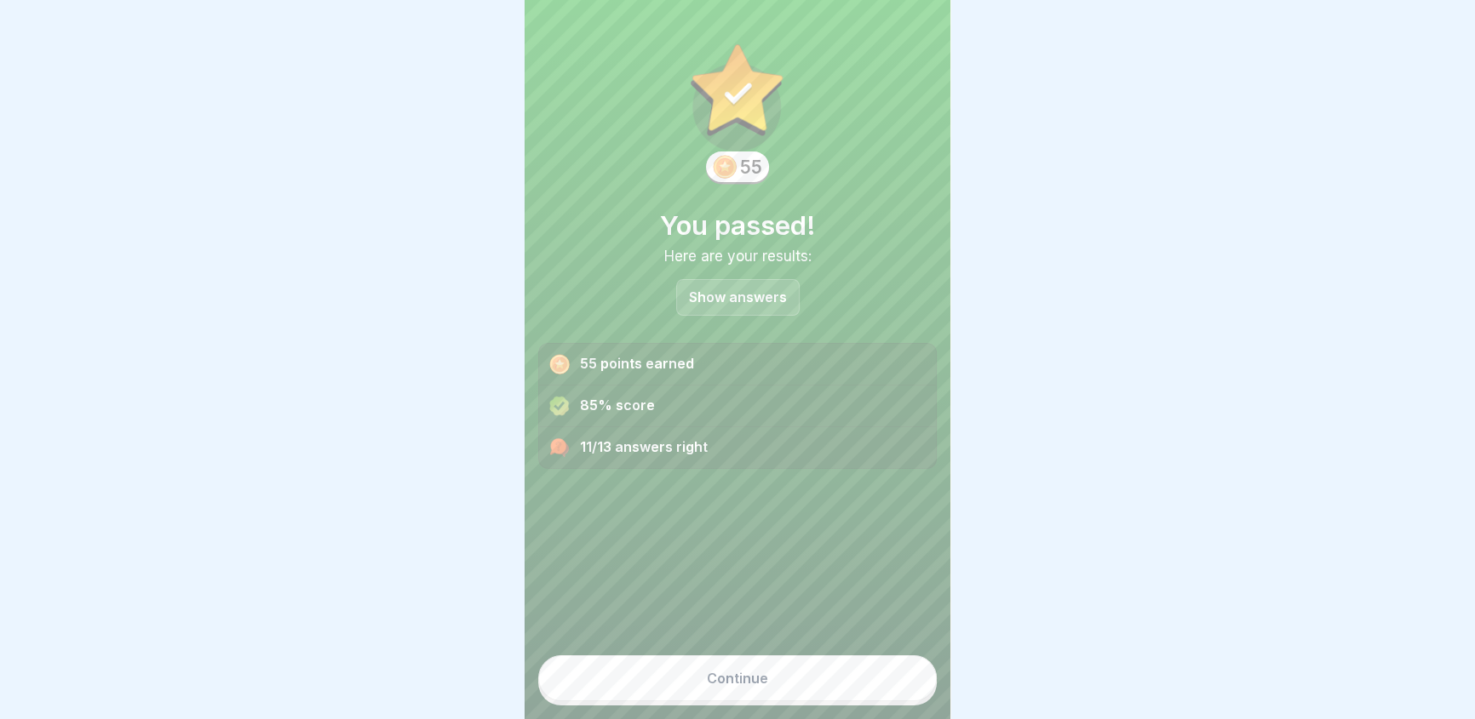
click at [815, 684] on button "Continue" at bounding box center [737, 679] width 398 height 46
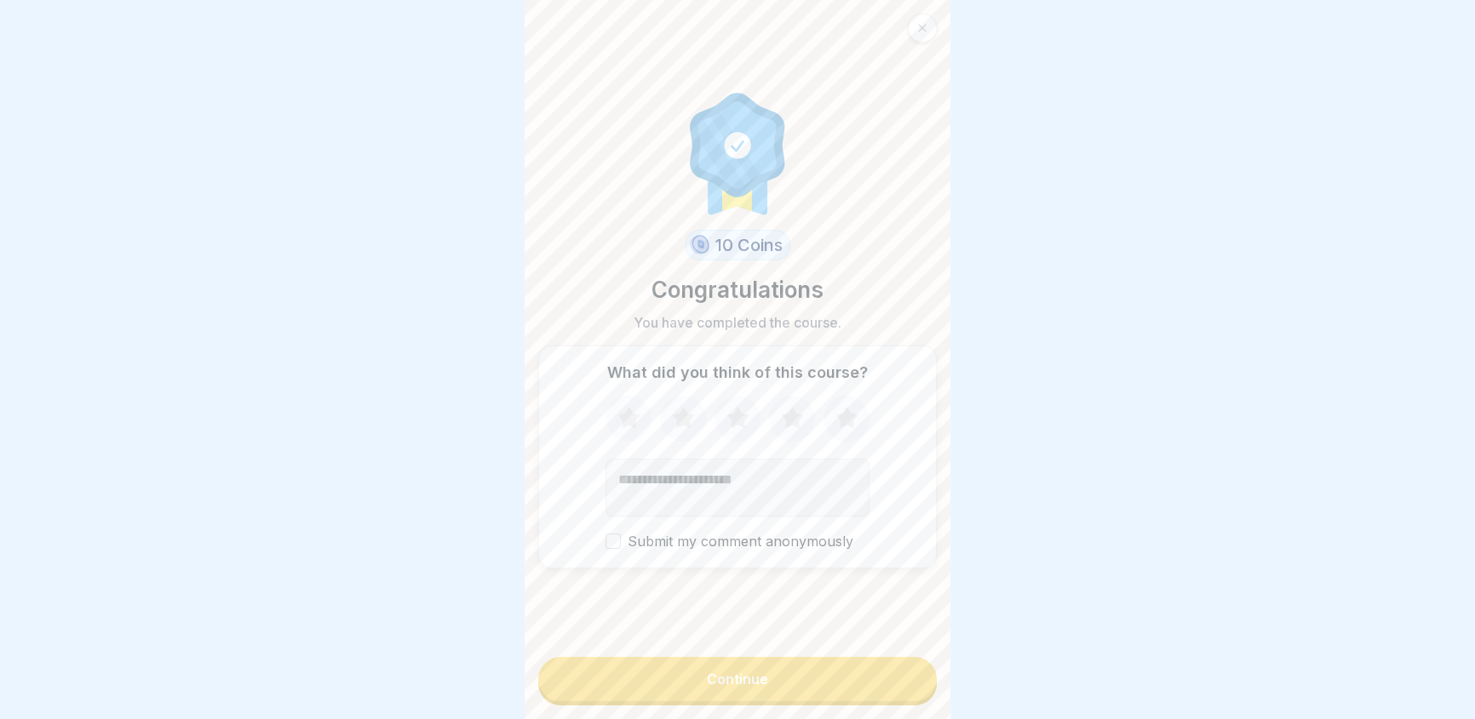
click at [747, 687] on div "Continue" at bounding box center [737, 679] width 61 height 15
